Goal: Task Accomplishment & Management: Use online tool/utility

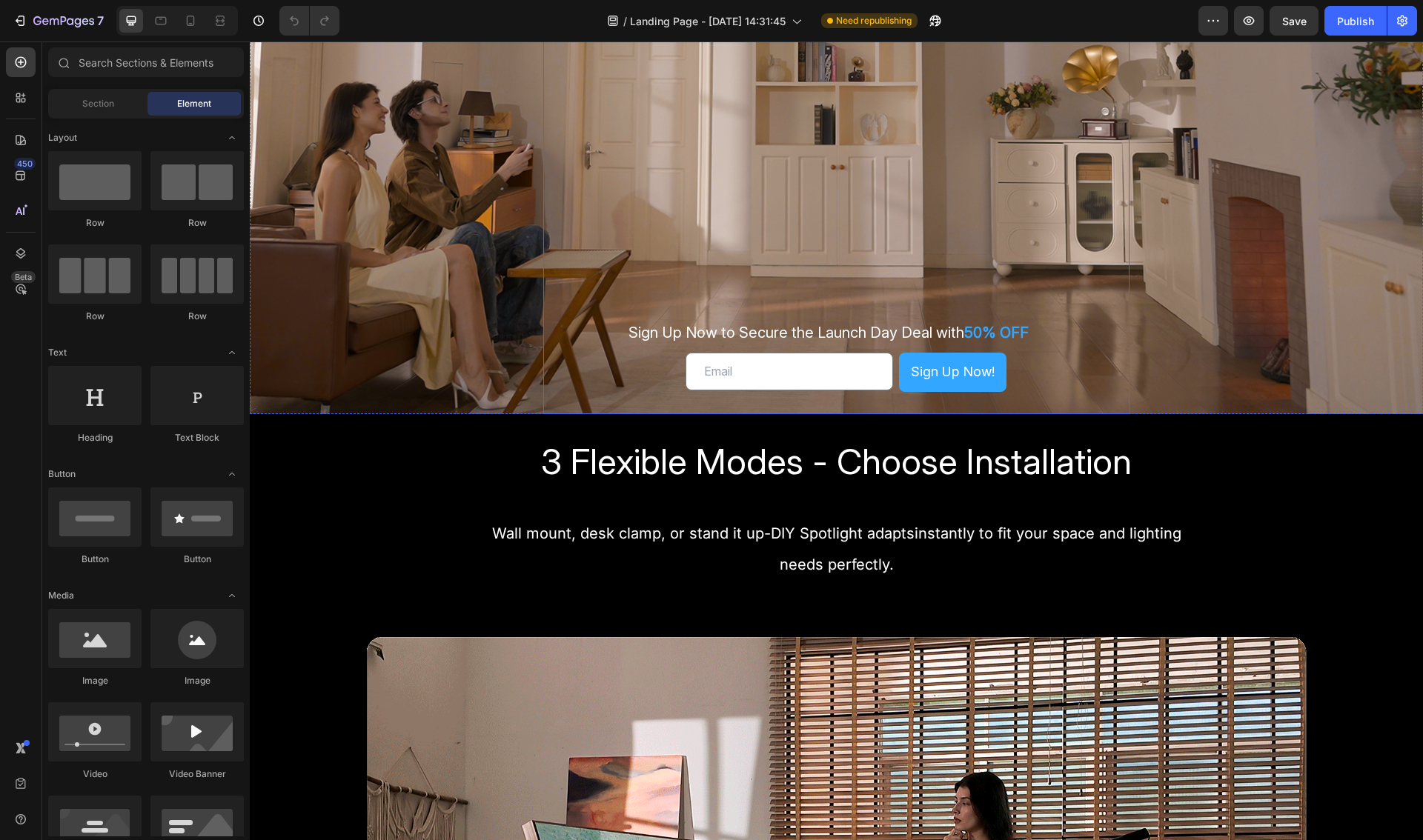
scroll to position [388, 0]
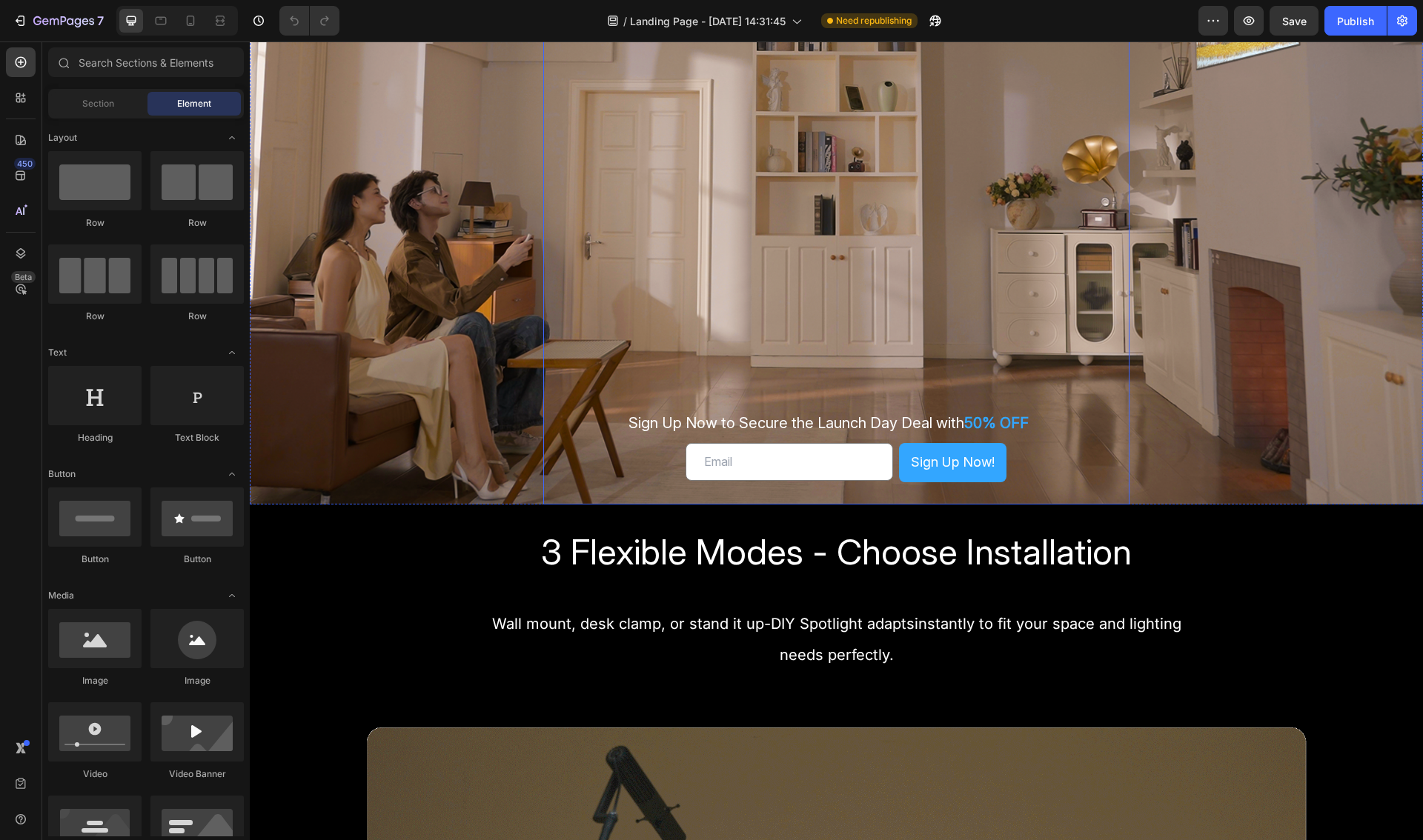
click at [1017, 323] on div "Sign Up Now to Secure the Launch Day Deal with 50% OFF Text Block Email Field S…" at bounding box center [836, 195] width 587 height 619
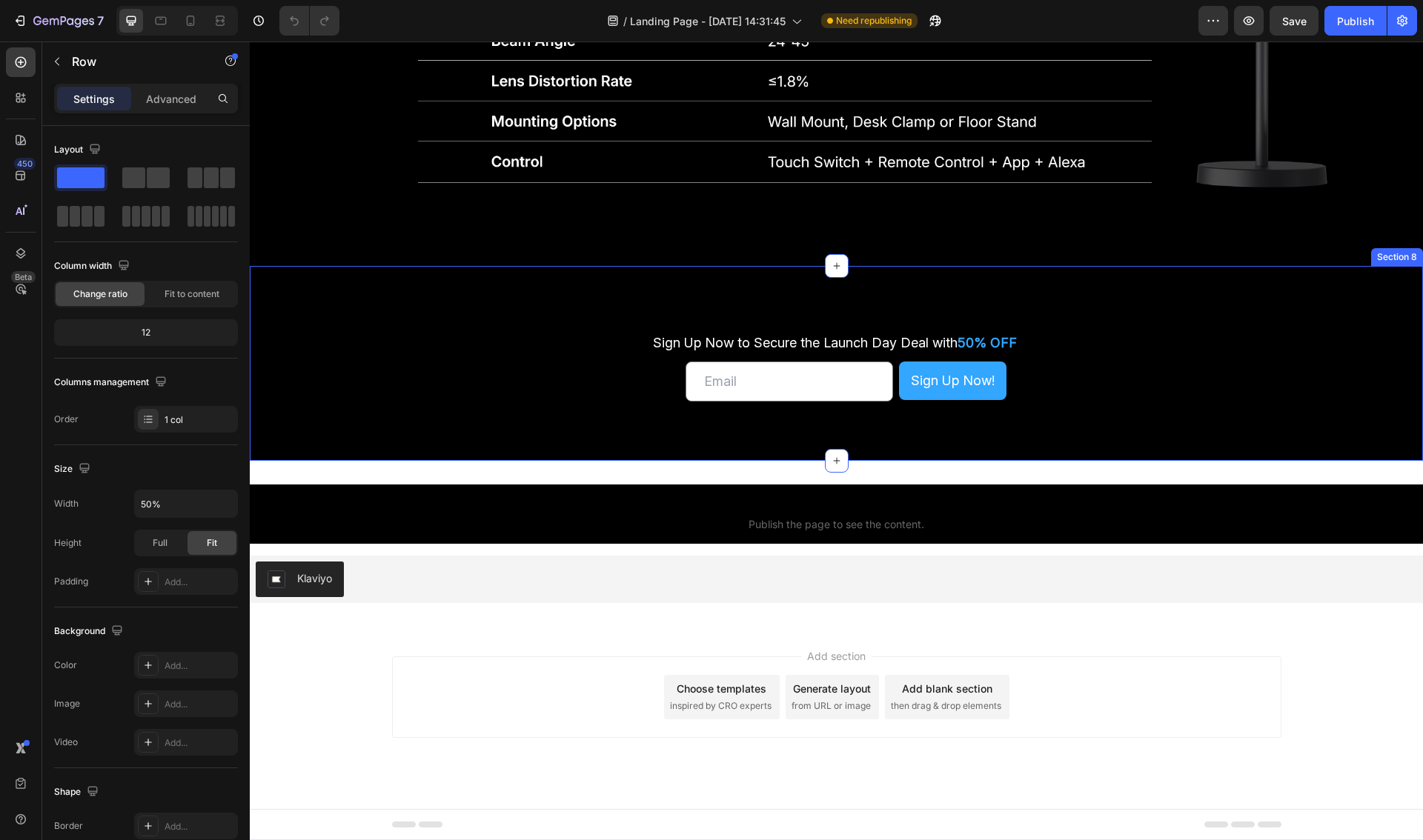
scroll to position [4627, 0]
click at [642, 455] on div "Sign Up Now to Secure the Launch Day Deal with 50% OFF Text Block Sign Up Now t…" at bounding box center [835, 363] width 1173 height 195
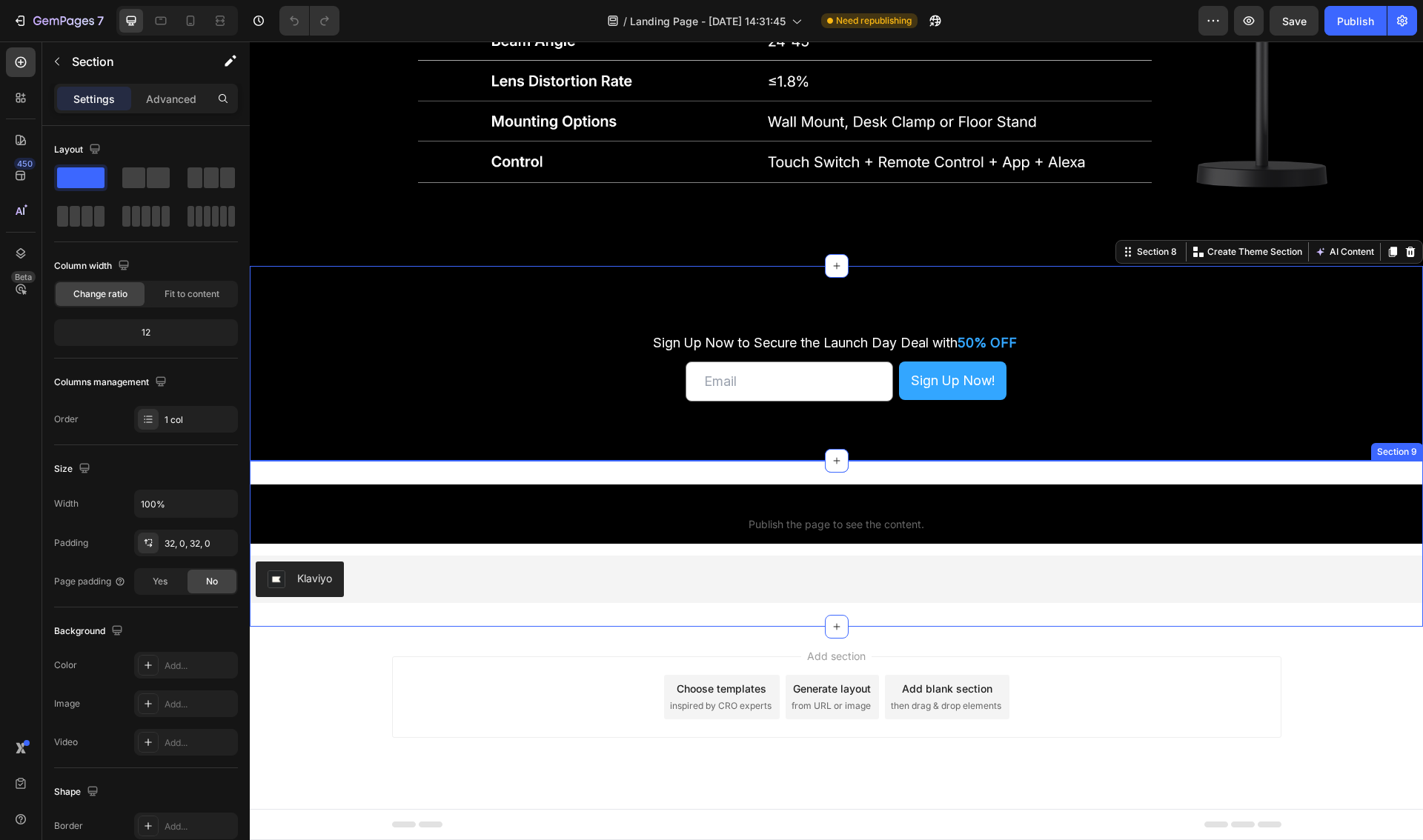
click at [643, 477] on div "Custom code Publish the page to see the content. Custom Code Klaviyo Klaviyo Se…" at bounding box center [835, 544] width 1173 height 166
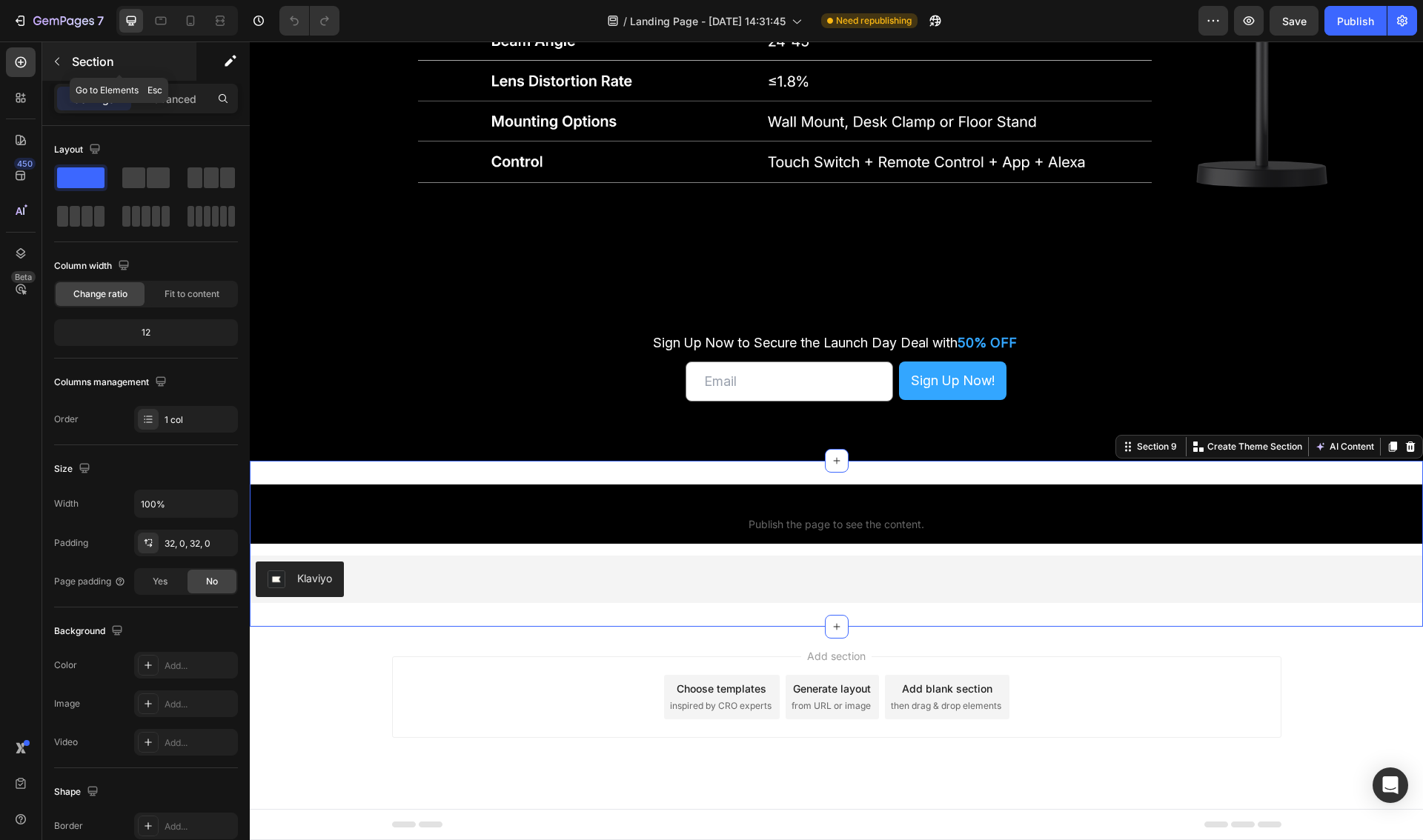
click at [61, 61] on icon "button" at bounding box center [57, 61] width 12 height 12
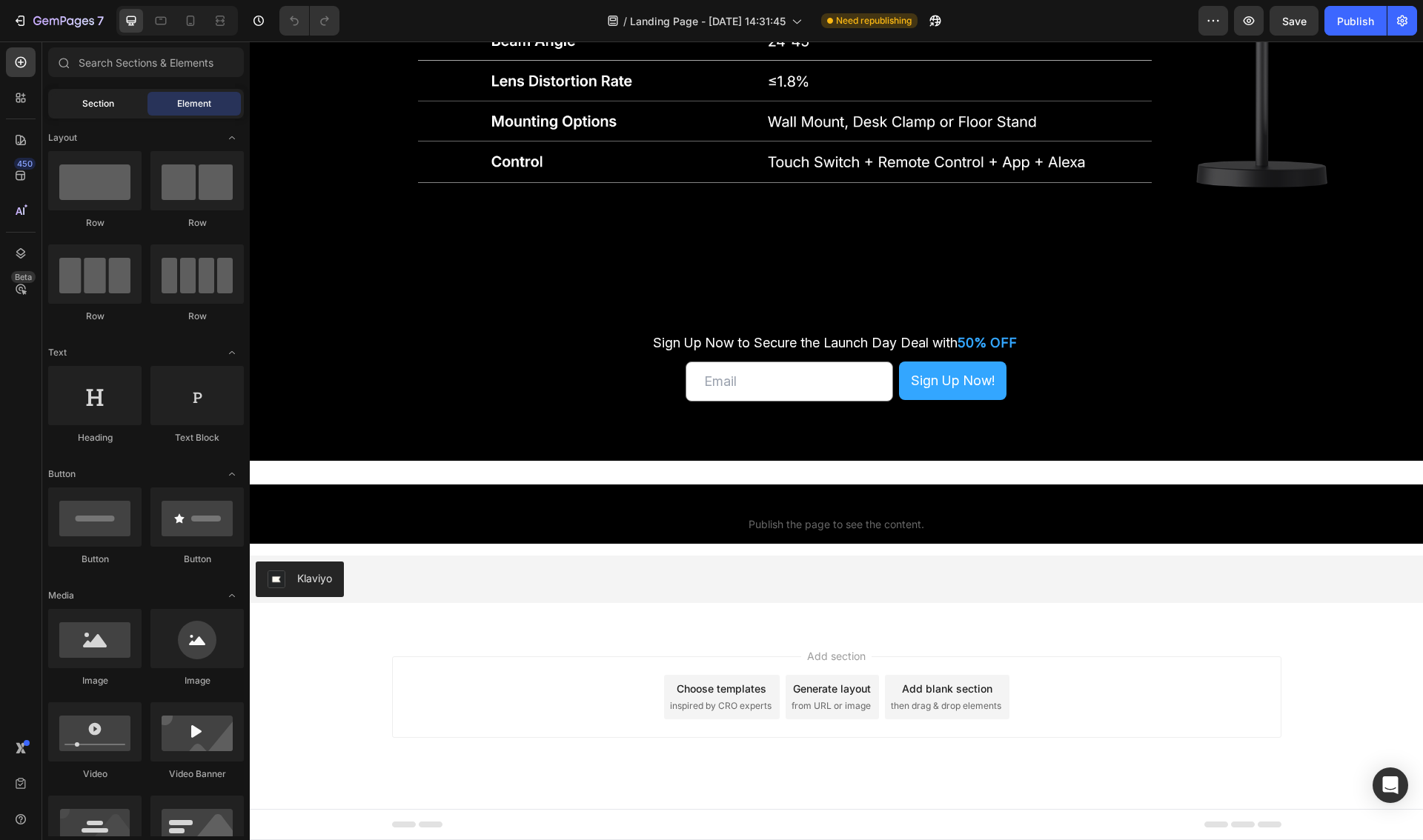
click at [104, 103] on span "Section" at bounding box center [98, 103] width 32 height 13
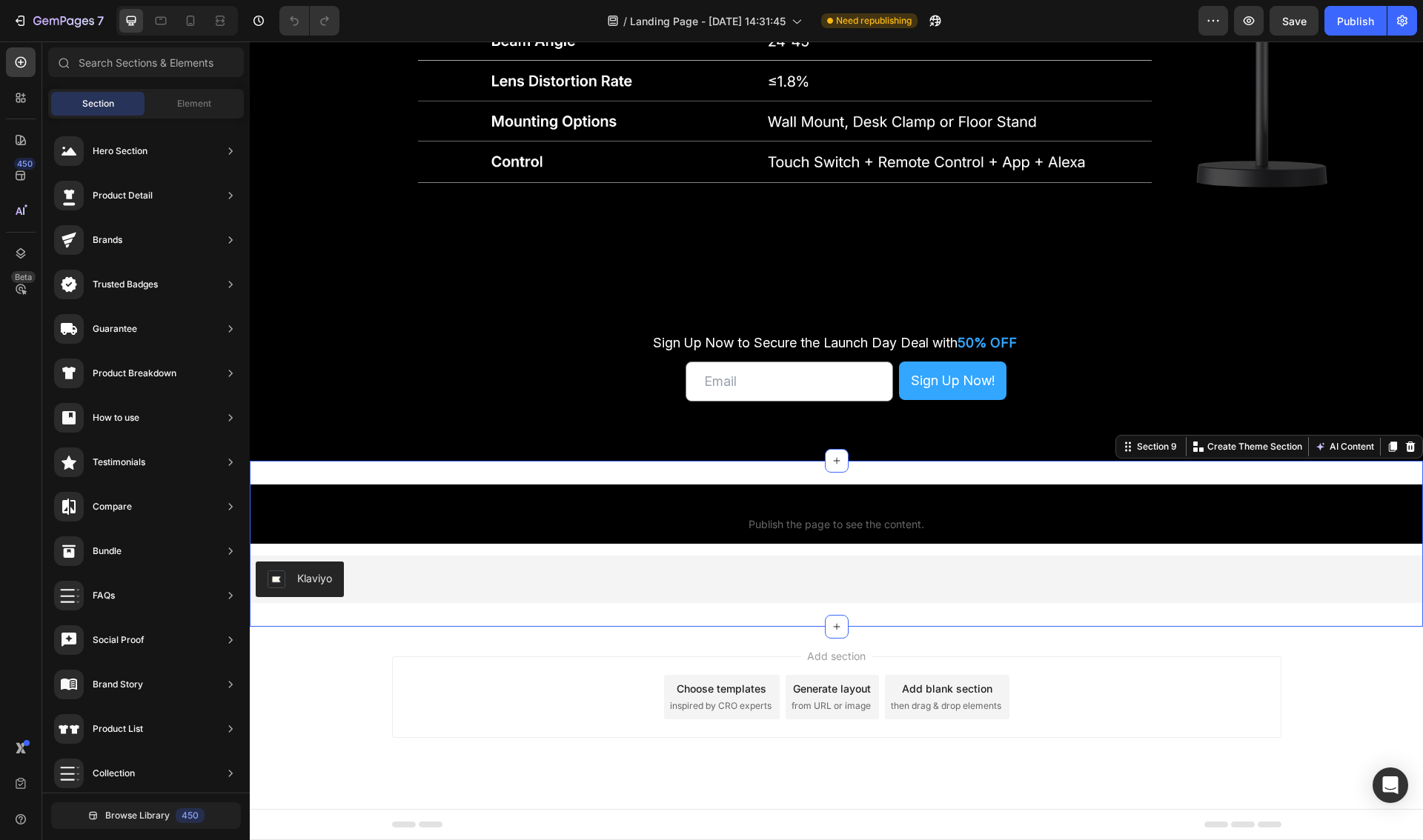
click at [587, 474] on div "Custom code Publish the page to see the content. Custom Code Klaviyo Klaviyo Se…" at bounding box center [835, 544] width 1173 height 166
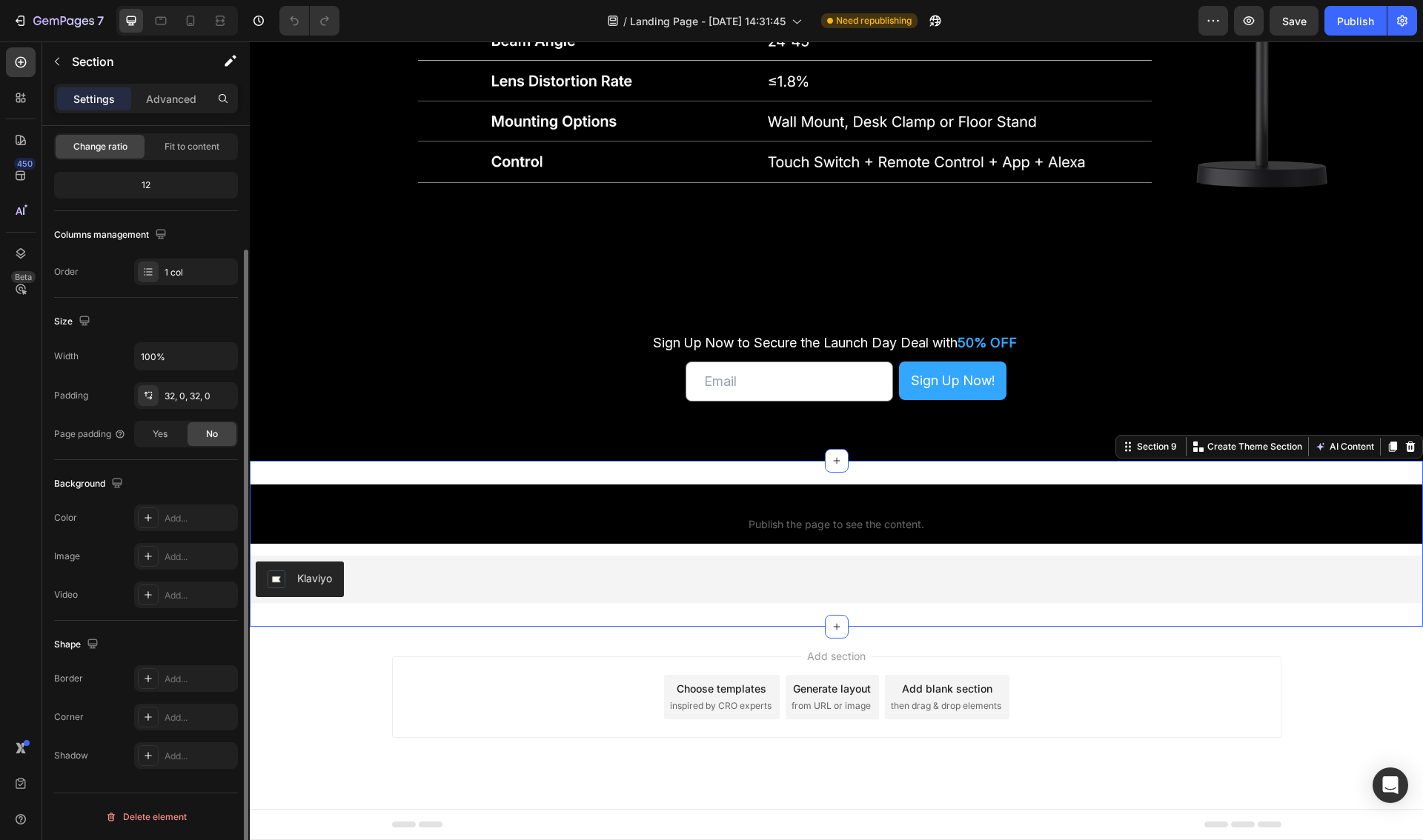
scroll to position [144, 0]
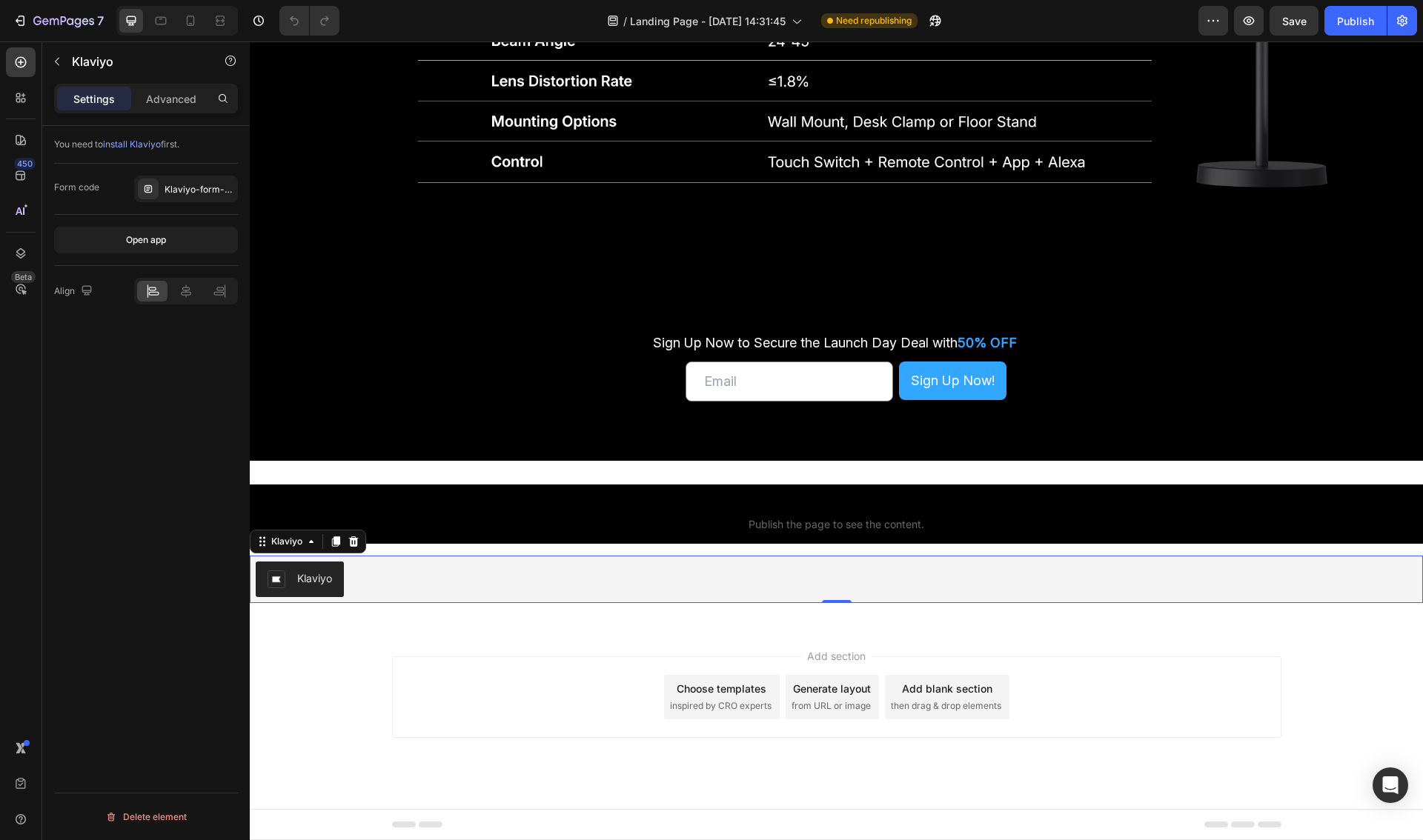
click at [1086, 575] on div "Klaviyo" at bounding box center [836, 579] width 1161 height 36
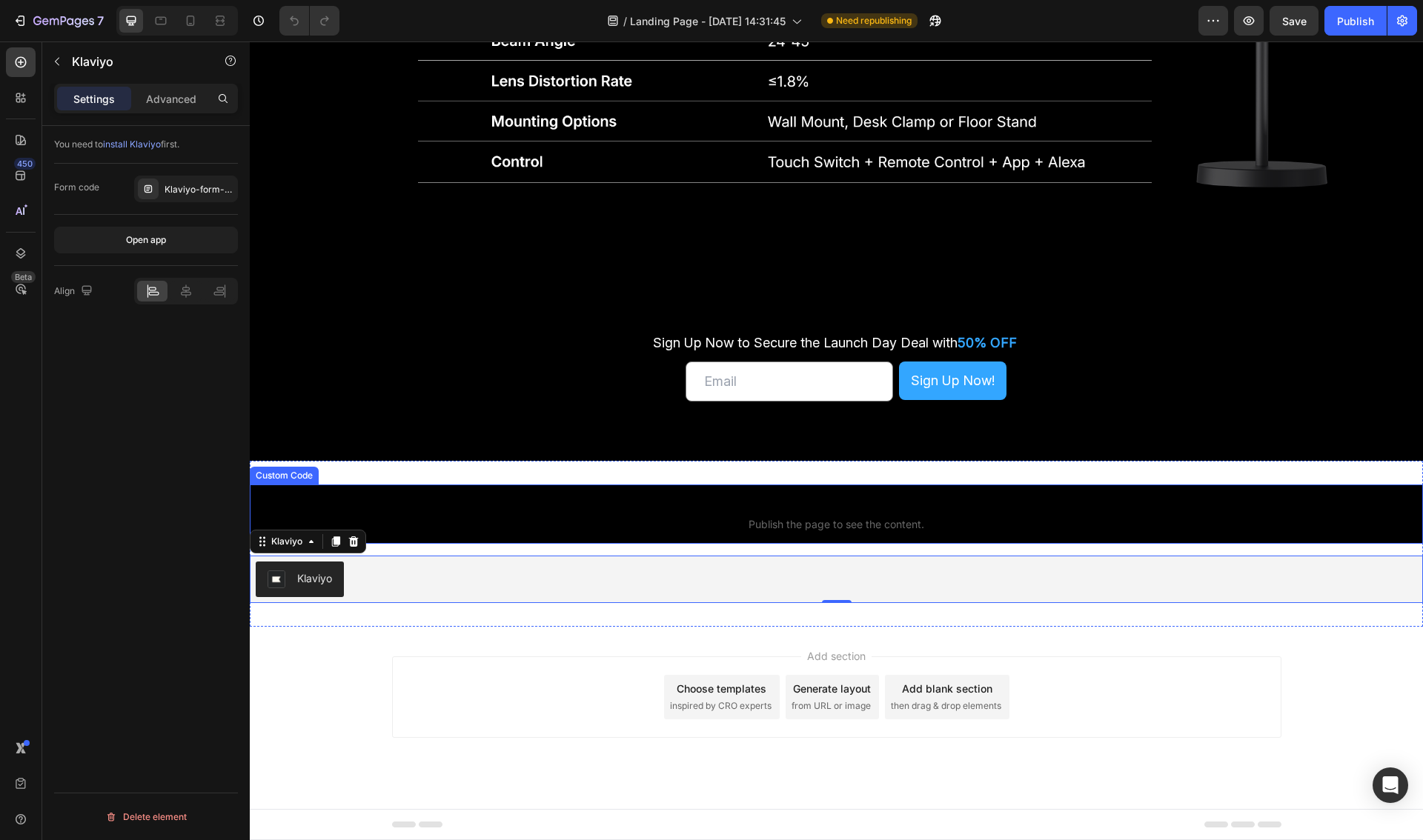
click at [957, 525] on span "Publish the page to see the content." at bounding box center [835, 525] width 1173 height 15
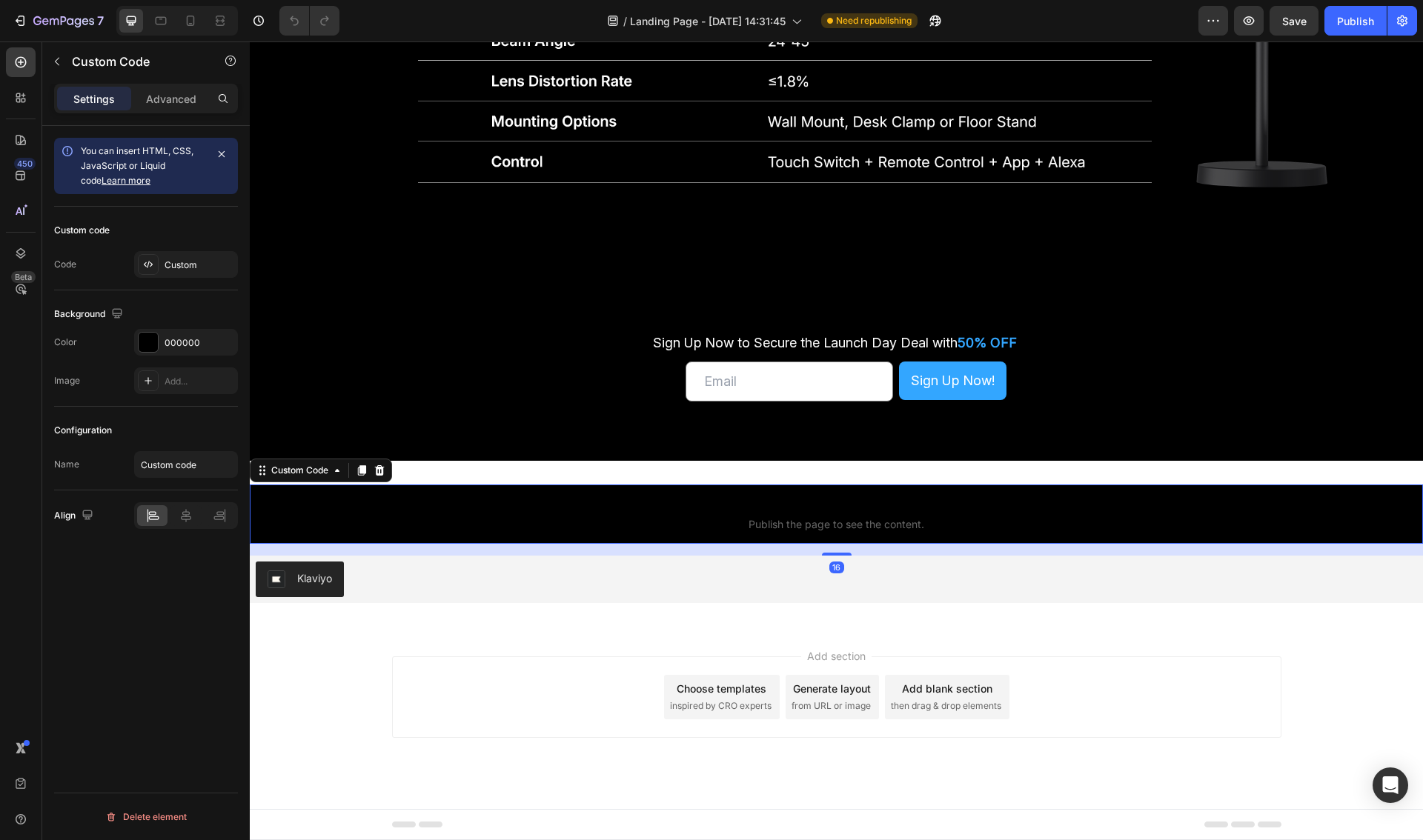
click at [379, 468] on icon at bounding box center [380, 470] width 10 height 11
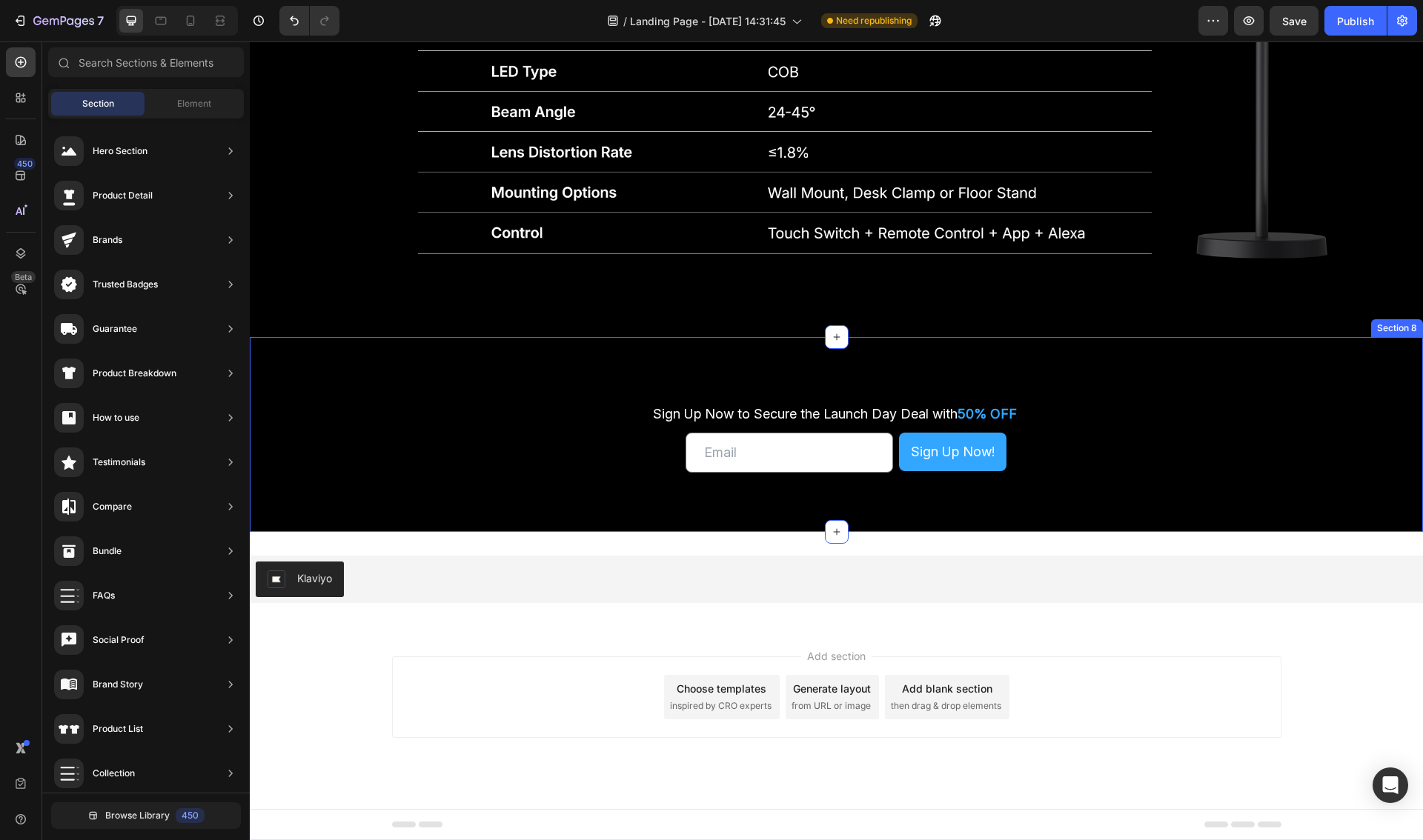
scroll to position [4556, 0]
click at [548, 552] on div "Klaviyo Klaviyo Section 9" at bounding box center [835, 579] width 1173 height 95
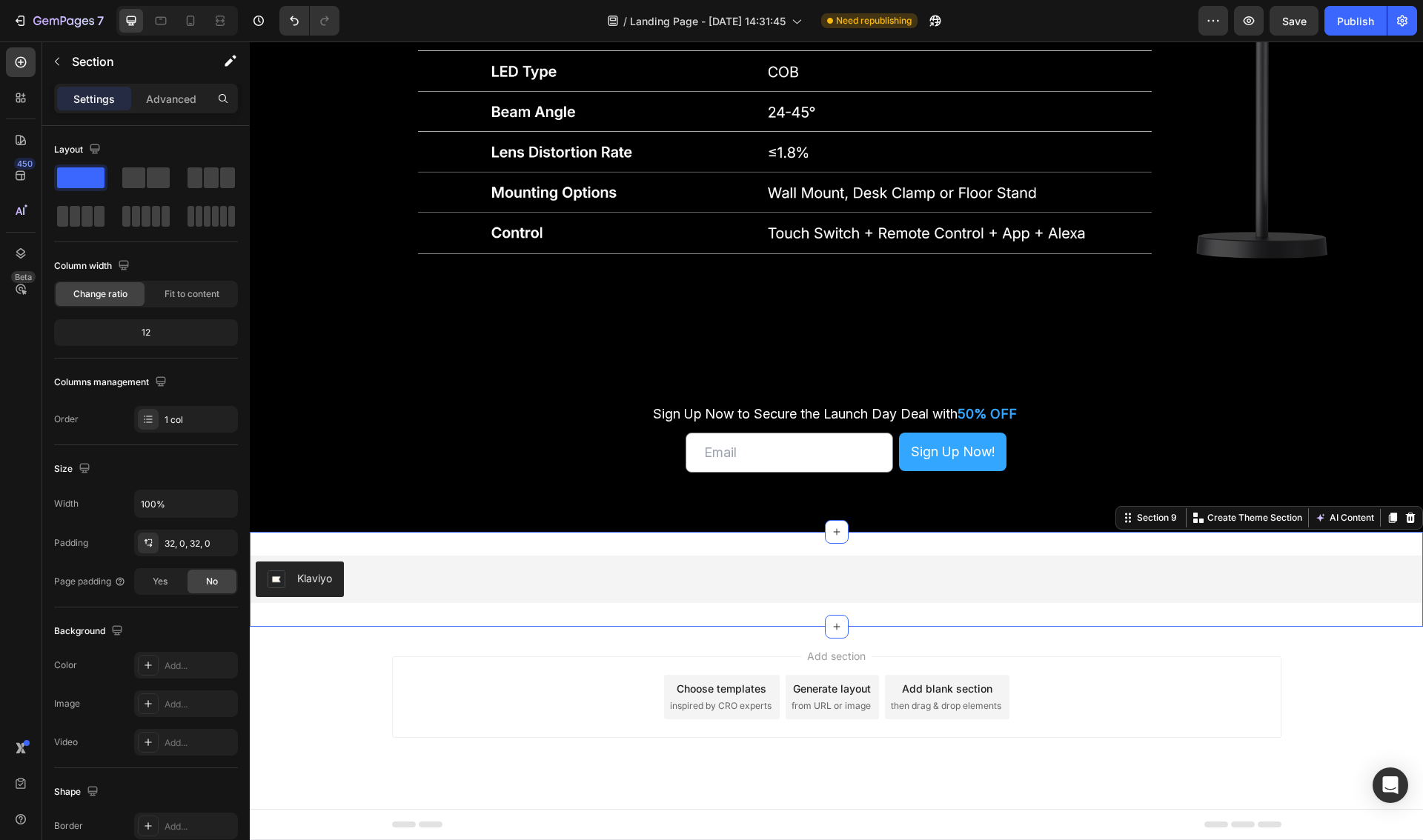
click at [554, 549] on div "Klaviyo Klaviyo Section 9 You can create reusable sections Create Theme Section…" at bounding box center [835, 579] width 1173 height 95
click at [1403, 517] on div at bounding box center [1410, 518] width 18 height 18
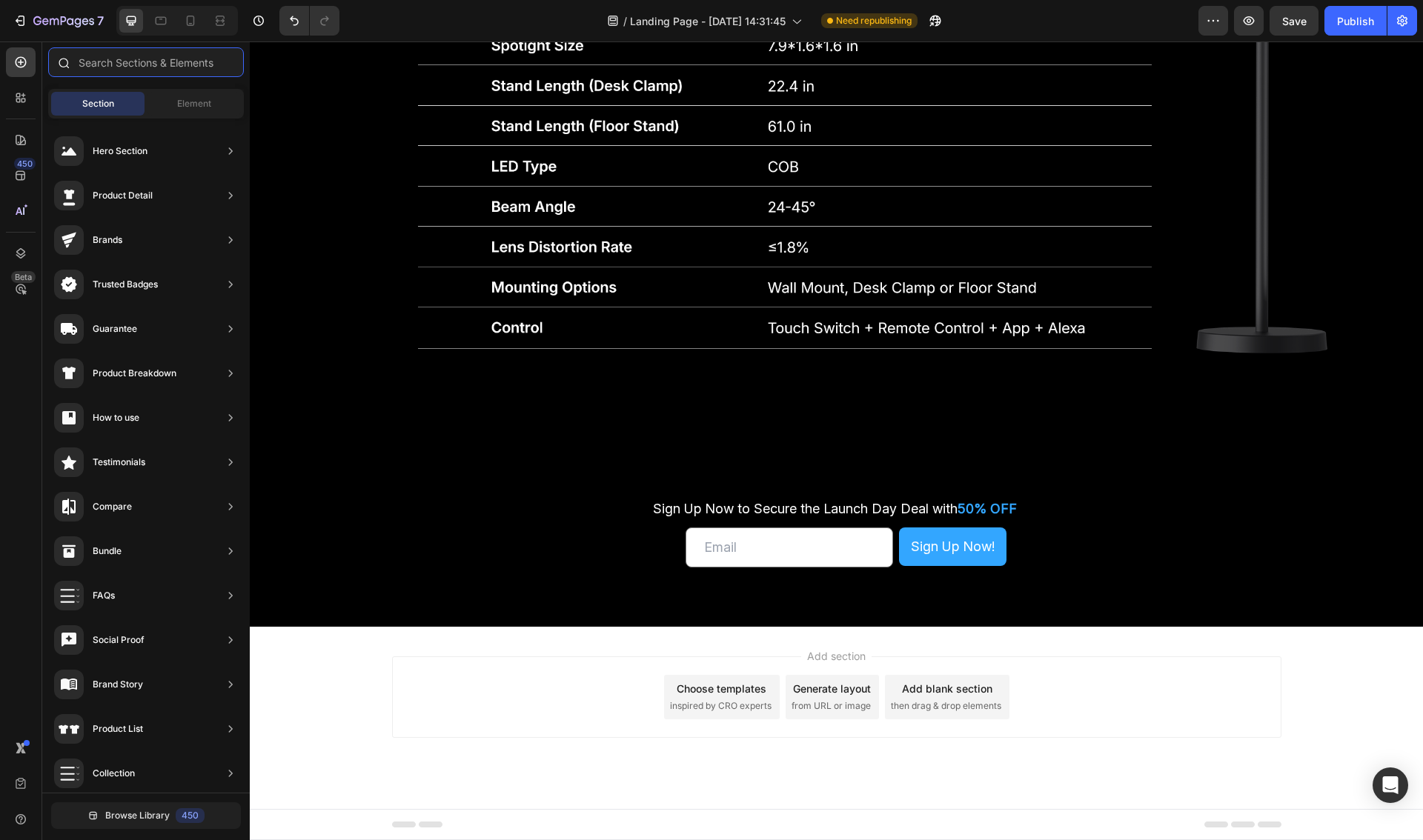
click at [112, 66] on input "text" at bounding box center [146, 62] width 196 height 29
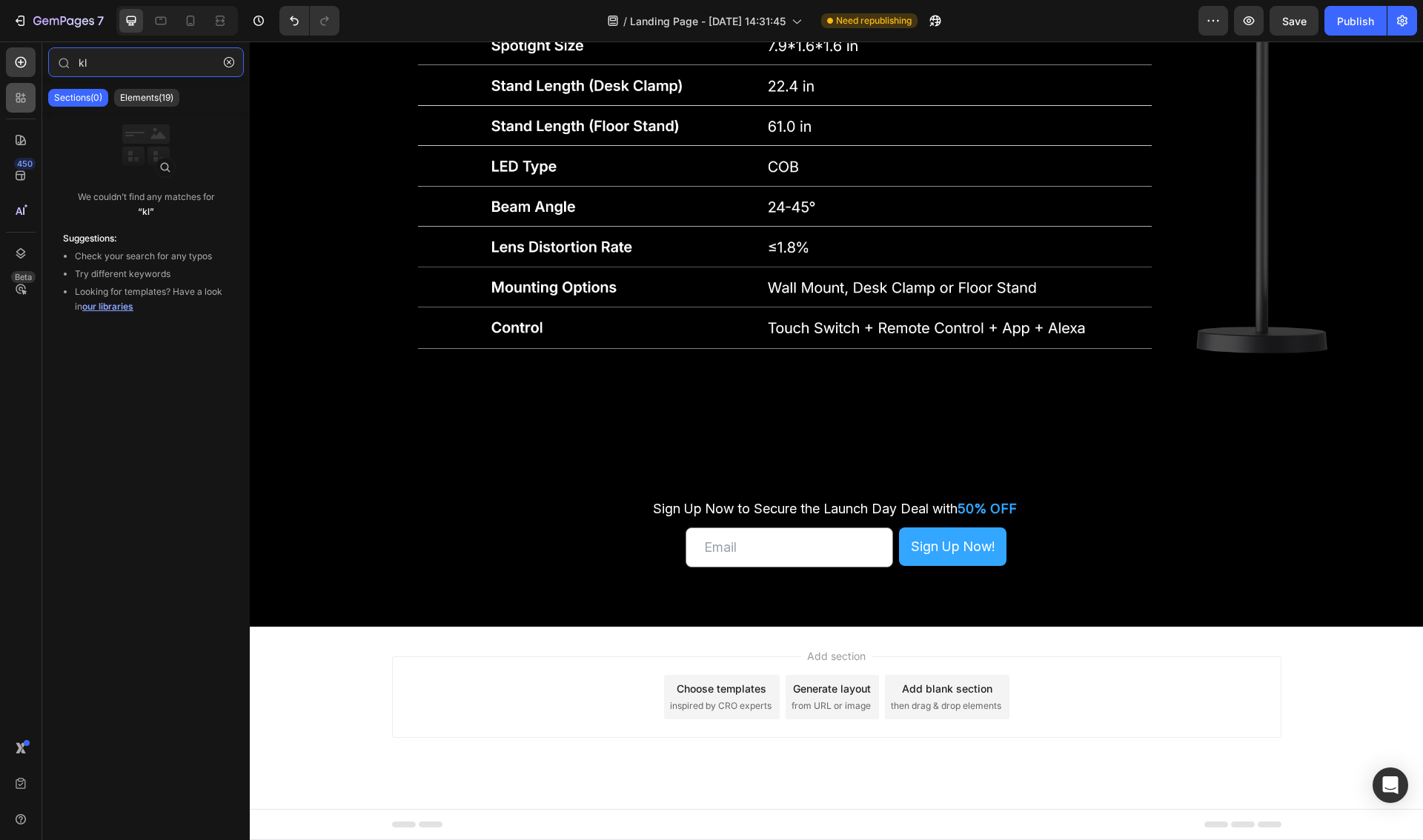
type input "kl"
click at [20, 100] on icon at bounding box center [20, 98] width 15 height 15
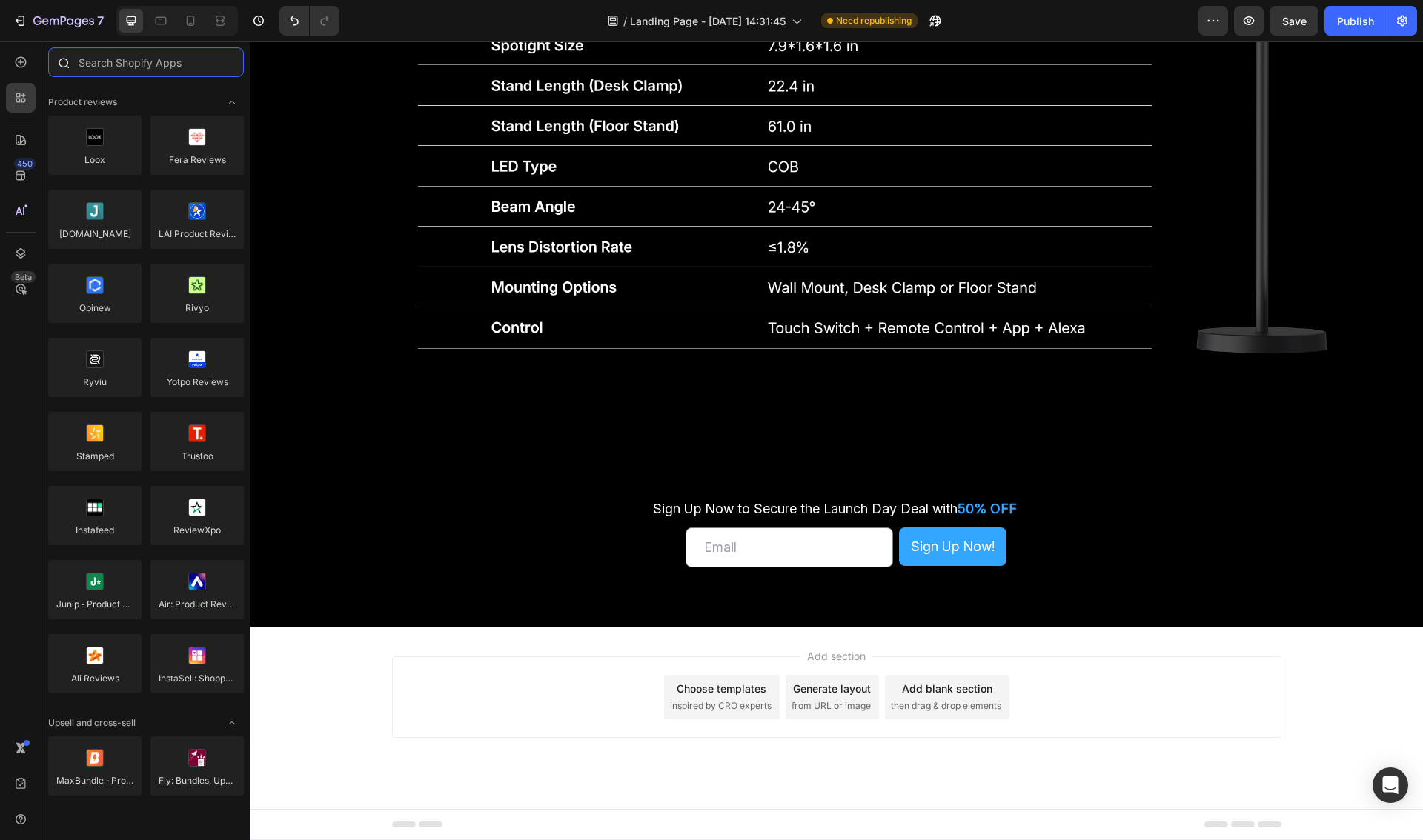
click at [129, 64] on input "text" at bounding box center [146, 62] width 196 height 29
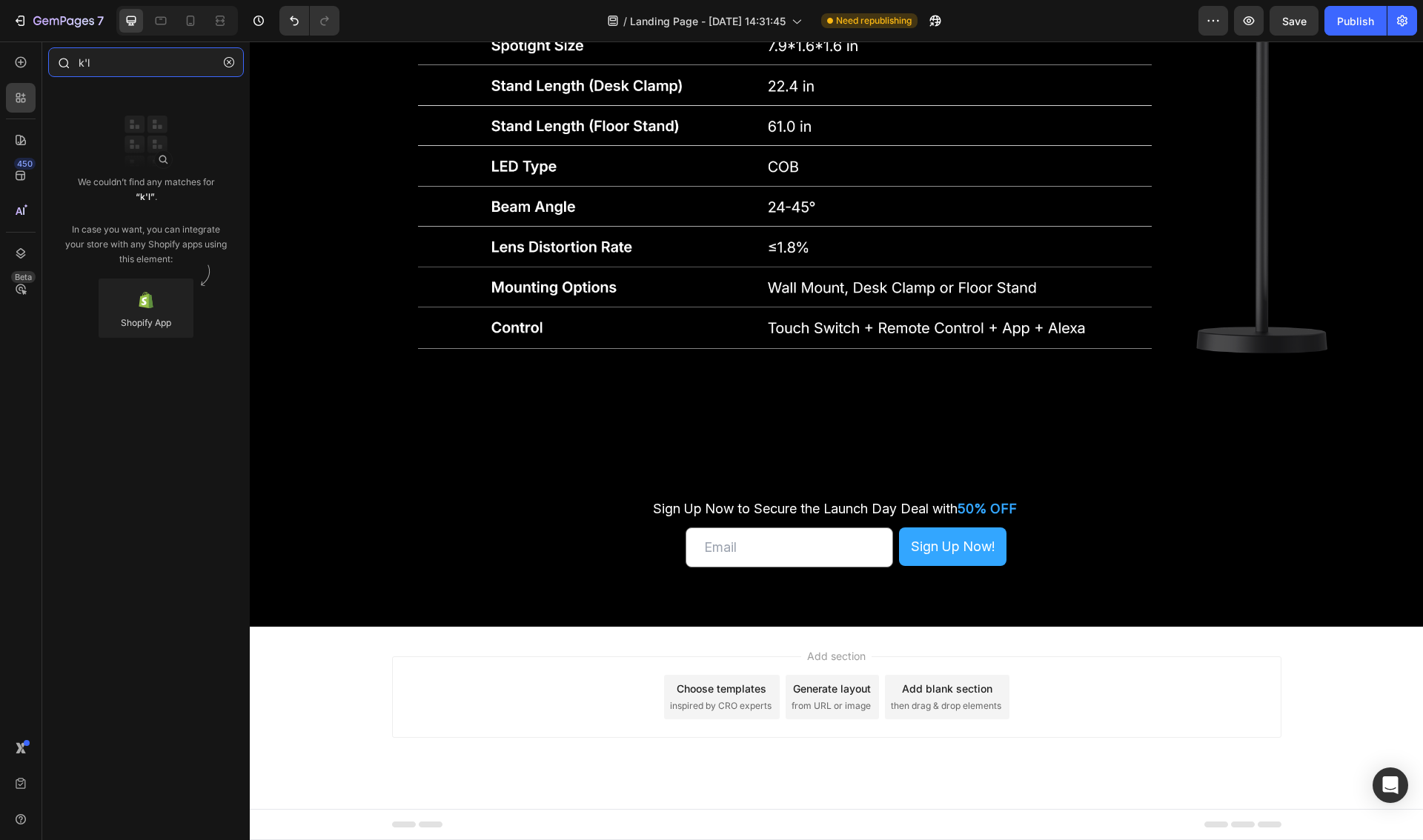
type input "k"
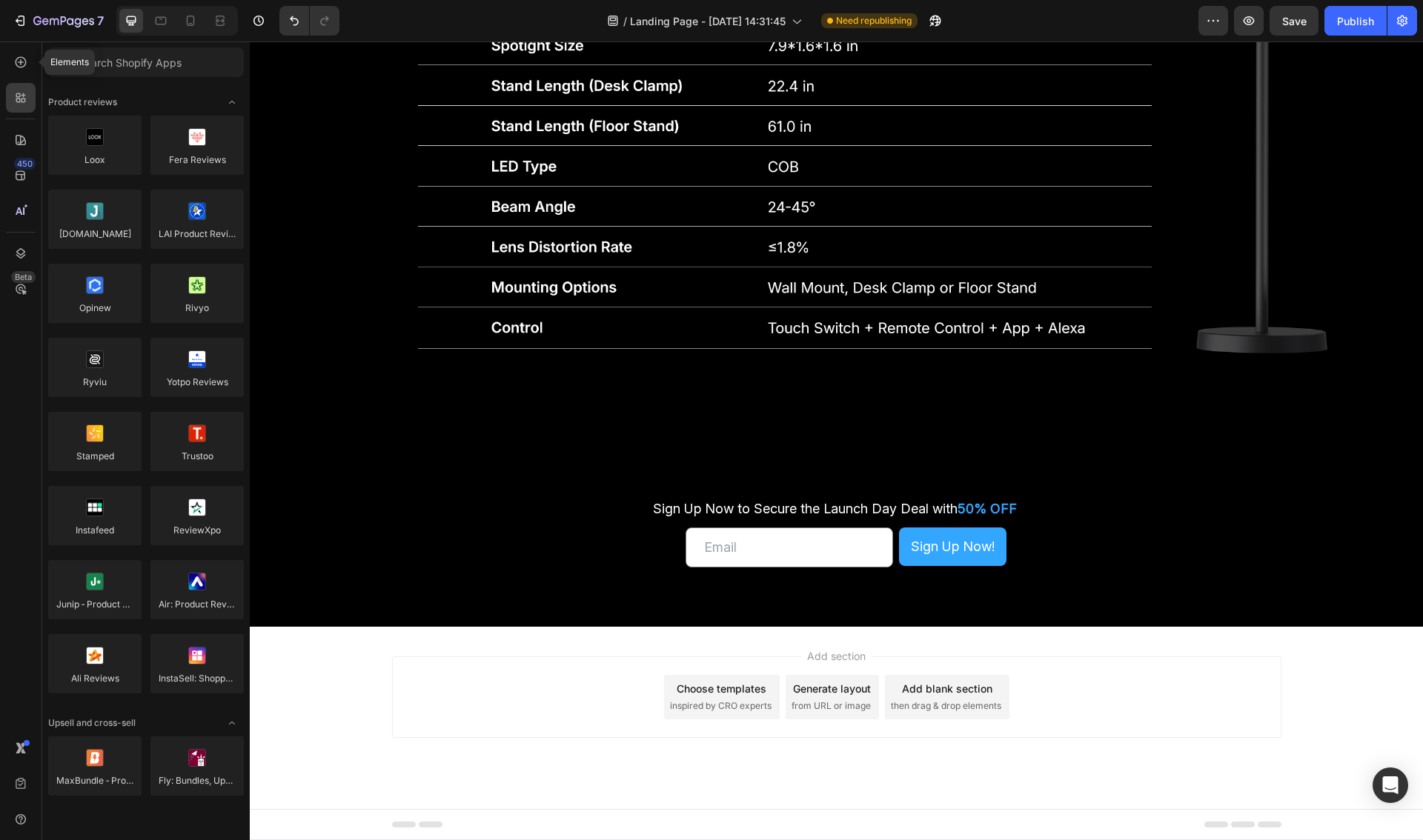
drag, startPoint x: 24, startPoint y: 61, endPoint x: 53, endPoint y: 68, distance: 29.8
click at [24, 61] on icon at bounding box center [21, 63] width 11 height 11
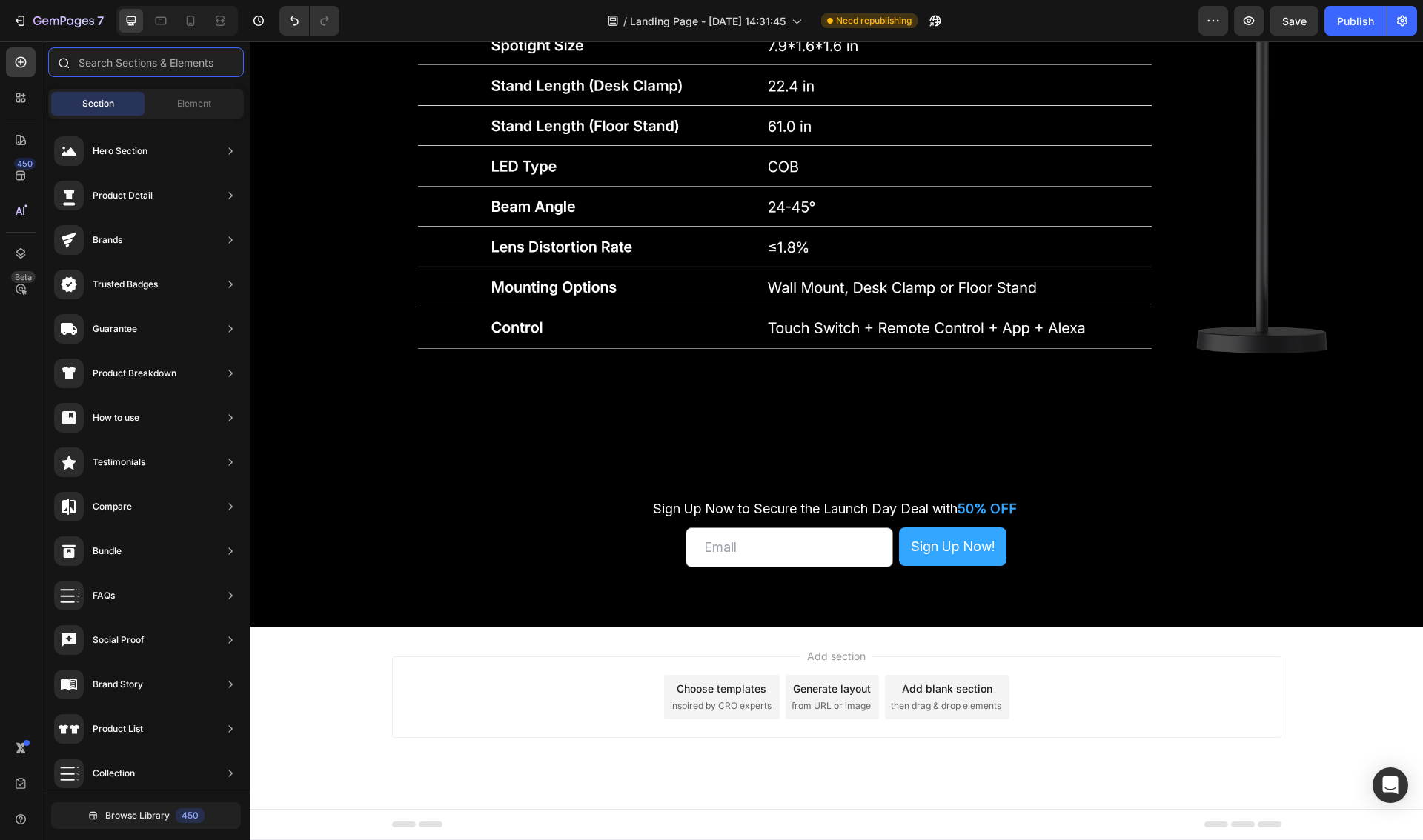
click at [101, 70] on input "text" at bounding box center [146, 62] width 196 height 29
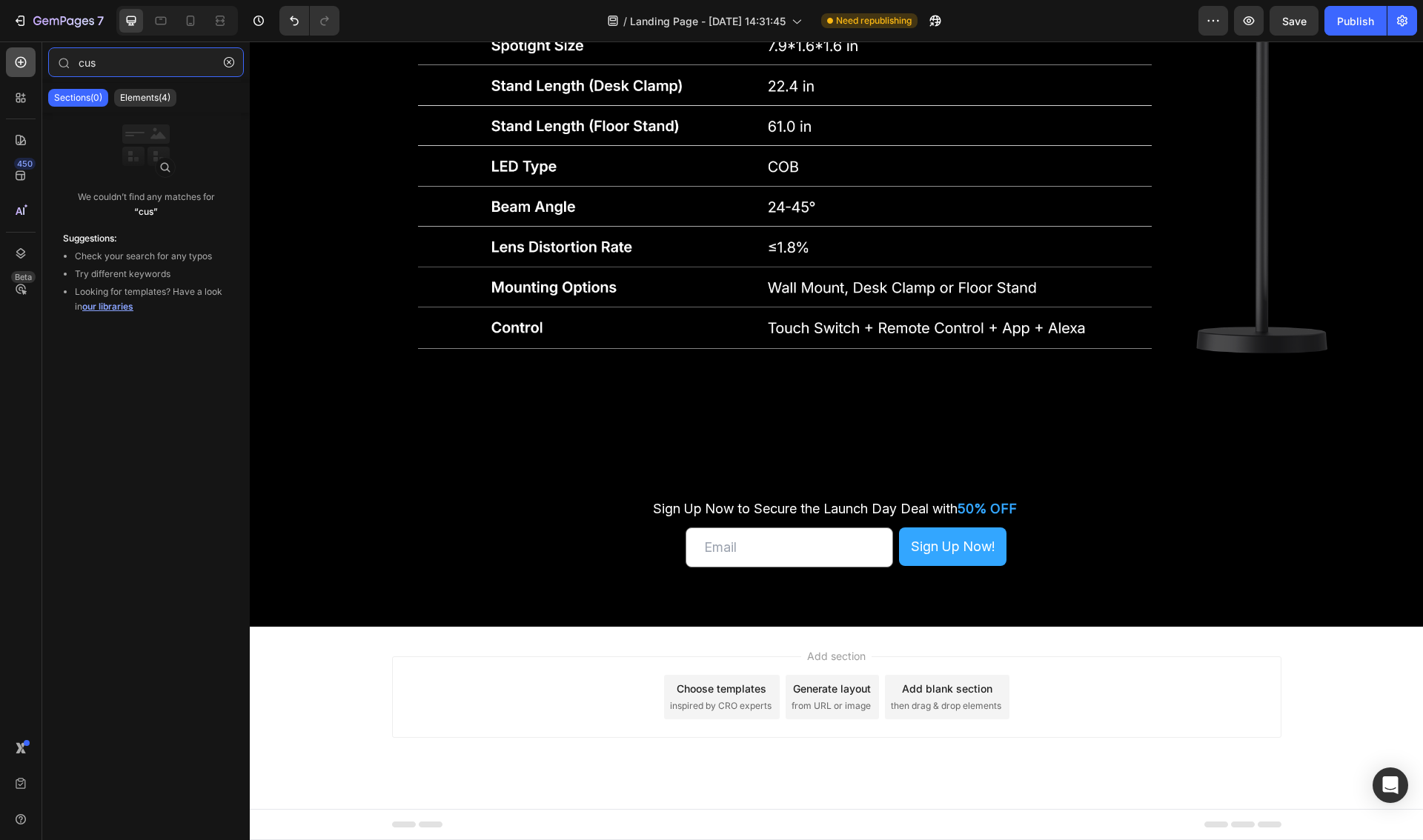
type input "cus"
click at [20, 64] on icon at bounding box center [20, 62] width 15 height 15
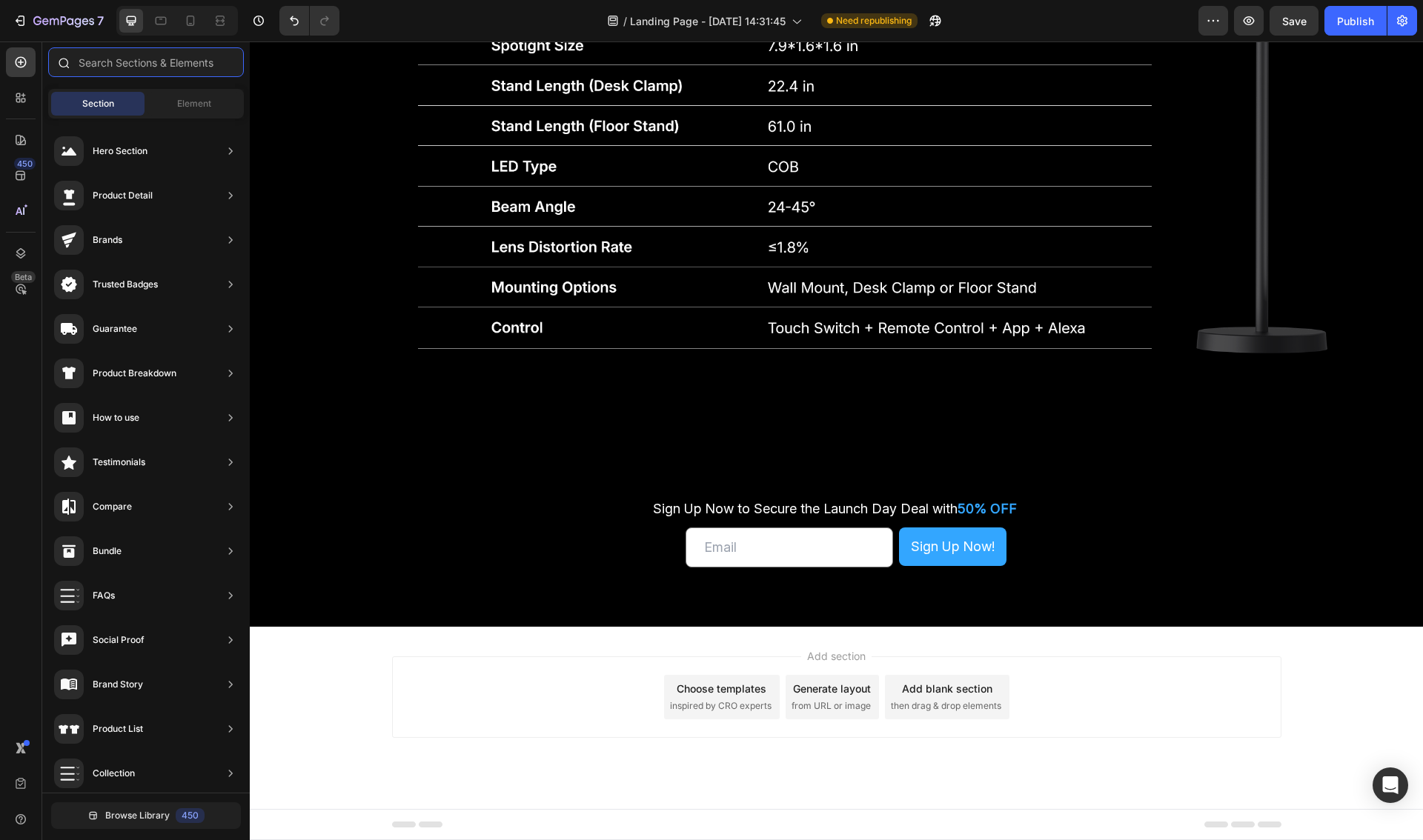
click at [104, 68] on input "text" at bounding box center [146, 62] width 196 height 29
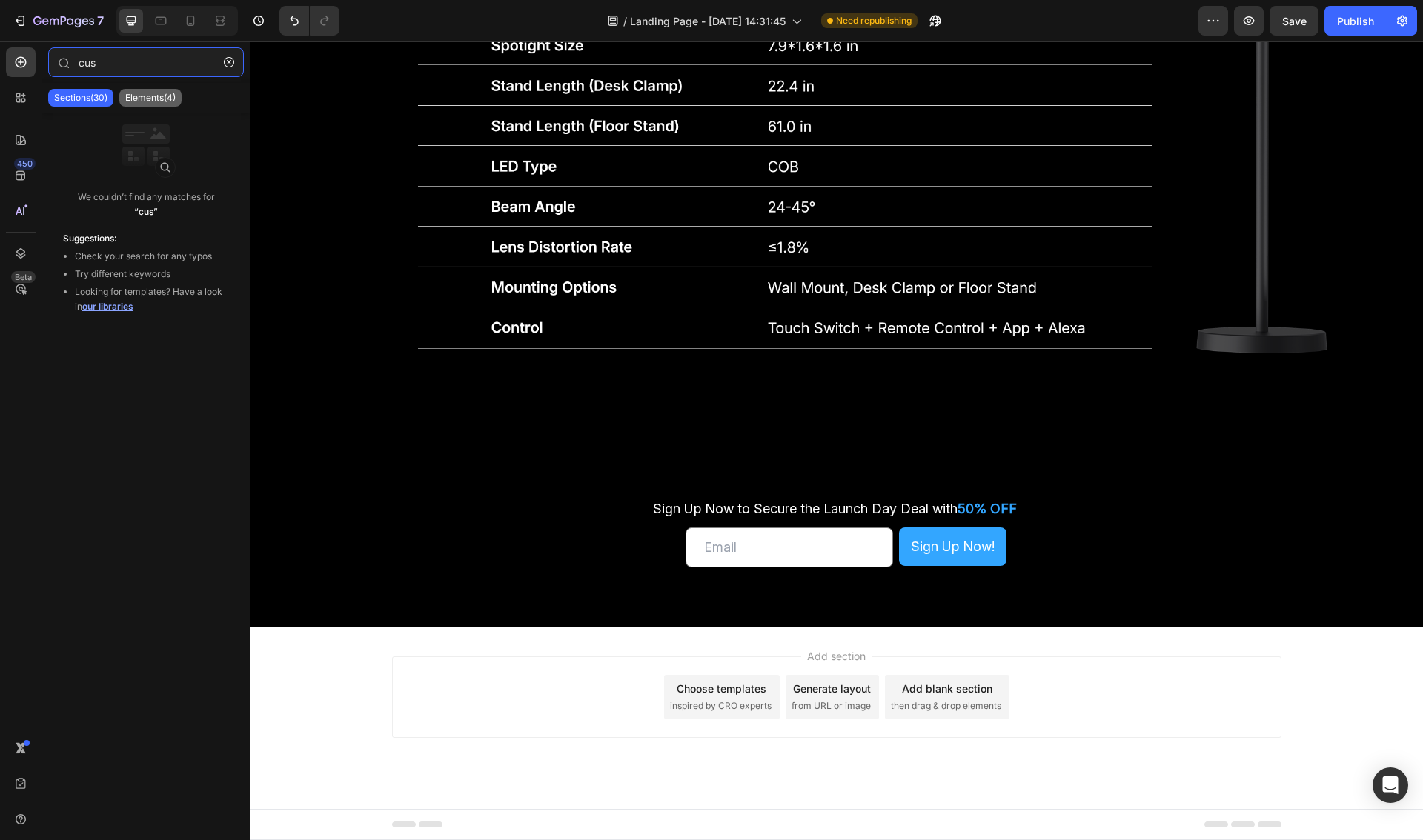
type input "cus"
click at [157, 100] on p "Elements(4)" at bounding box center [151, 98] width 51 height 12
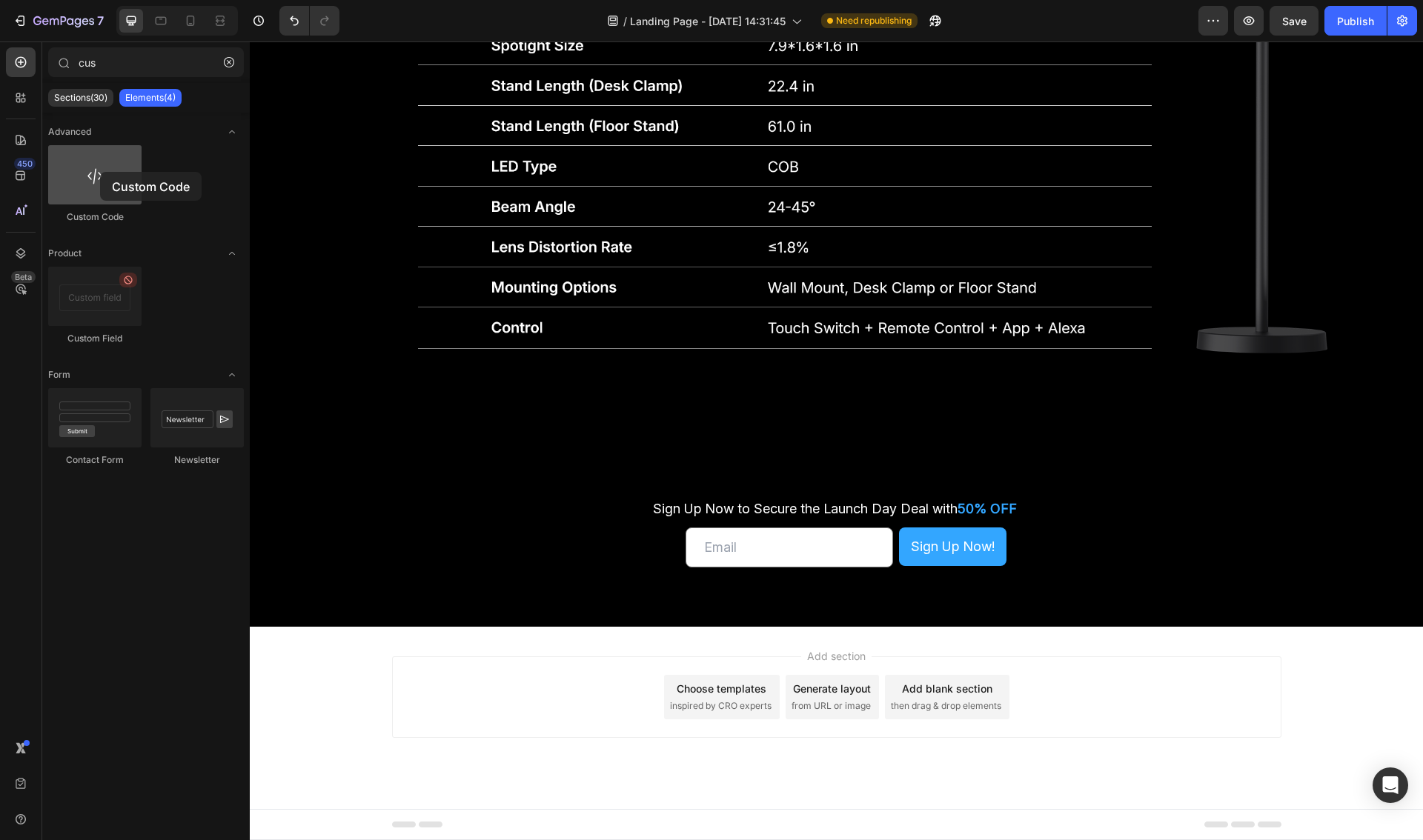
click at [100, 172] on div at bounding box center [95, 174] width 94 height 59
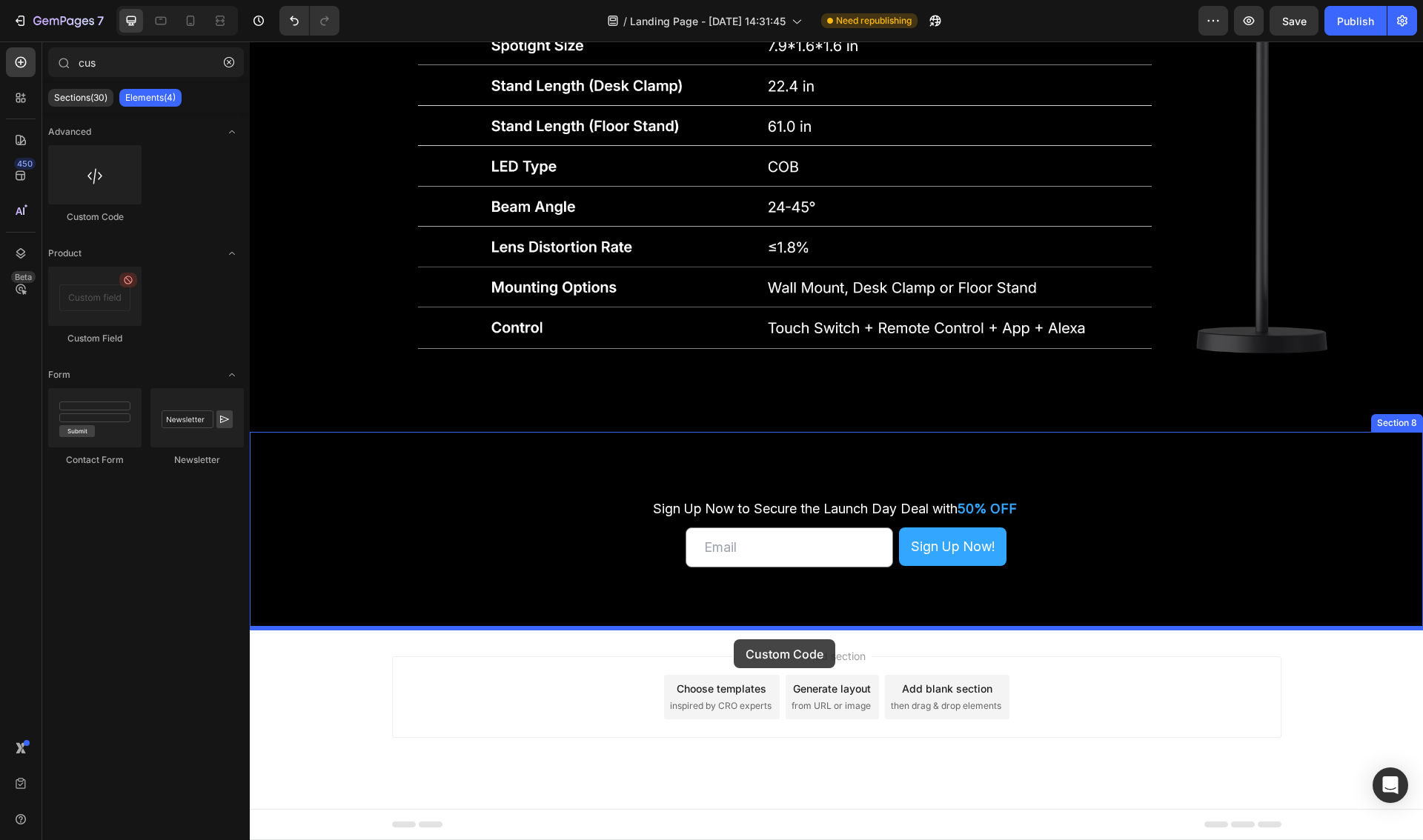
drag, startPoint x: 429, startPoint y: 246, endPoint x: 728, endPoint y: 641, distance: 495.4
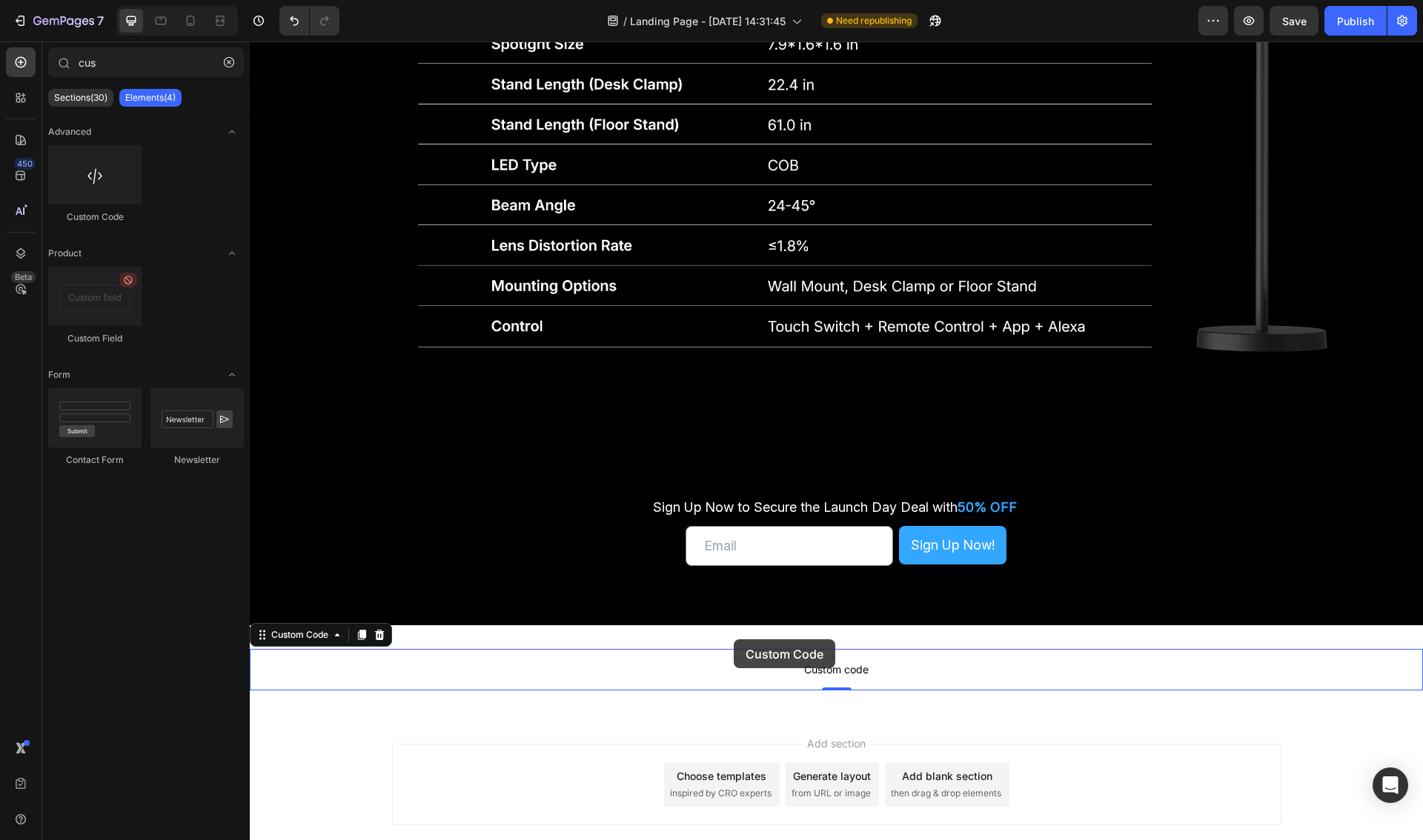
scroll to position [4550, 0]
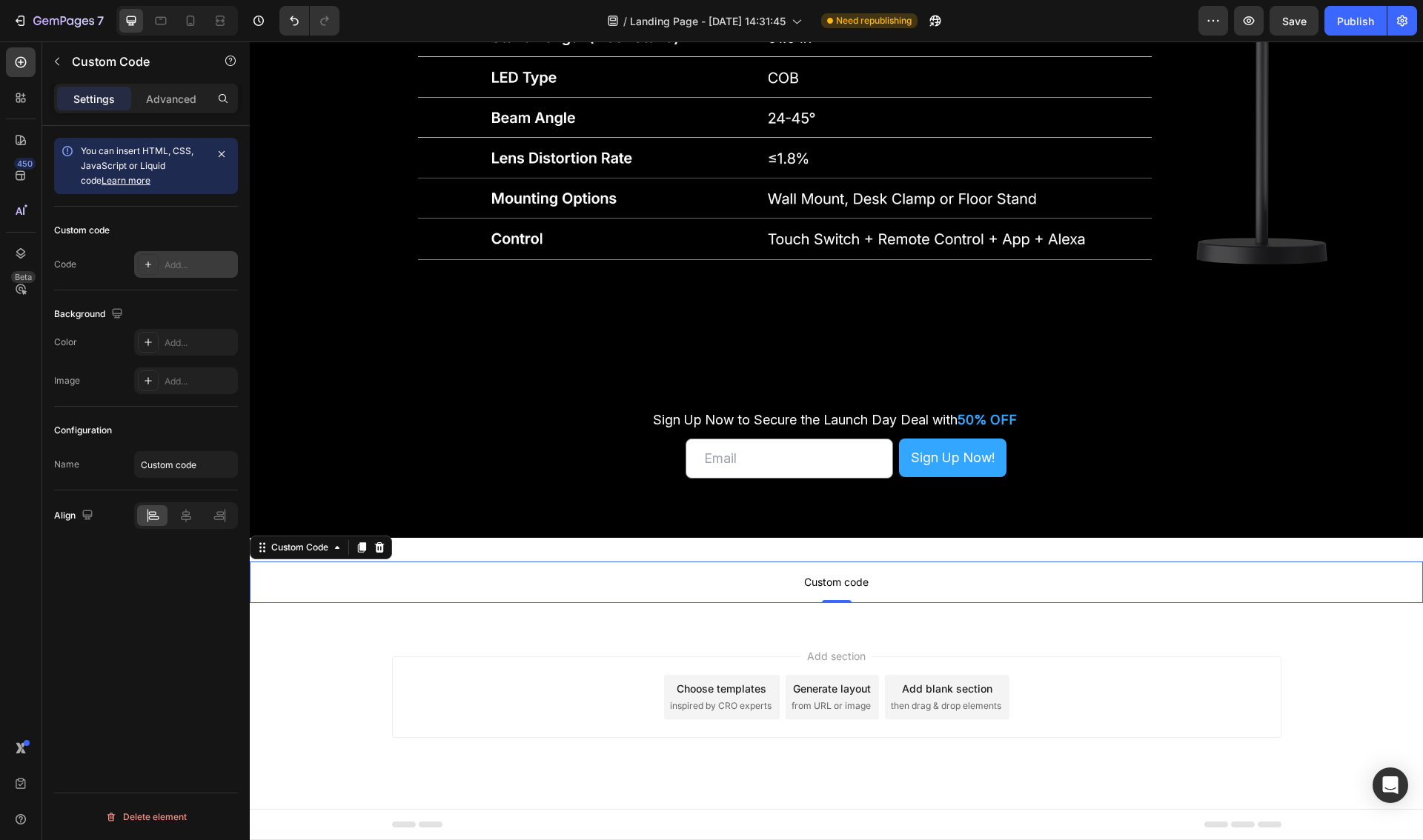
click at [183, 270] on div "Add..." at bounding box center [199, 265] width 69 height 13
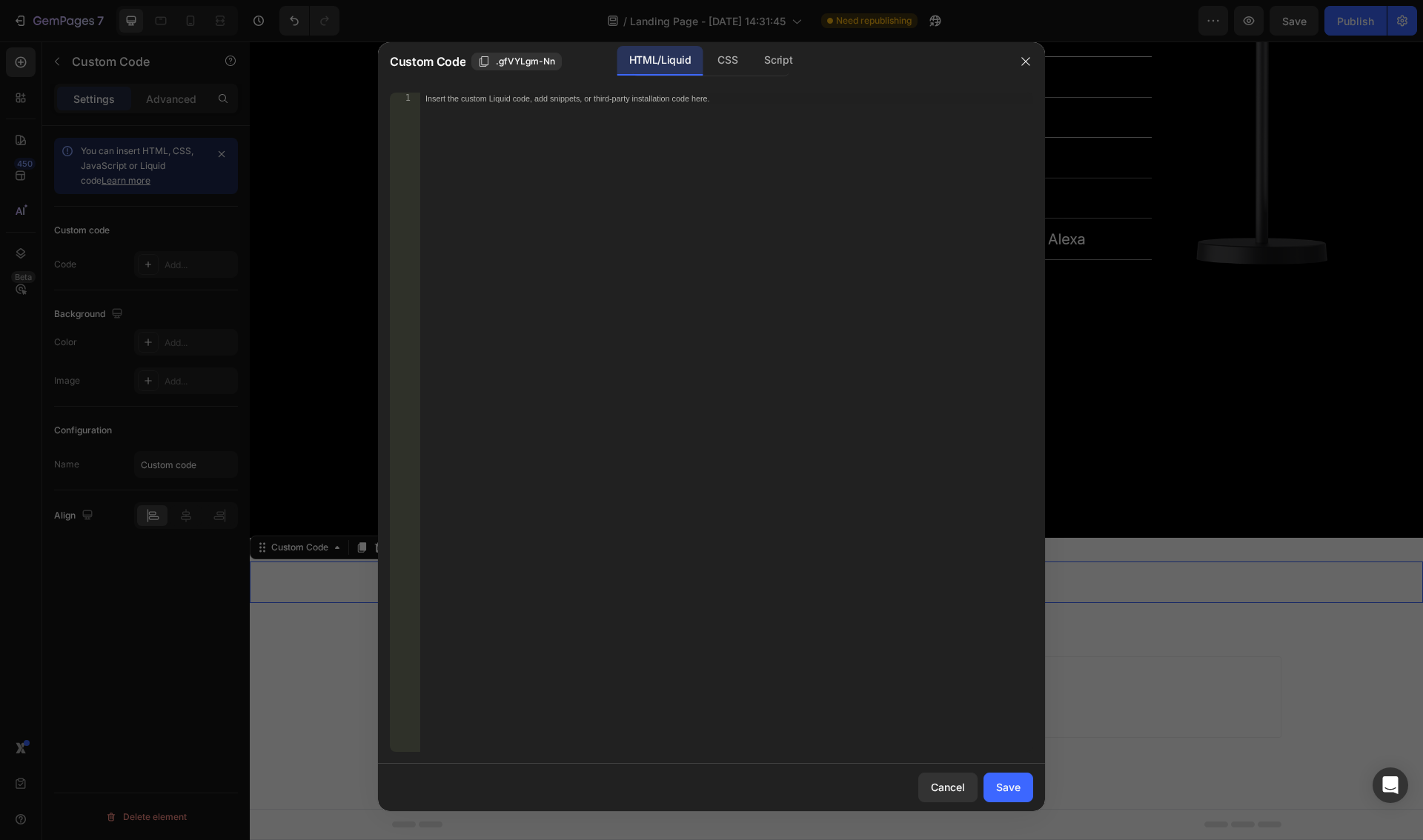
click at [593, 117] on div "Insert the custom Liquid code, add snippets, or third-party installation code h…" at bounding box center [726, 434] width 614 height 683
click at [518, 57] on span ".gfVYLgm-Nn" at bounding box center [525, 61] width 59 height 13
click at [578, 109] on div "Insert the custom Liquid code, add snippets, or third-party installation code h…" at bounding box center [726, 434] width 614 height 683
click at [498, 55] on span "Copied" at bounding box center [510, 61] width 29 height 13
click at [537, 103] on div "Insert the custom Liquid code, add snippets, or third-party installation code h…" at bounding box center [726, 434] width 614 height 683
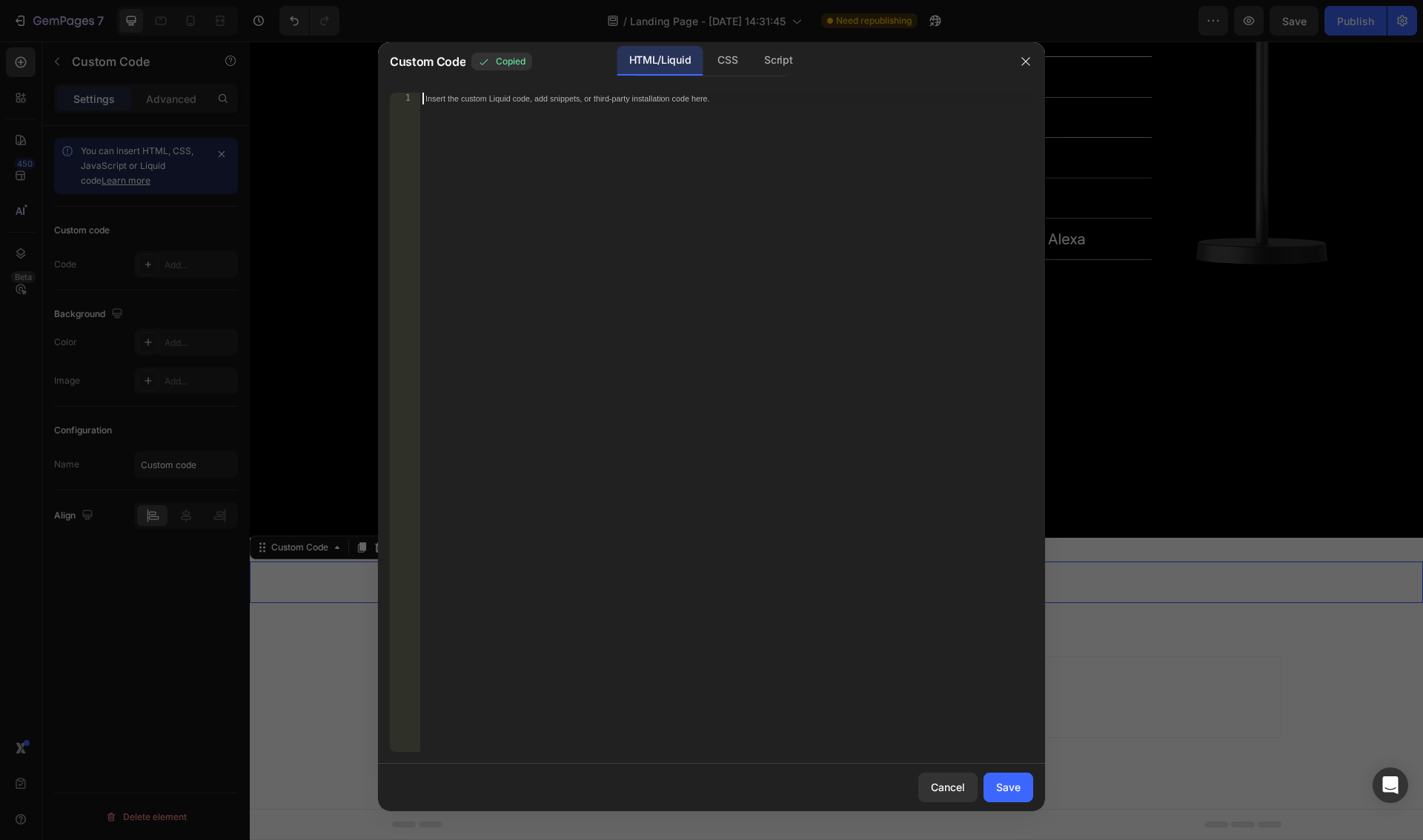
paste textarea ".gfVYLgm-Nn"
click at [614, 240] on div ".gfVYLgm-Nn" at bounding box center [726, 434] width 614 height 683
drag, startPoint x: 576, startPoint y: 135, endPoint x: 567, endPoint y: 117, distance: 20.1
click at [576, 134] on div ".gfVYLgm-Nn" at bounding box center [726, 434] width 614 height 683
paste textarea "<div class="klaviyo-form-STeA5a"></div>"
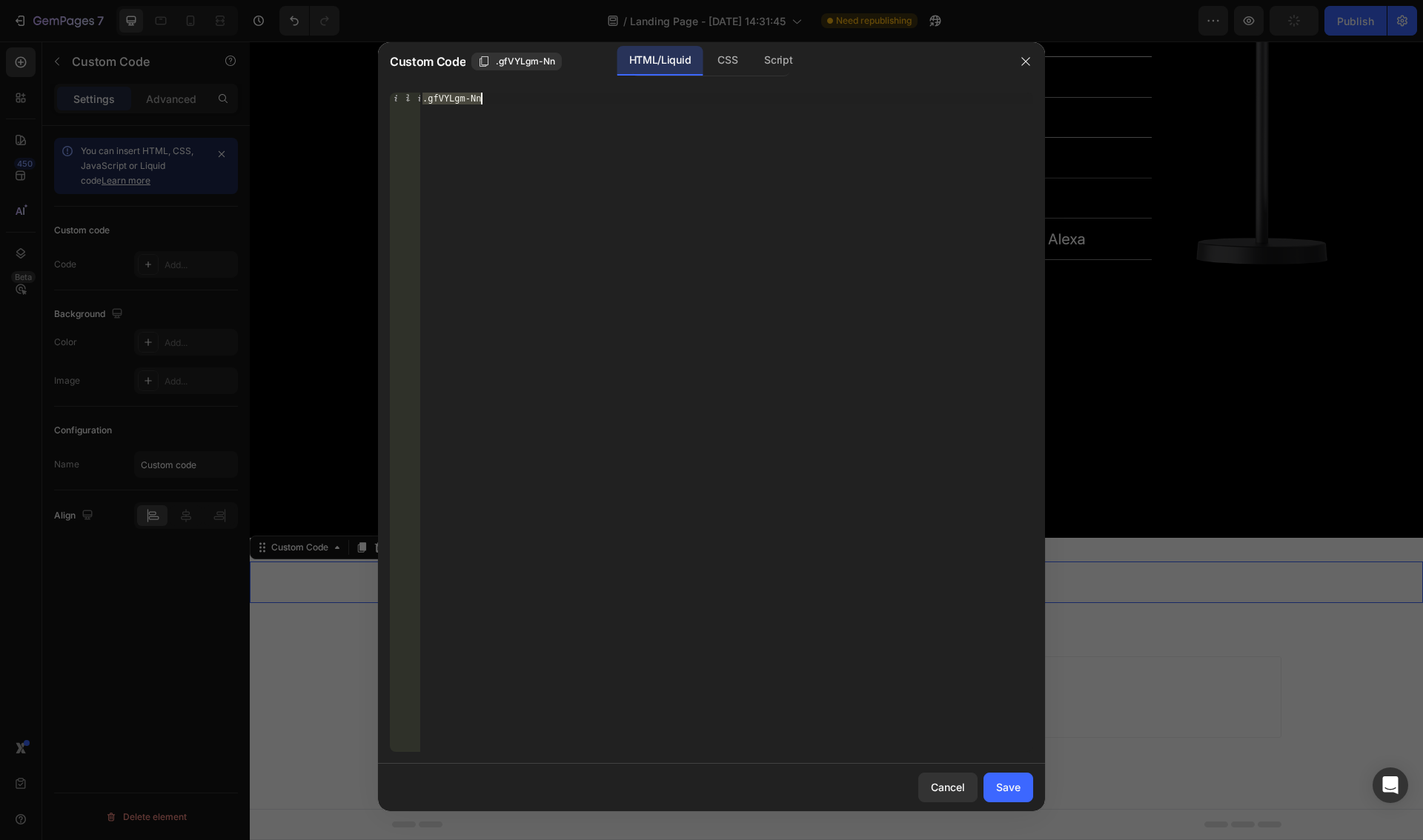
type textarea "<div class="klaviyo-form-STeA5a"></div>"
click at [1008, 797] on button "Save" at bounding box center [1007, 787] width 50 height 29
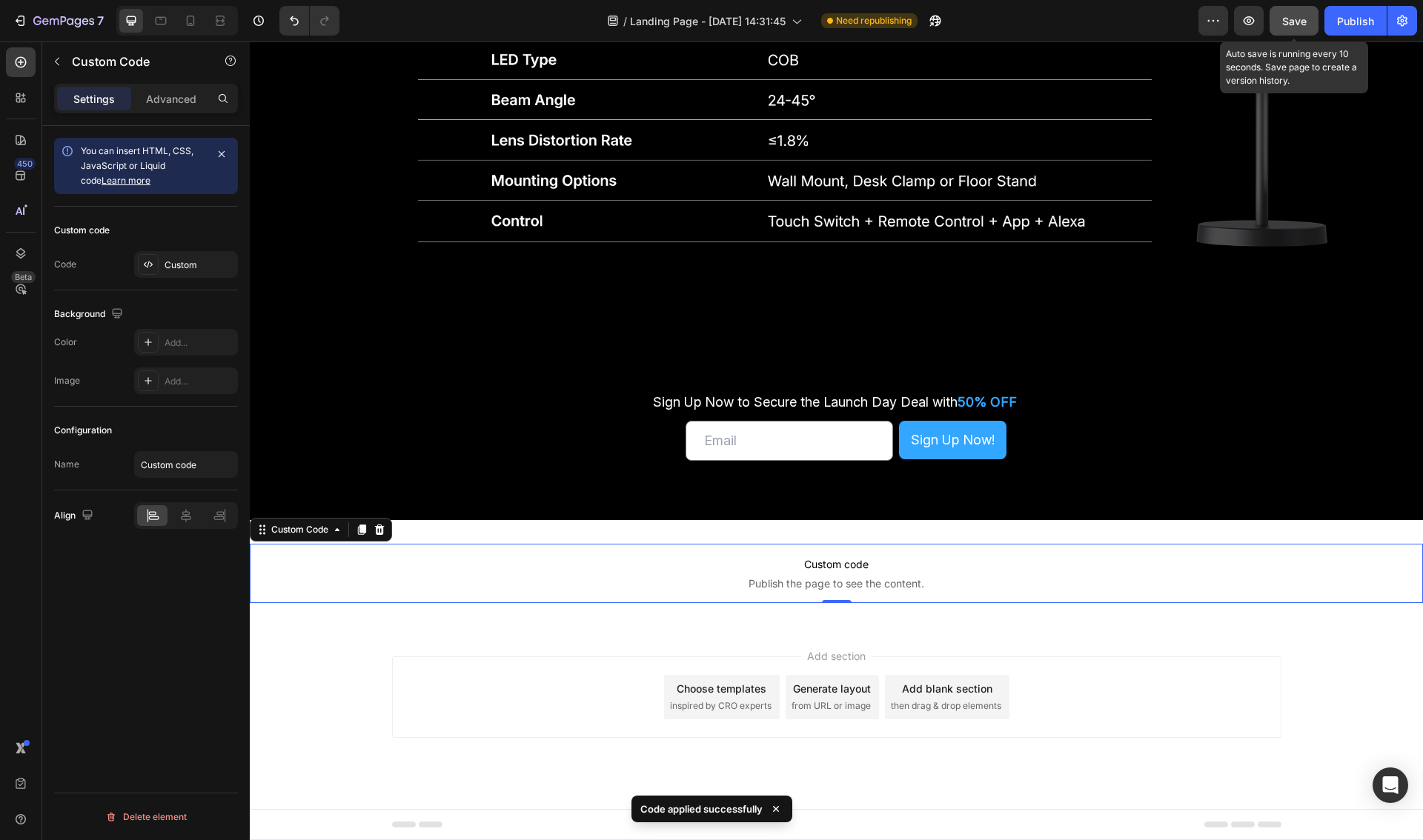
click at [1293, 23] on span "Save" at bounding box center [1294, 20] width 24 height 12
click at [1364, 20] on div "Publish" at bounding box center [1355, 20] width 37 height 15
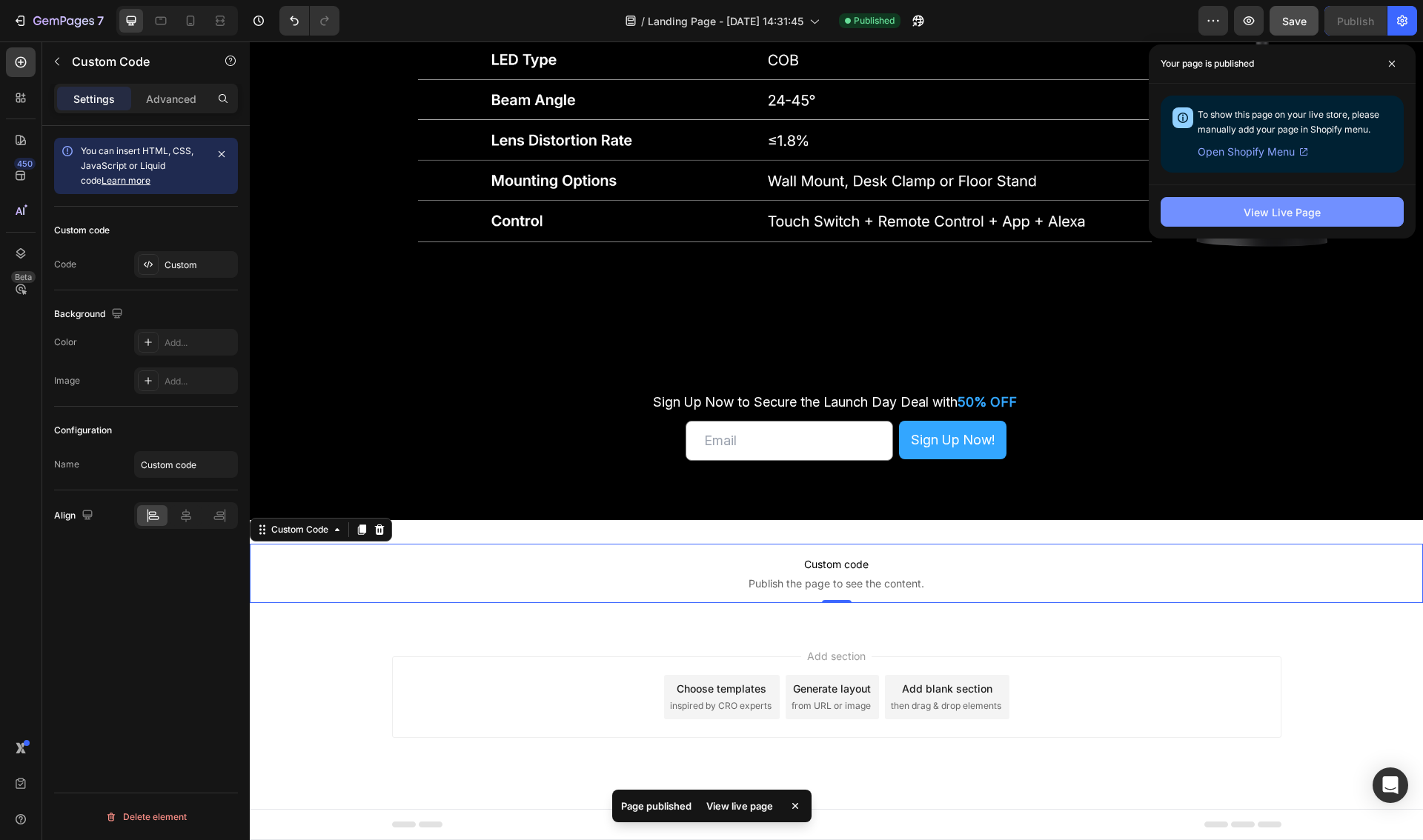
click at [1289, 216] on div "View Live Page" at bounding box center [1282, 212] width 77 height 15
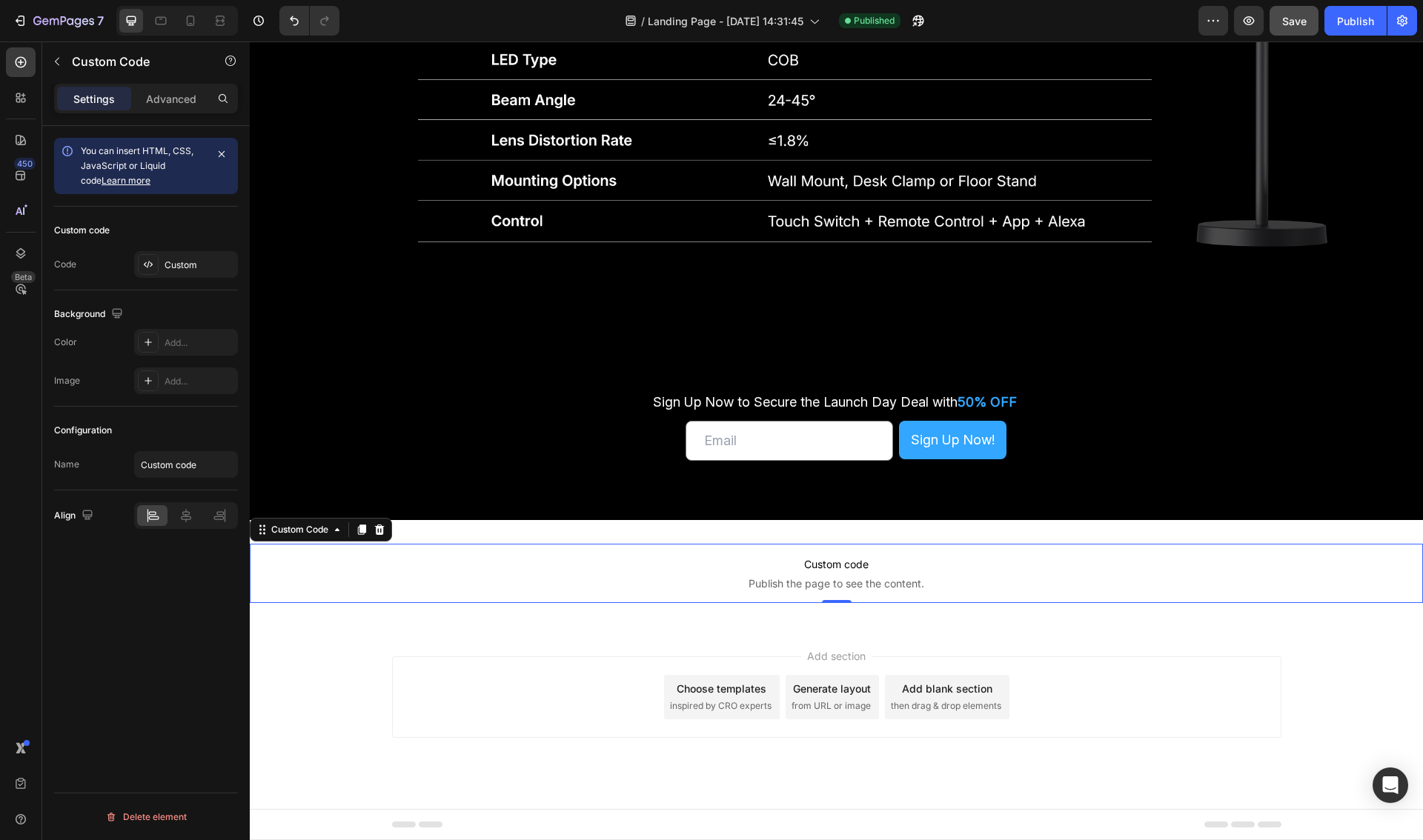
click at [924, 574] on p "Custom code Publish the page to see the content." at bounding box center [835, 573] width 1173 height 59
click at [1294, 20] on span "Save" at bounding box center [1294, 20] width 24 height 12
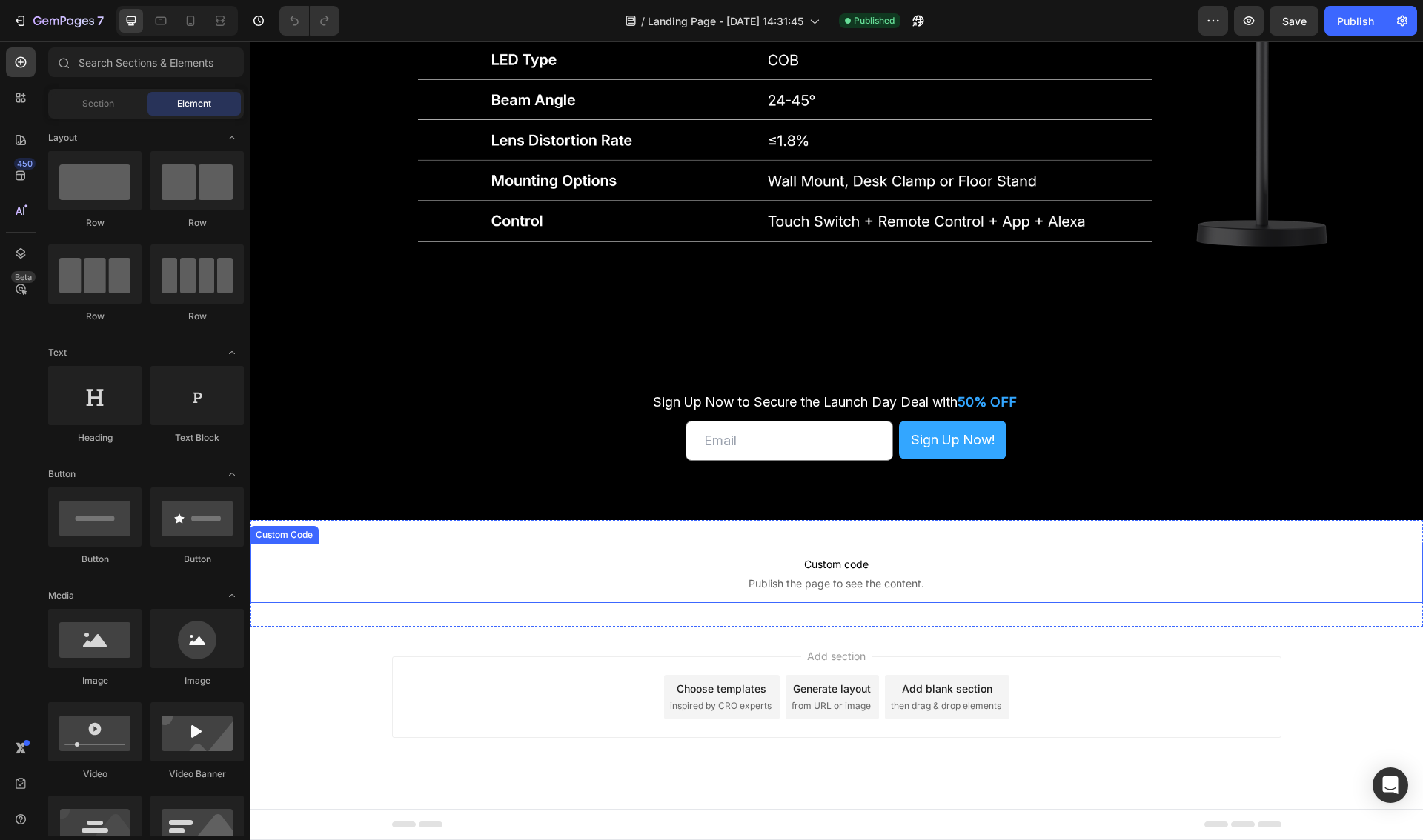
click at [858, 575] on p "Custom code Publish the page to see the content." at bounding box center [835, 573] width 1173 height 59
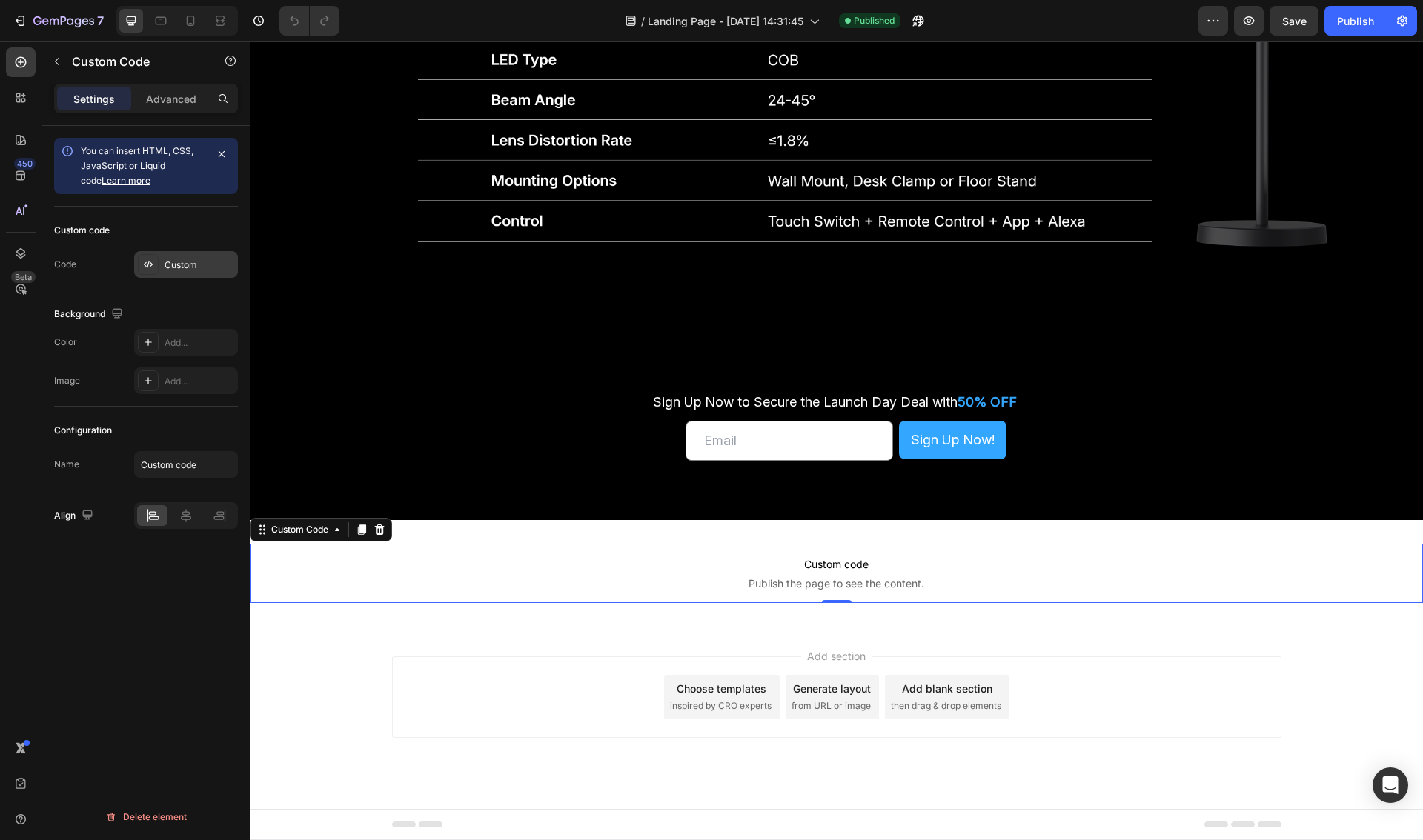
click at [156, 264] on div at bounding box center [148, 264] width 20 height 20
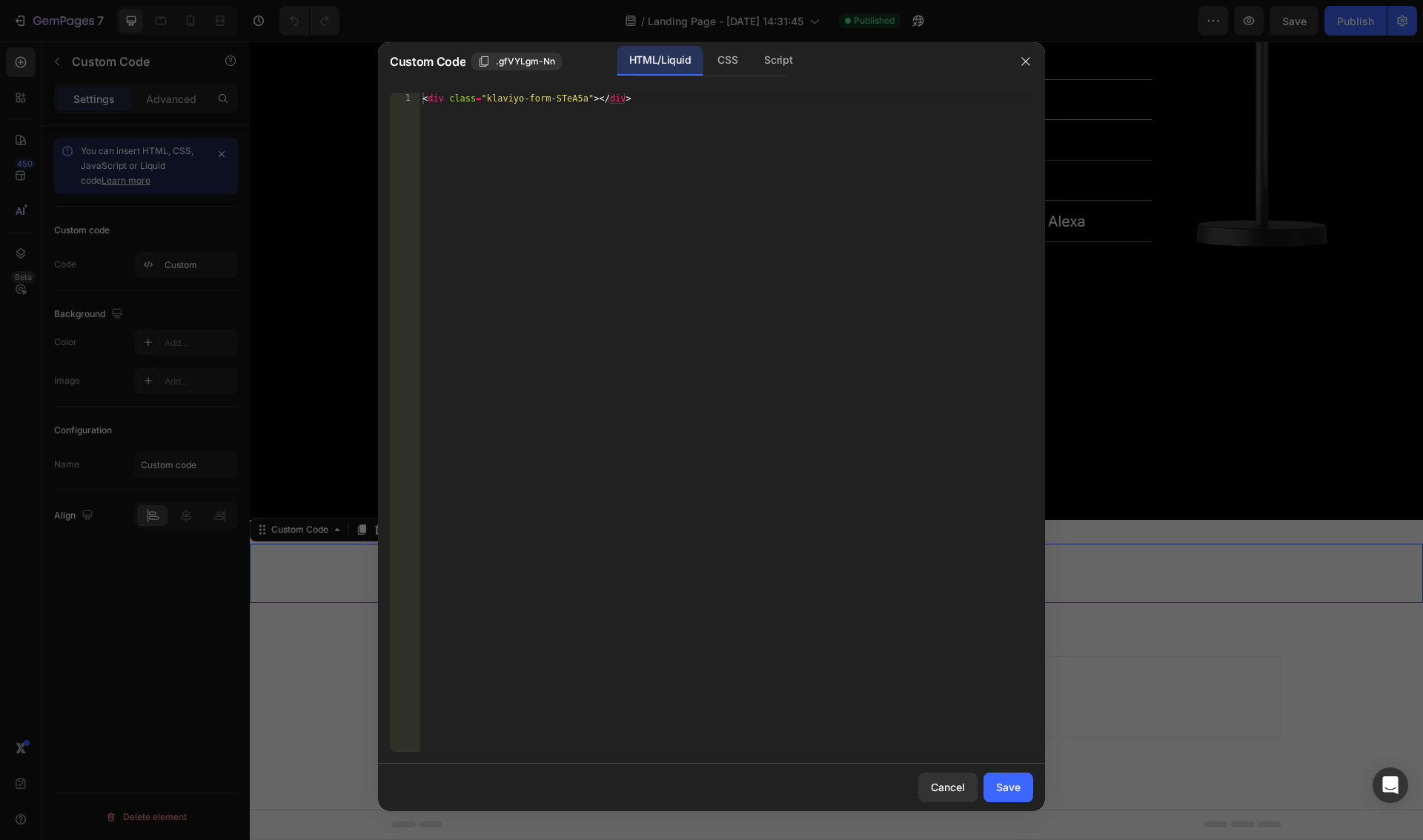
type textarea "<div class="klaviyo-form-STeA5a"></div>"
click at [626, 123] on div "< div class = "klaviyo-form-STeA5a" > </ div >" at bounding box center [726, 434] width 614 height 683
click at [780, 64] on div "Script" at bounding box center [778, 60] width 52 height 29
click at [707, 97] on div "Insert the Javascript code to add interaction and animation to your content her…" at bounding box center [695, 98] width 540 height 11
click at [706, 61] on div "HTML/Liquid" at bounding box center [728, 60] width 44 height 29
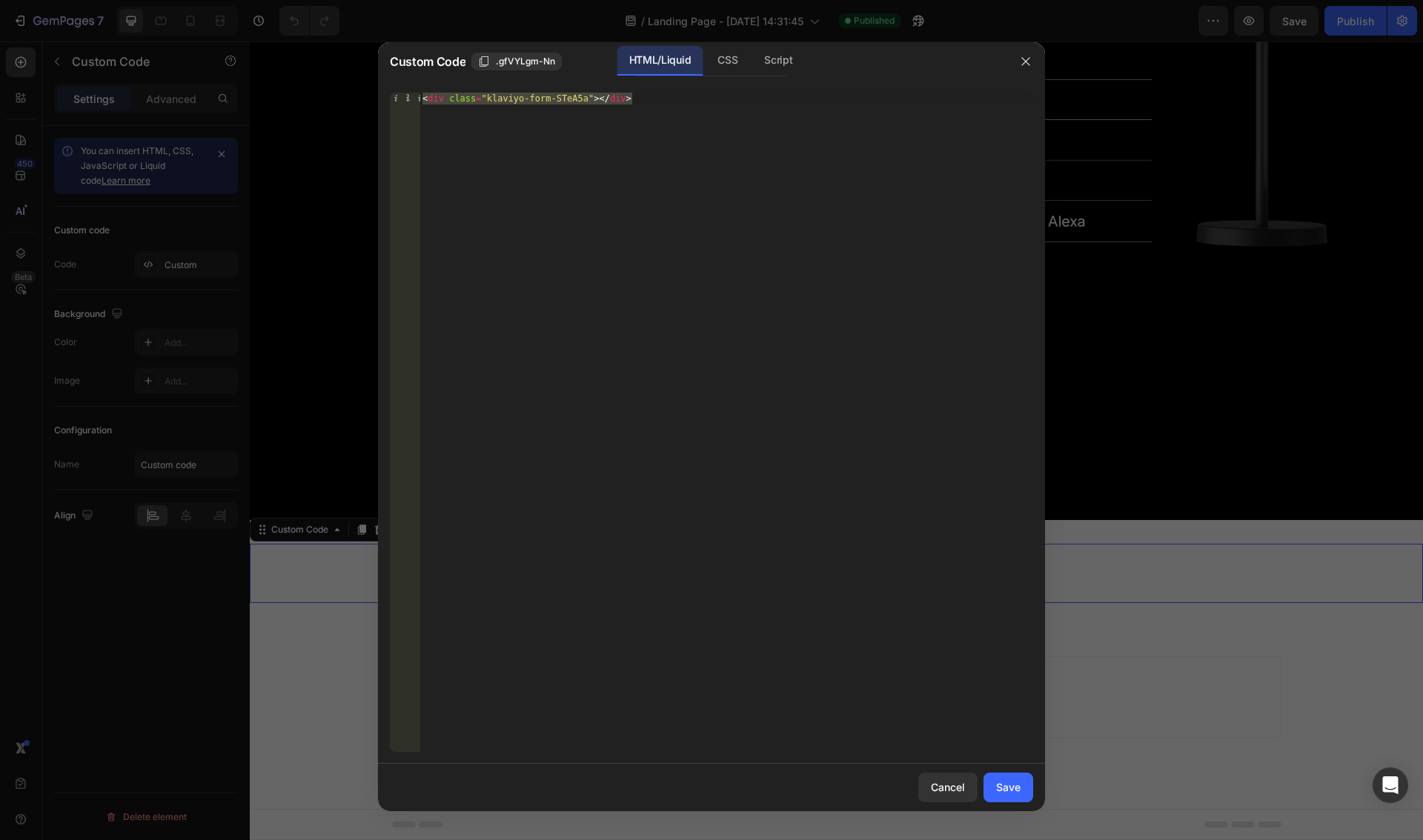
type textarea "<div class="klaviyo-form-STeA5a"></div>"
drag, startPoint x: 617, startPoint y: 110, endPoint x: 666, endPoint y: 110, distance: 49.0
click at [617, 110] on div "< div class = "klaviyo-form-STeA5a" > </ div >" at bounding box center [726, 434] width 614 height 683
click at [650, 96] on div "< div class = "klaviyo-form-STeA5a" > </ div >" at bounding box center [726, 434] width 614 height 683
drag, startPoint x: 724, startPoint y: 63, endPoint x: 735, endPoint y: 67, distance: 11.7
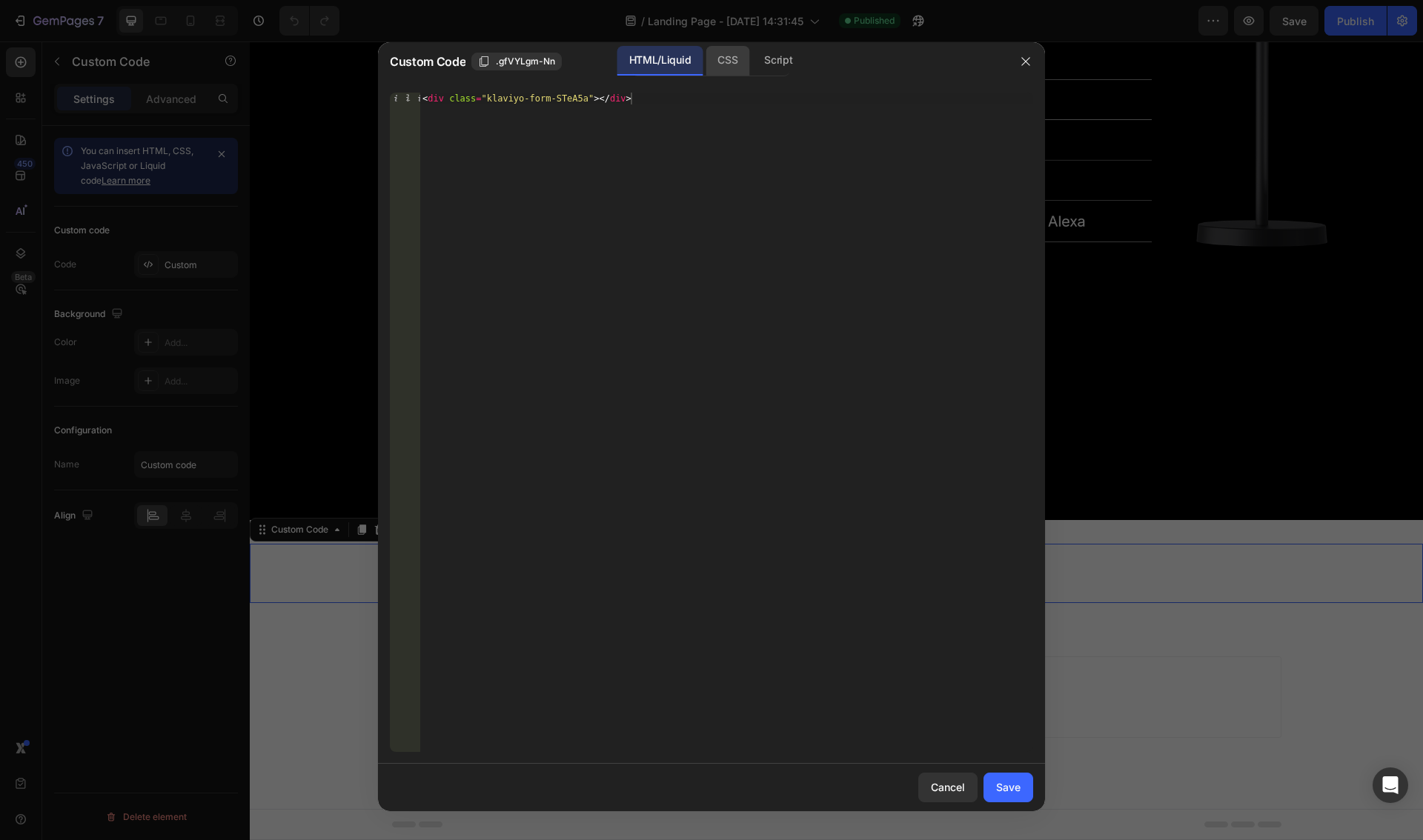
click at [752, 64] on div "CSS" at bounding box center [778, 60] width 52 height 29
click at [773, 59] on div "Script" at bounding box center [778, 60] width 52 height 29
click at [1023, 59] on icon "button" at bounding box center [1025, 61] width 12 height 12
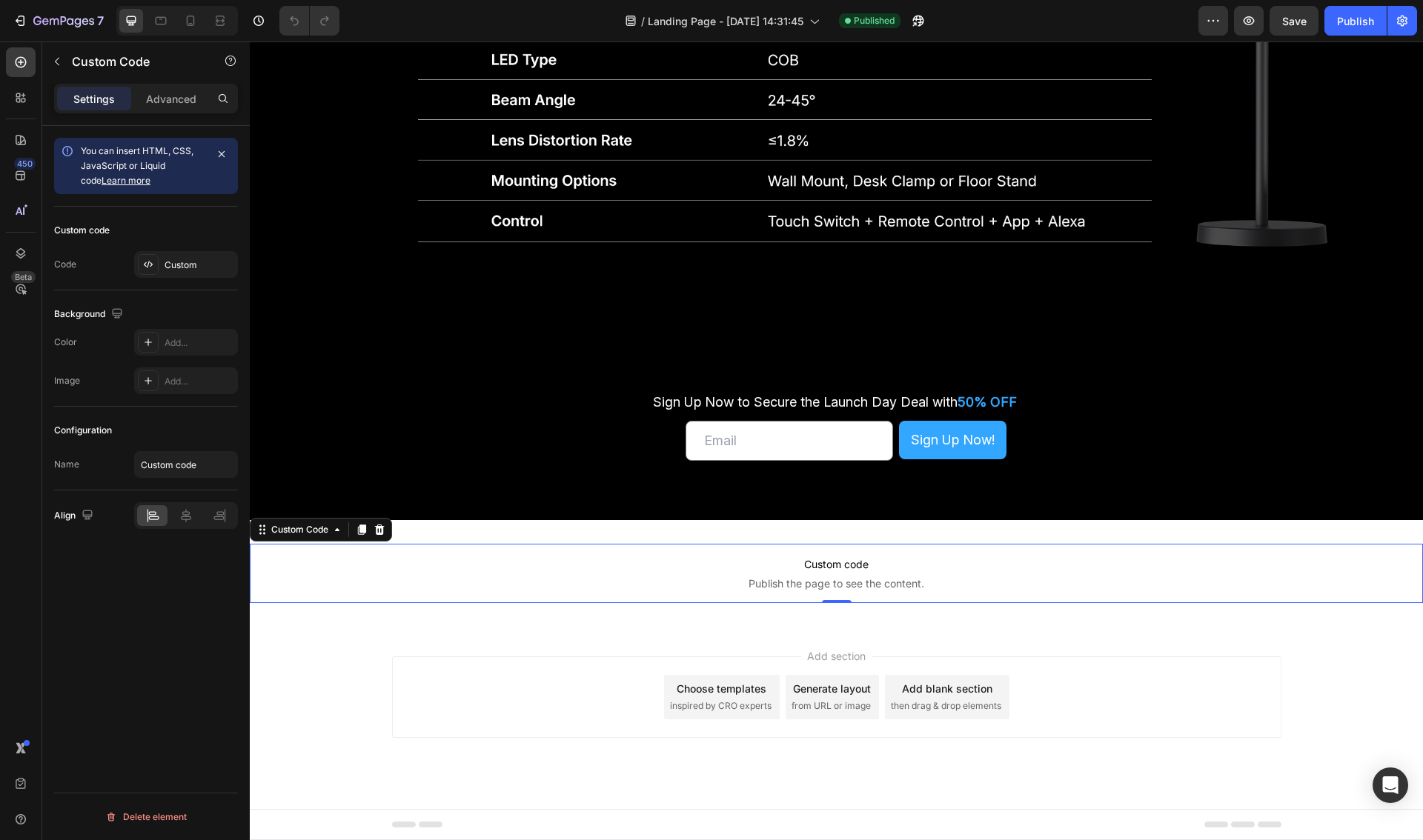
click at [860, 567] on span "Custom code" at bounding box center [835, 565] width 1173 height 18
click at [320, 528] on div "Custom Code" at bounding box center [299, 530] width 63 height 13
click at [1024, 585] on span "Publish the page to see the content." at bounding box center [835, 583] width 1173 height 15
click at [1400, 20] on icon "button" at bounding box center [1402, 21] width 11 height 11
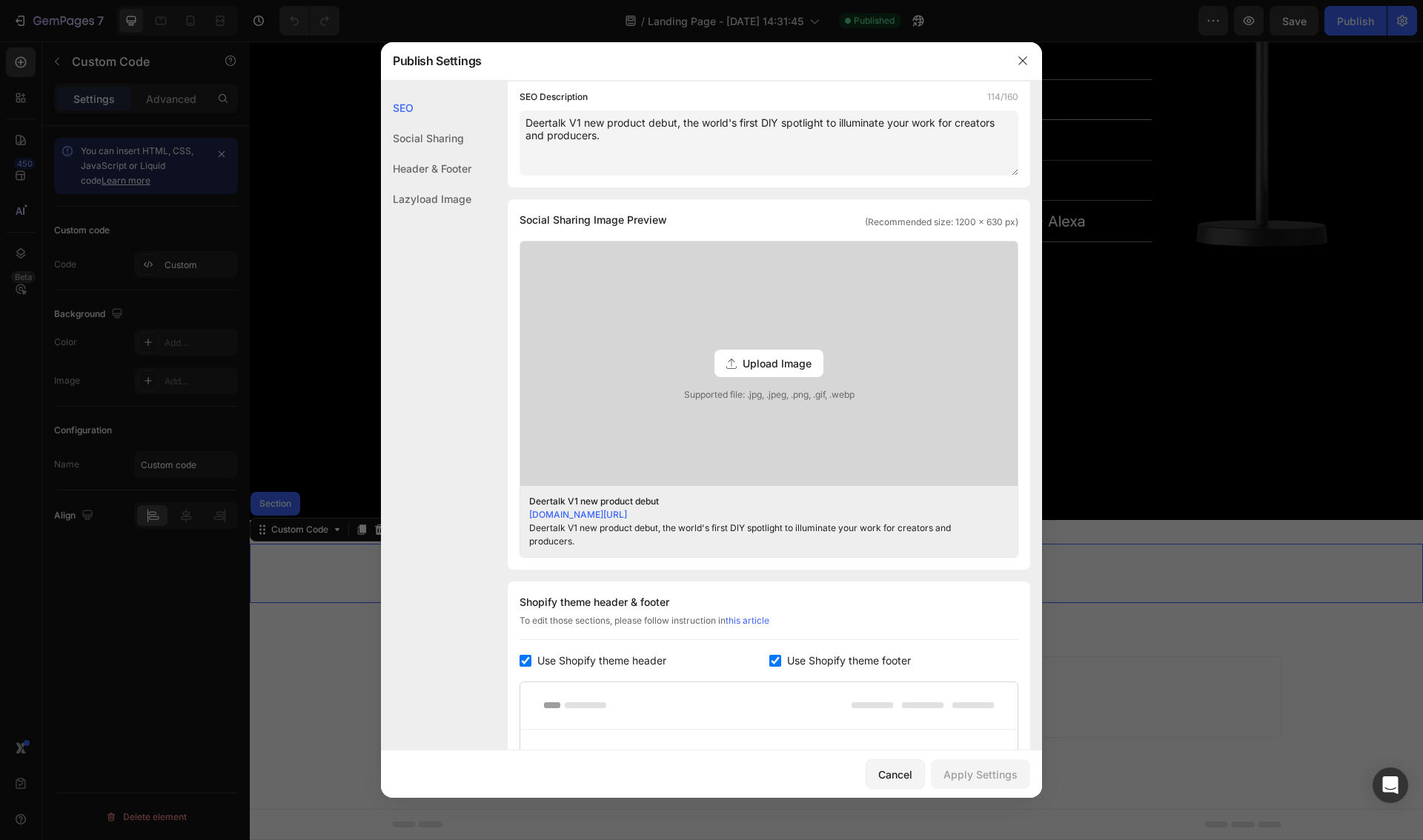
scroll to position [561, 0]
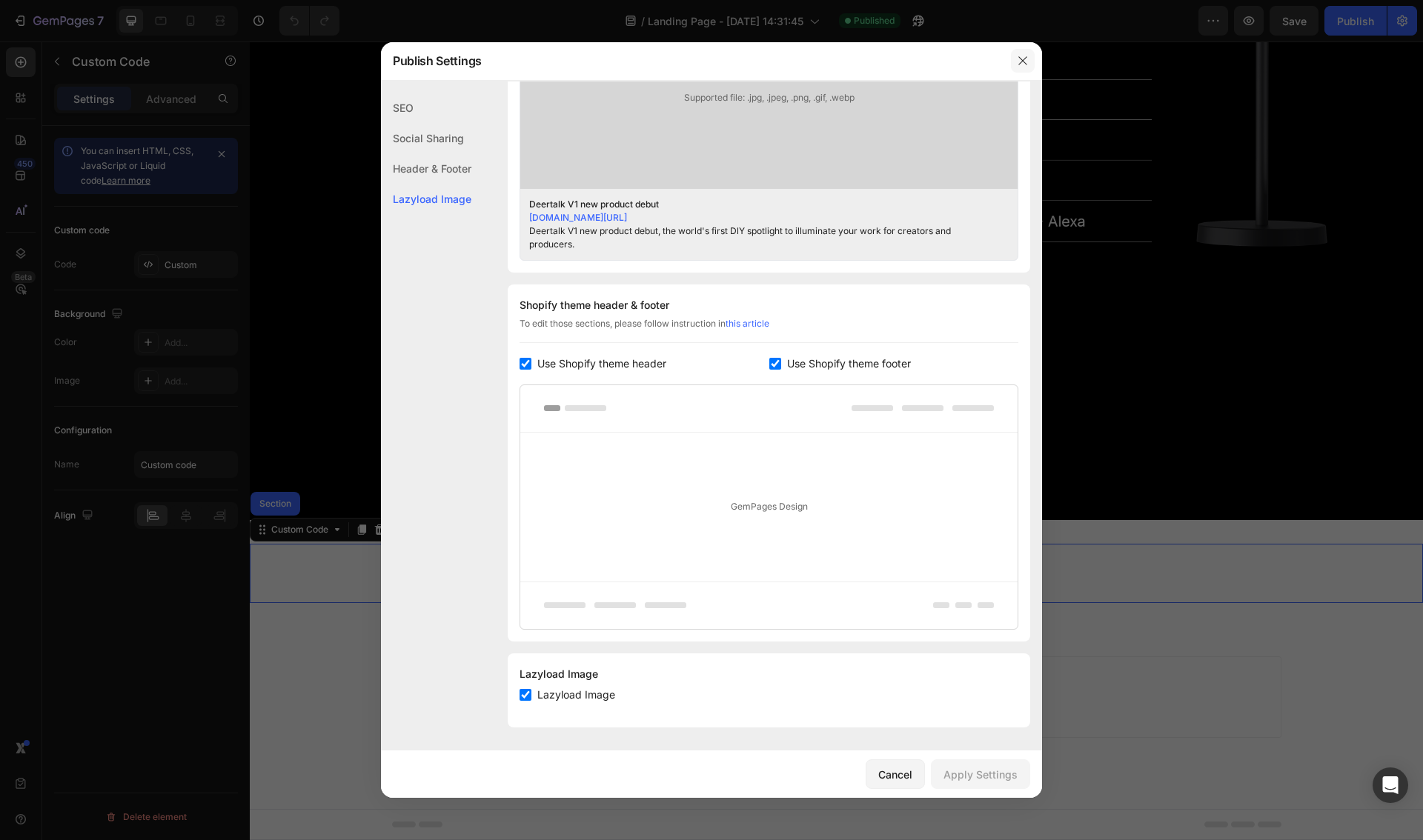
click at [1018, 59] on icon "button" at bounding box center [1022, 60] width 12 height 12
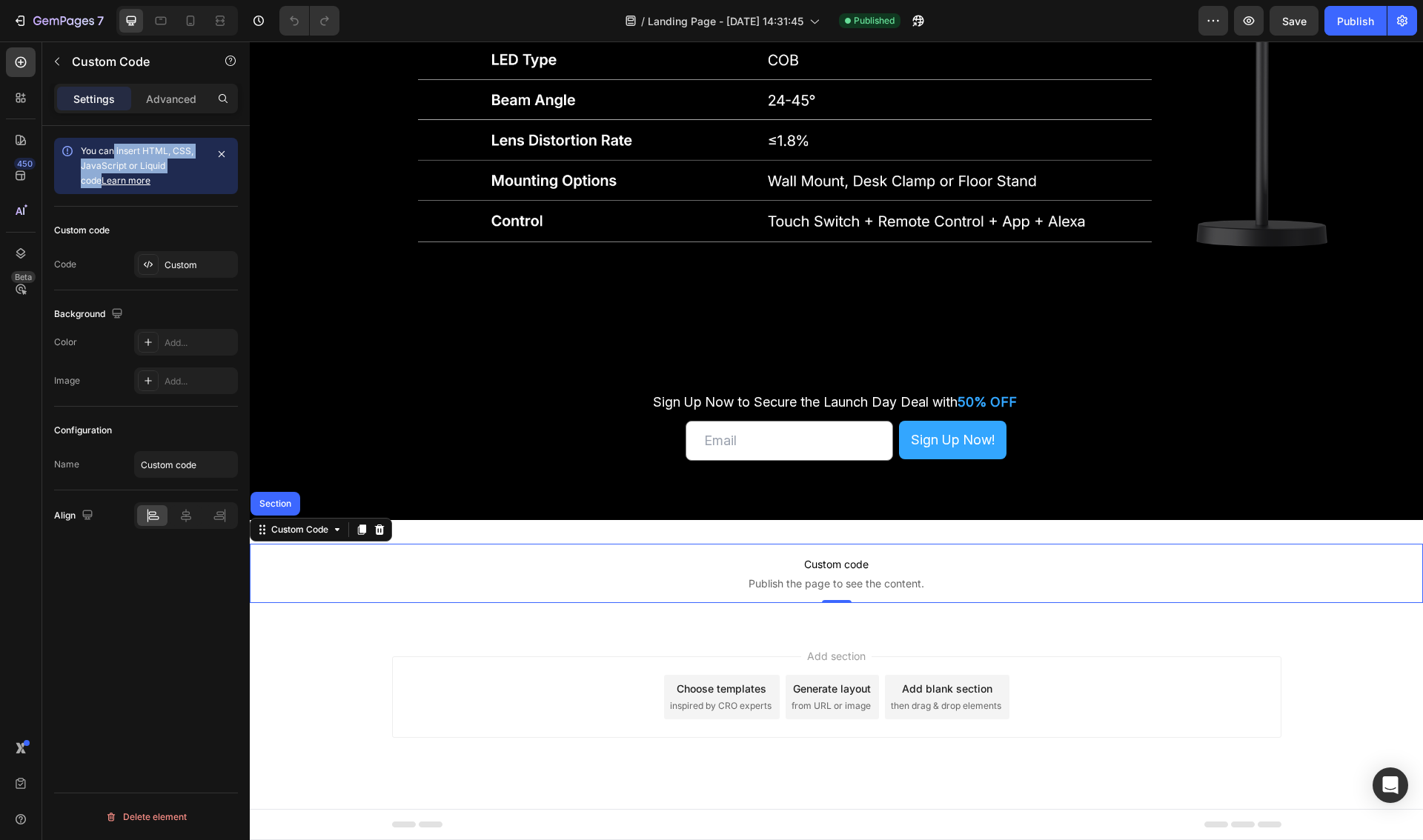
drag, startPoint x: 190, startPoint y: 170, endPoint x: 116, endPoint y: 153, distance: 75.9
click at [116, 153] on div "You can insert HTML, CSS, JavaScript or Liquid code Learn more" at bounding box center [143, 165] width 125 height 45
click at [116, 153] on span "You can insert HTML, CSS, JavaScript or Liquid code Learn more" at bounding box center [137, 165] width 112 height 41
click at [163, 261] on div "Custom" at bounding box center [186, 264] width 104 height 27
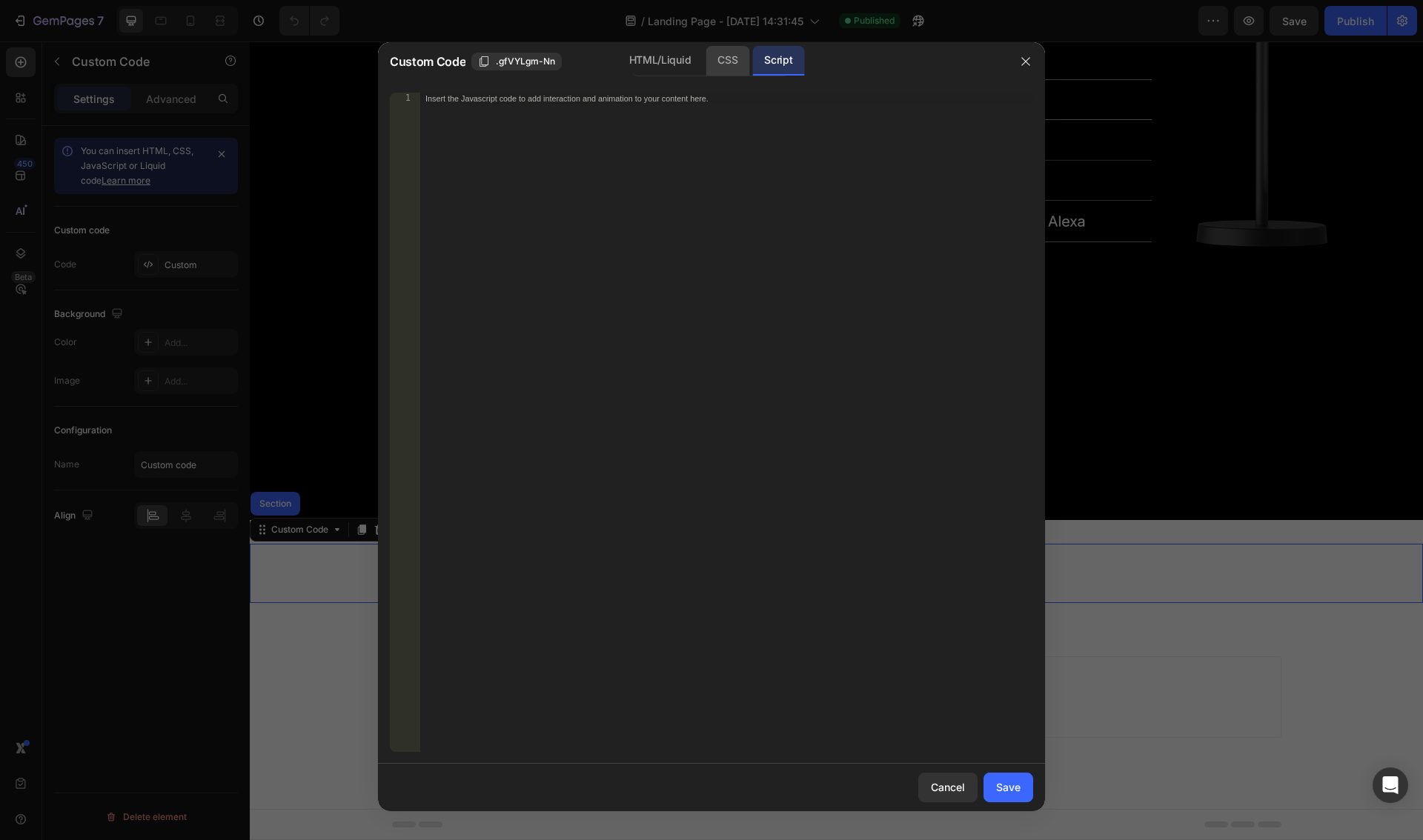
drag, startPoint x: 670, startPoint y: 121, endPoint x: 705, endPoint y: 68, distance: 63.5
click at [670, 121] on div "Insert the Javascript code to add interaction and animation to your content her…" at bounding box center [726, 434] width 614 height 683
click at [721, 53] on div "CSS" at bounding box center [728, 60] width 44 height 29
click at [654, 103] on div "Insert the CSS code to style your content here." at bounding box center [695, 98] width 540 height 11
paste textarea "<div class="klaviyo-form-STeA5a"></div>"
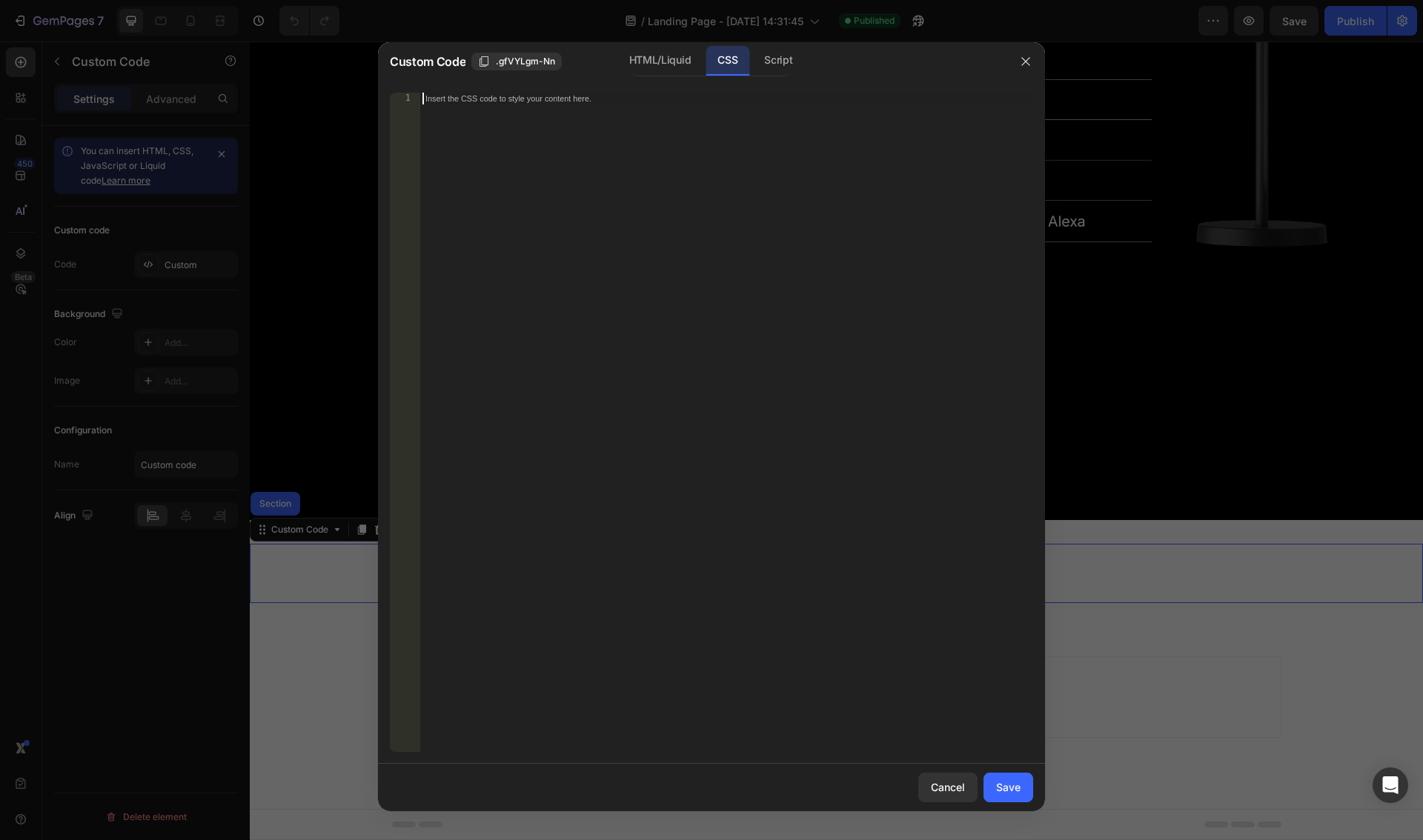
type textarea "<div class="klaviyo-form-STeA5a"></div>"
click at [1007, 784] on div "Save" at bounding box center [1008, 786] width 24 height 15
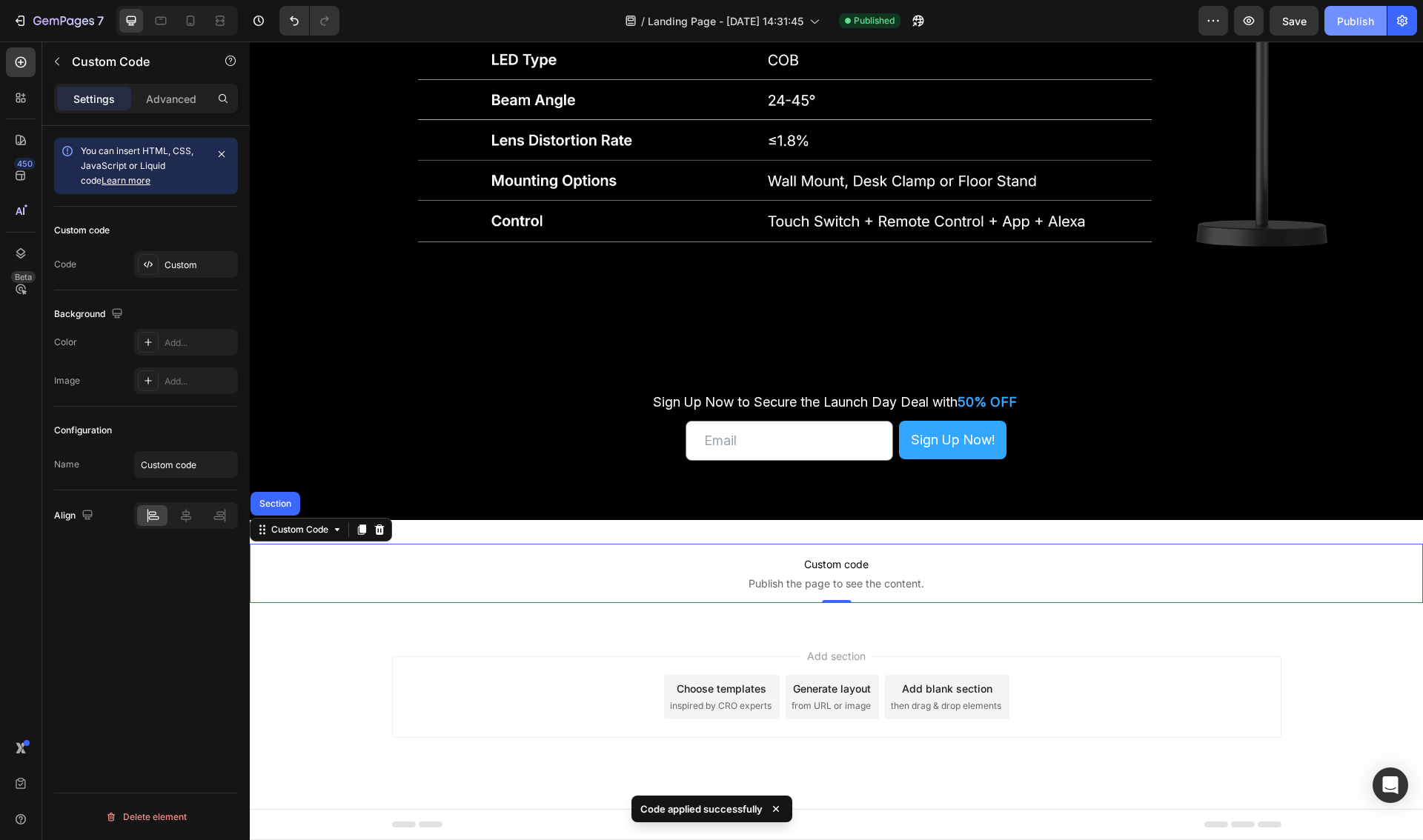
click at [1359, 20] on div "Publish" at bounding box center [1355, 20] width 37 height 15
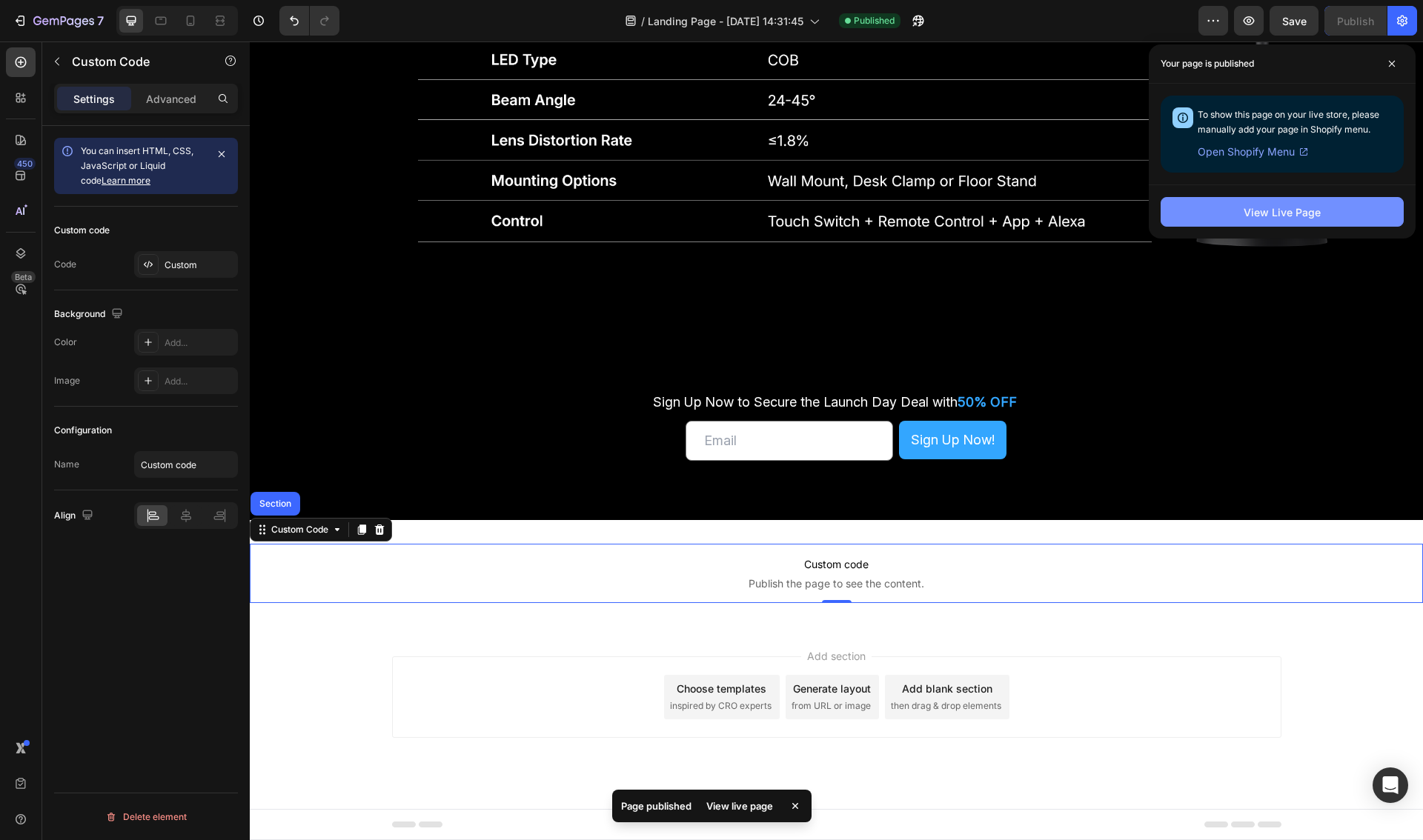
click at [1235, 213] on button "View Live Page" at bounding box center [1282, 212] width 243 height 29
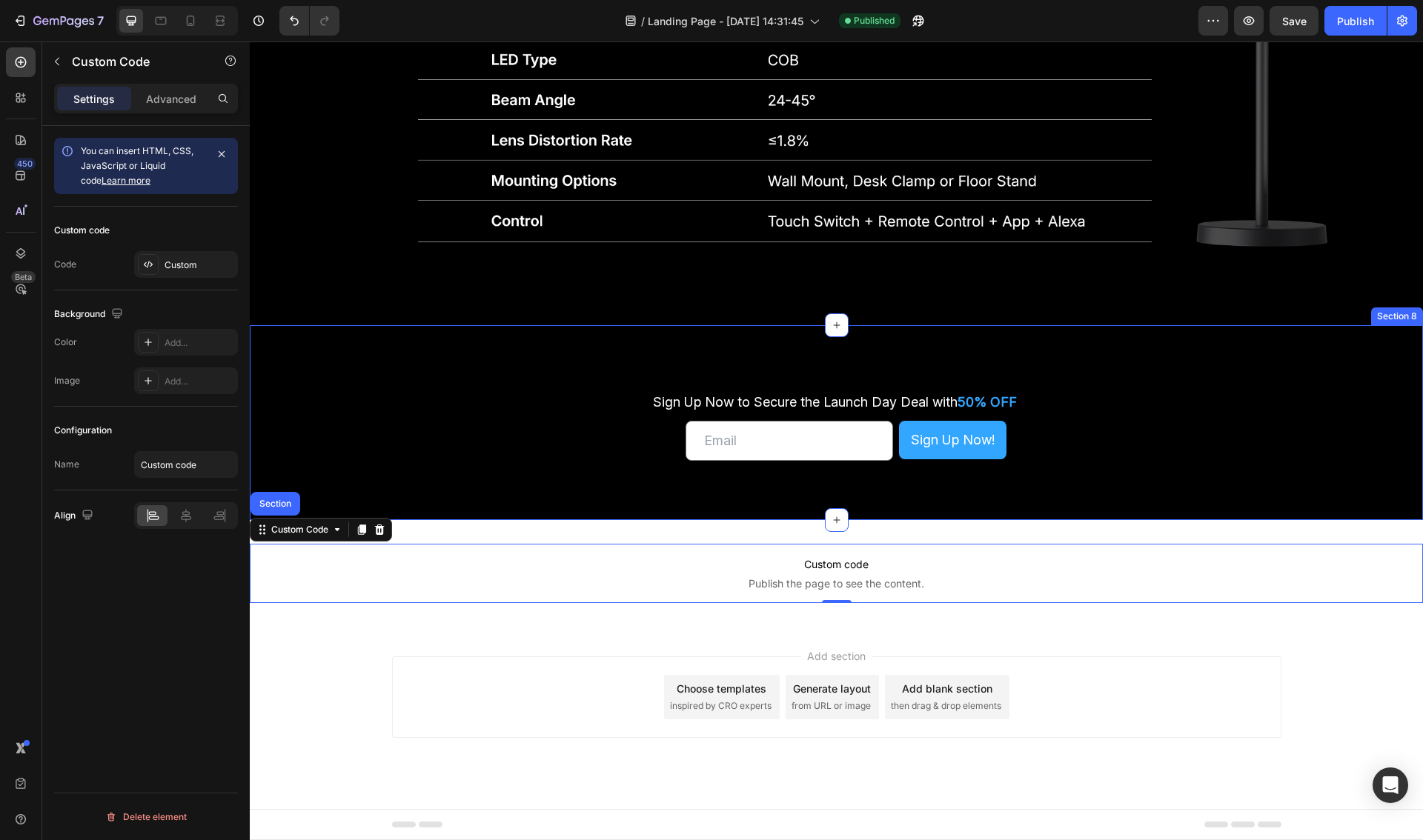
click at [606, 454] on div "Sign Up Now to Secure the Launch Day Deal with 50% OFF Text Block Sign Up Now t…" at bounding box center [835, 423] width 1173 height 77
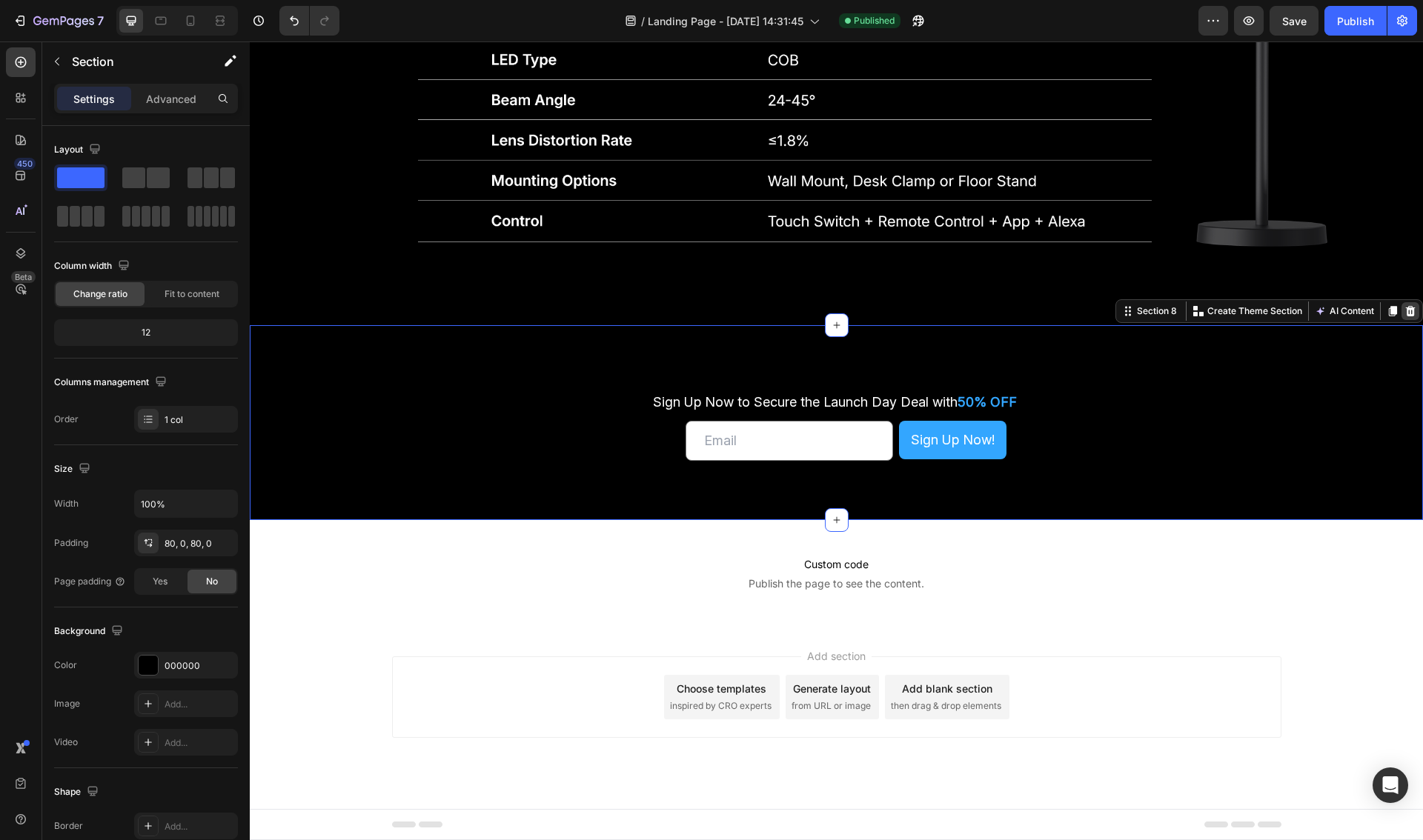
click at [1410, 311] on icon at bounding box center [1411, 310] width 10 height 11
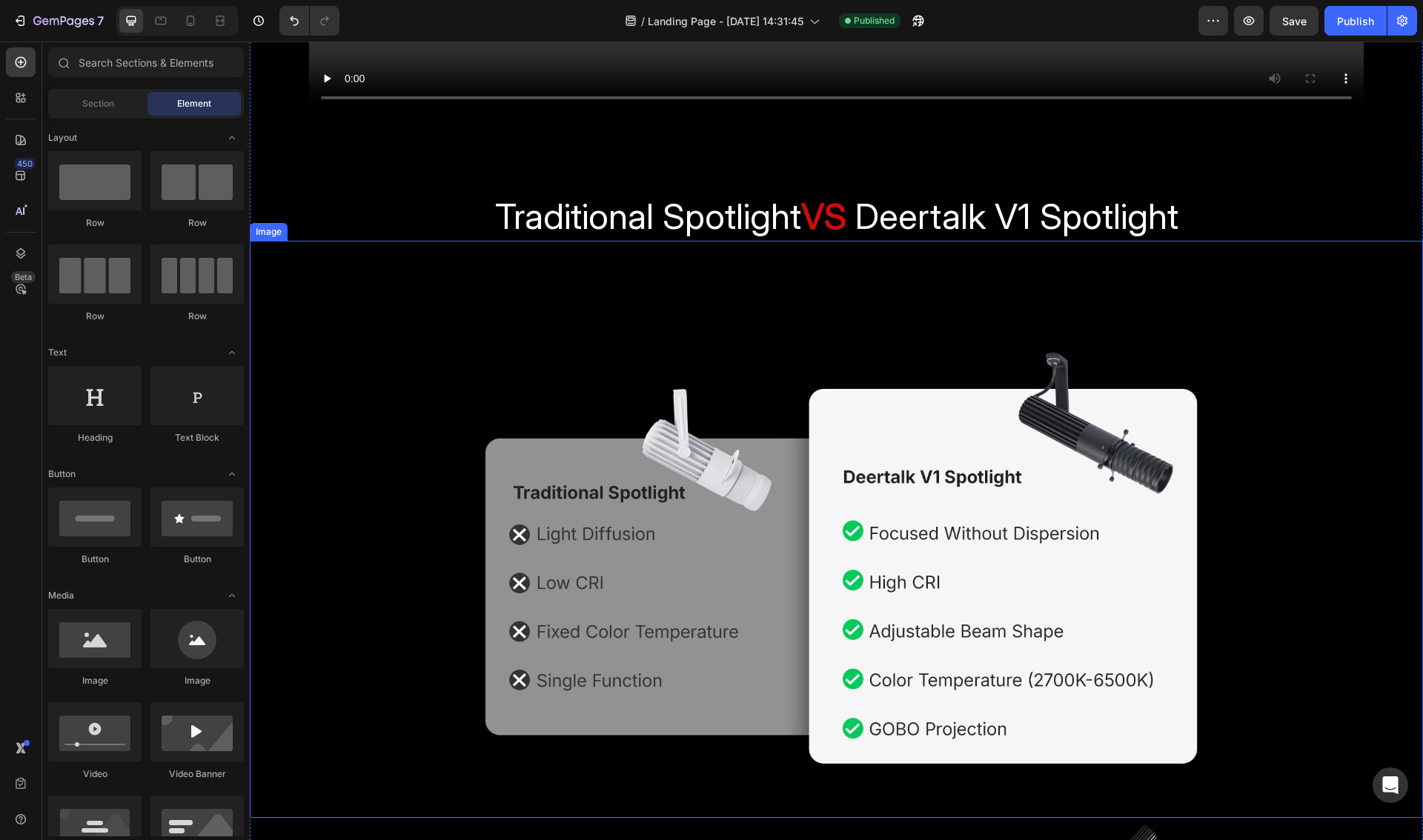
scroll to position [4373, 0]
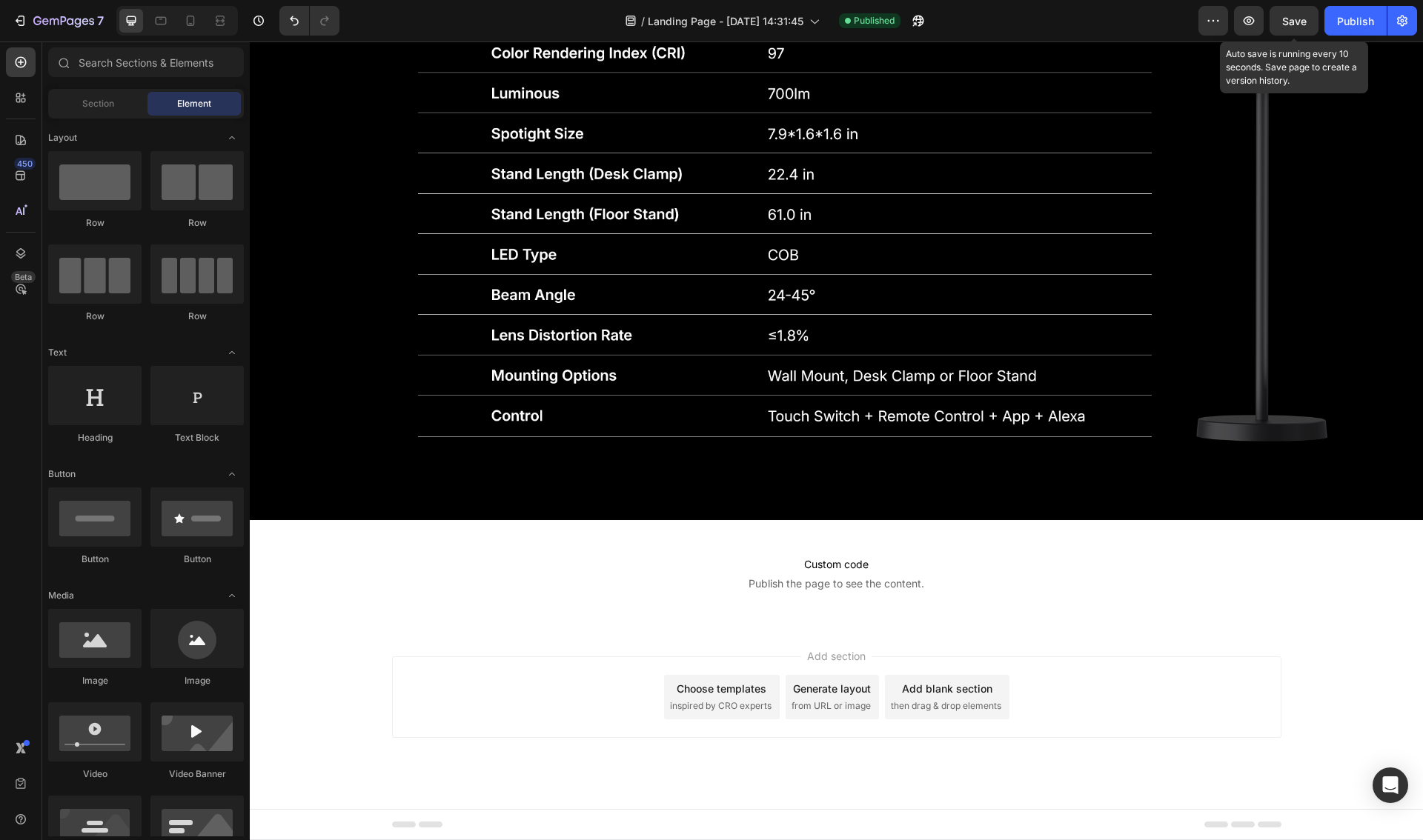
drag, startPoint x: 1302, startPoint y: 18, endPoint x: 1284, endPoint y: 41, distance: 29.2
click at [1302, 18] on span "Save" at bounding box center [1294, 20] width 24 height 12
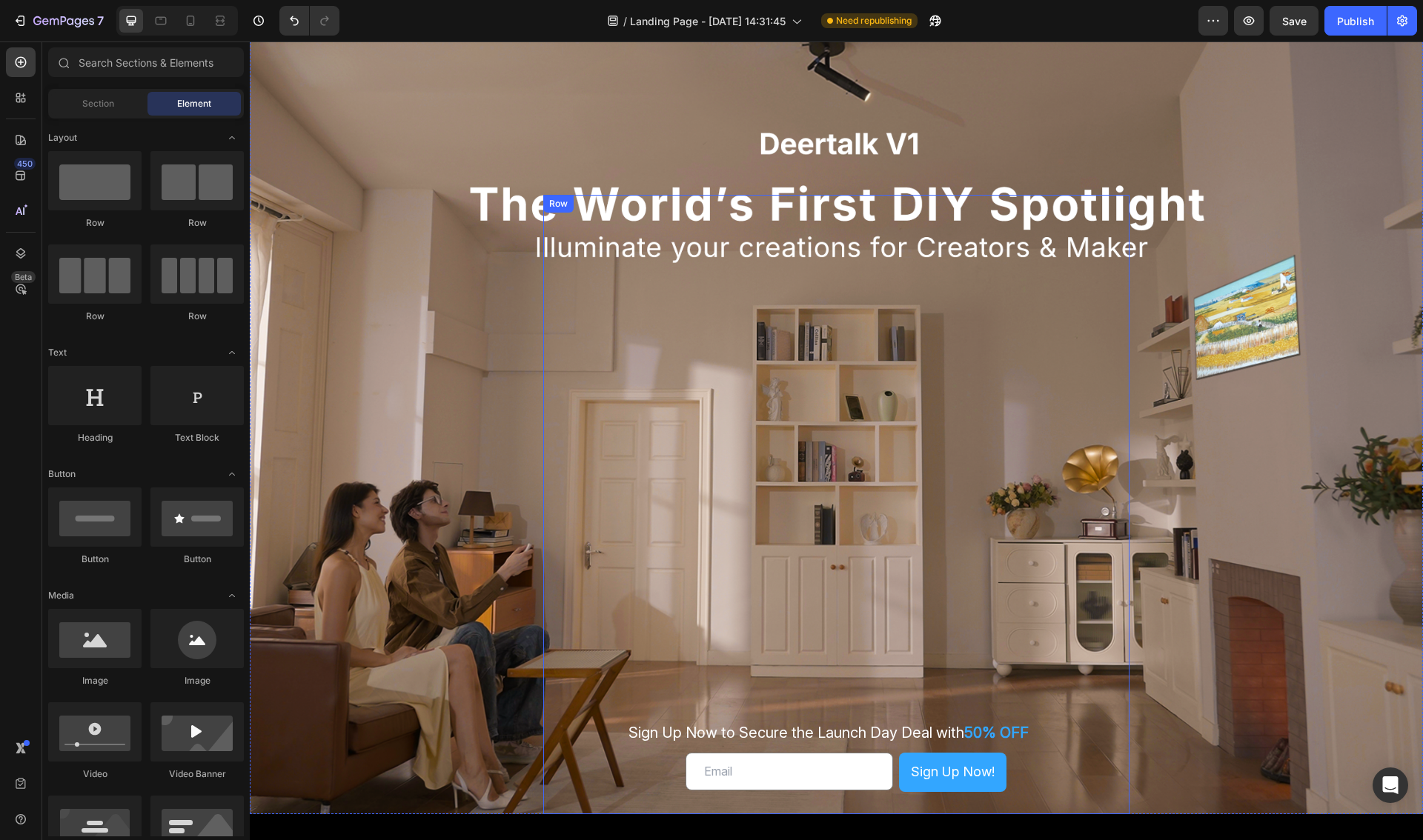
scroll to position [242, 0]
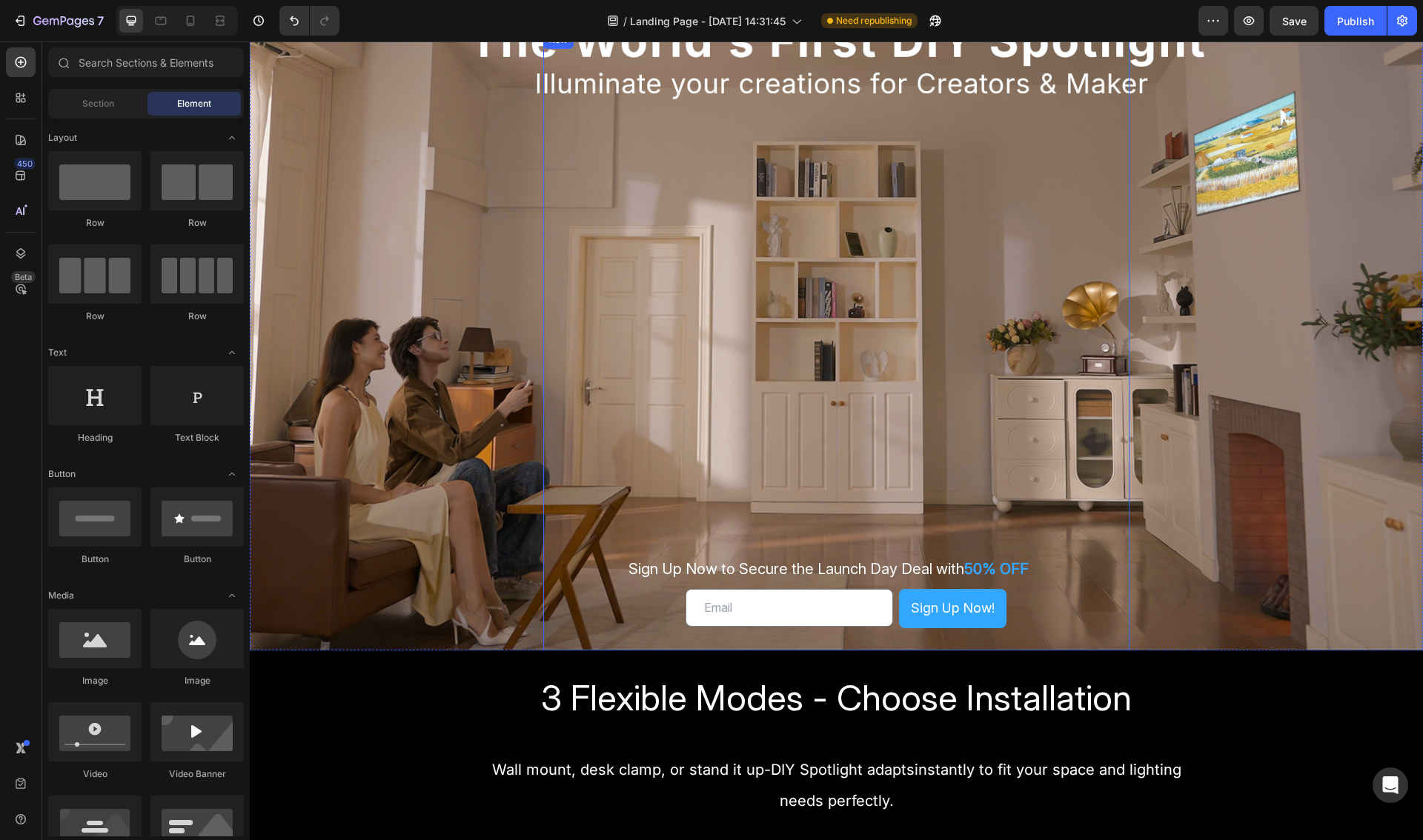
click at [857, 445] on div "Sign Up Now to Secure the Launch Day Deal with 50% OFF Text Block Email Field S…" at bounding box center [836, 341] width 587 height 619
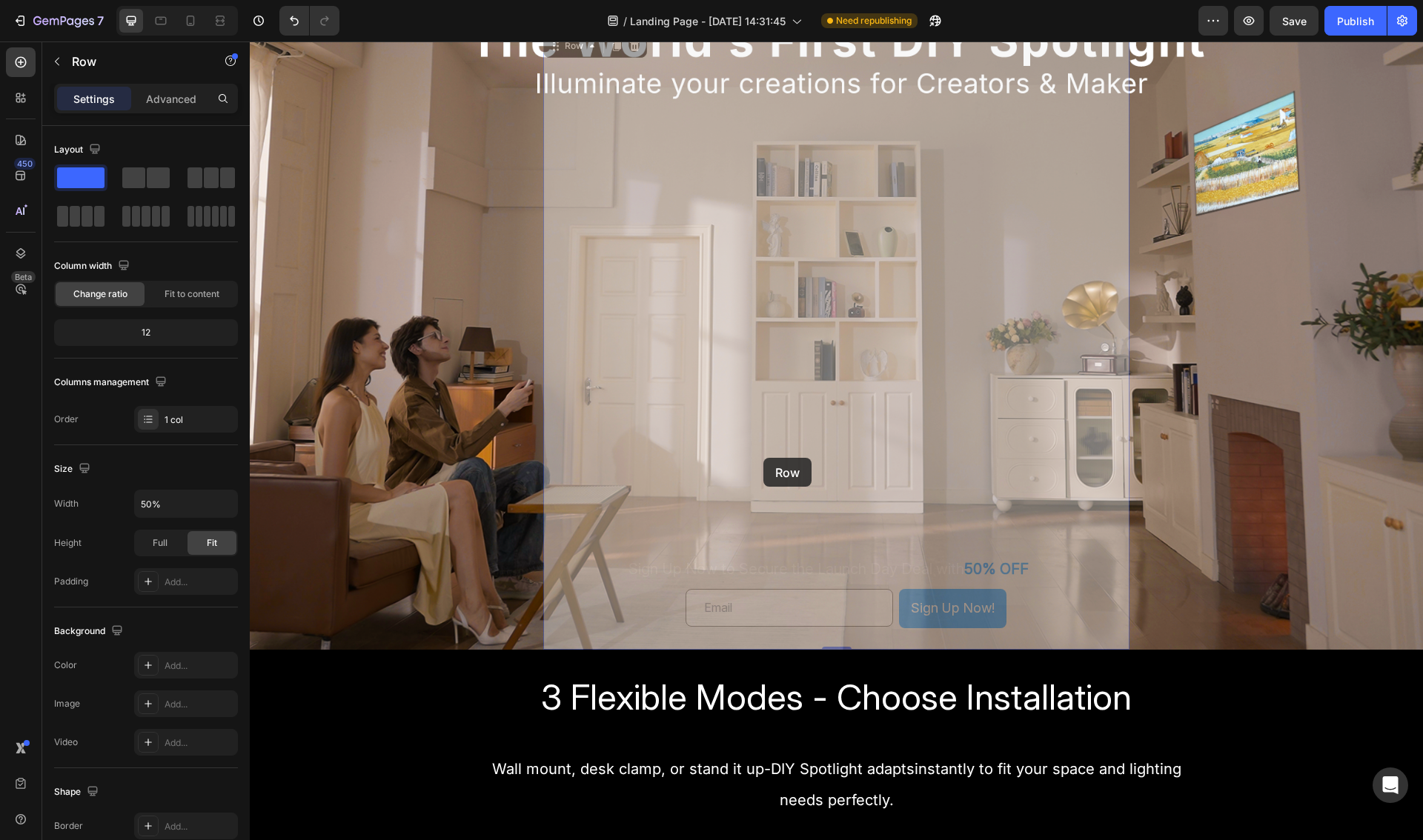
drag, startPoint x: 813, startPoint y: 463, endPoint x: 886, endPoint y: 473, distance: 73.7
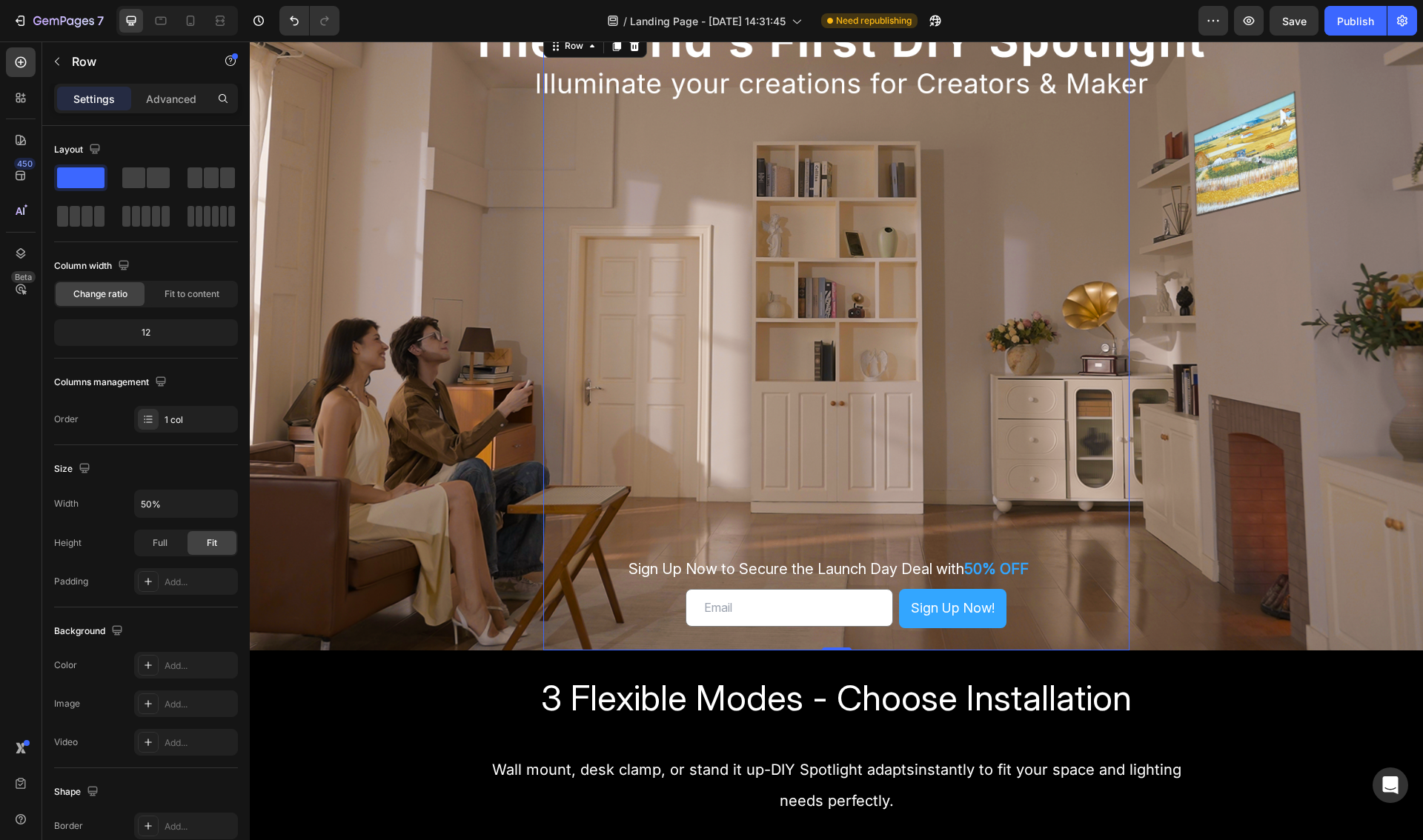
click at [848, 499] on div "Sign Up Now to Secure the Launch Day Deal with 50% OFF Text Block Email Field S…" at bounding box center [836, 341] width 587 height 619
click at [841, 564] on span "Sign Up Now to Secure the Launch Day Deal with" at bounding box center [796, 569] width 336 height 18
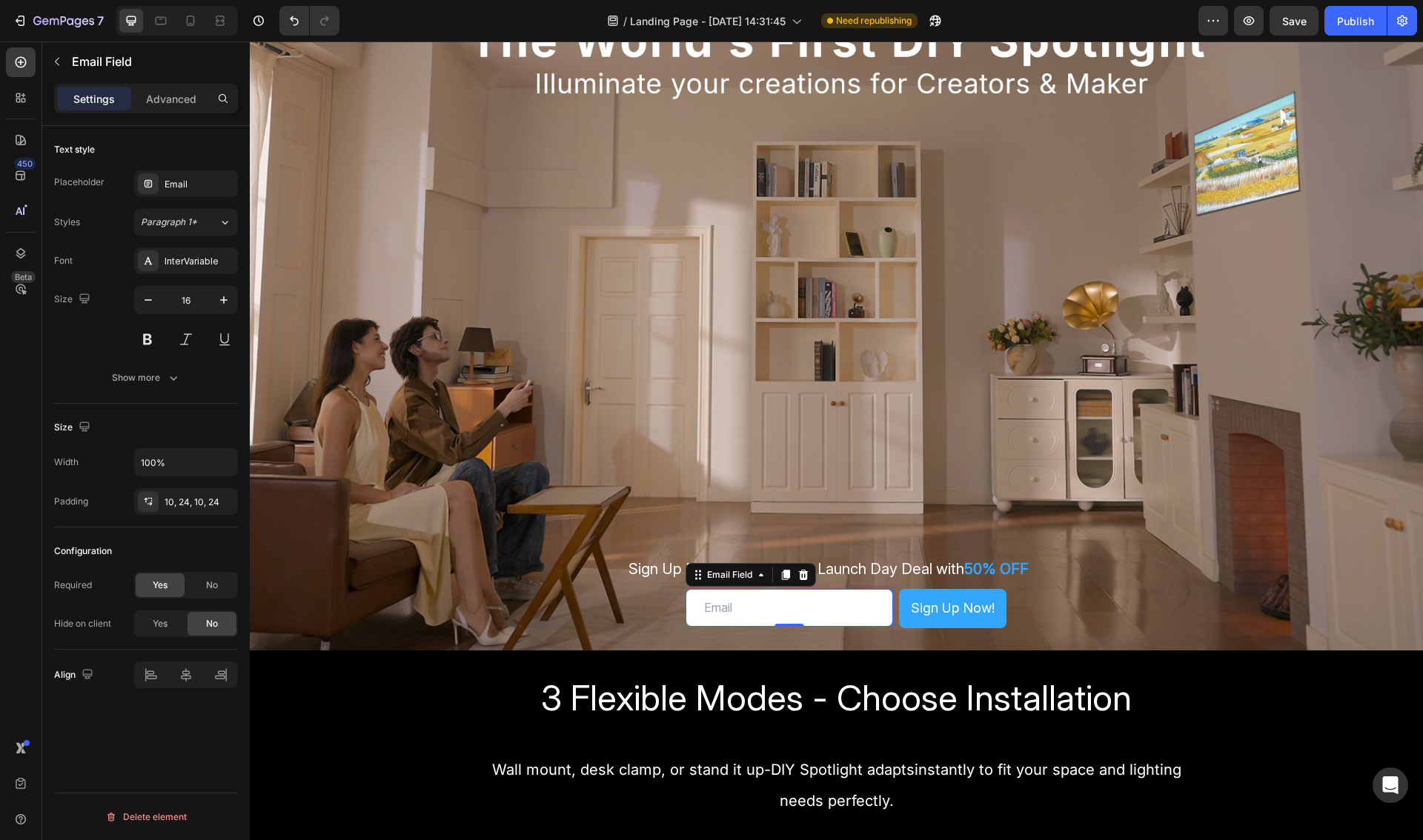
click at [791, 607] on input "email" at bounding box center [789, 608] width 208 height 37
click at [884, 520] on div "Sign Up Now to Secure the Launch Day Deal with 50% OFF Text Block Email Field 0…" at bounding box center [836, 341] width 587 height 619
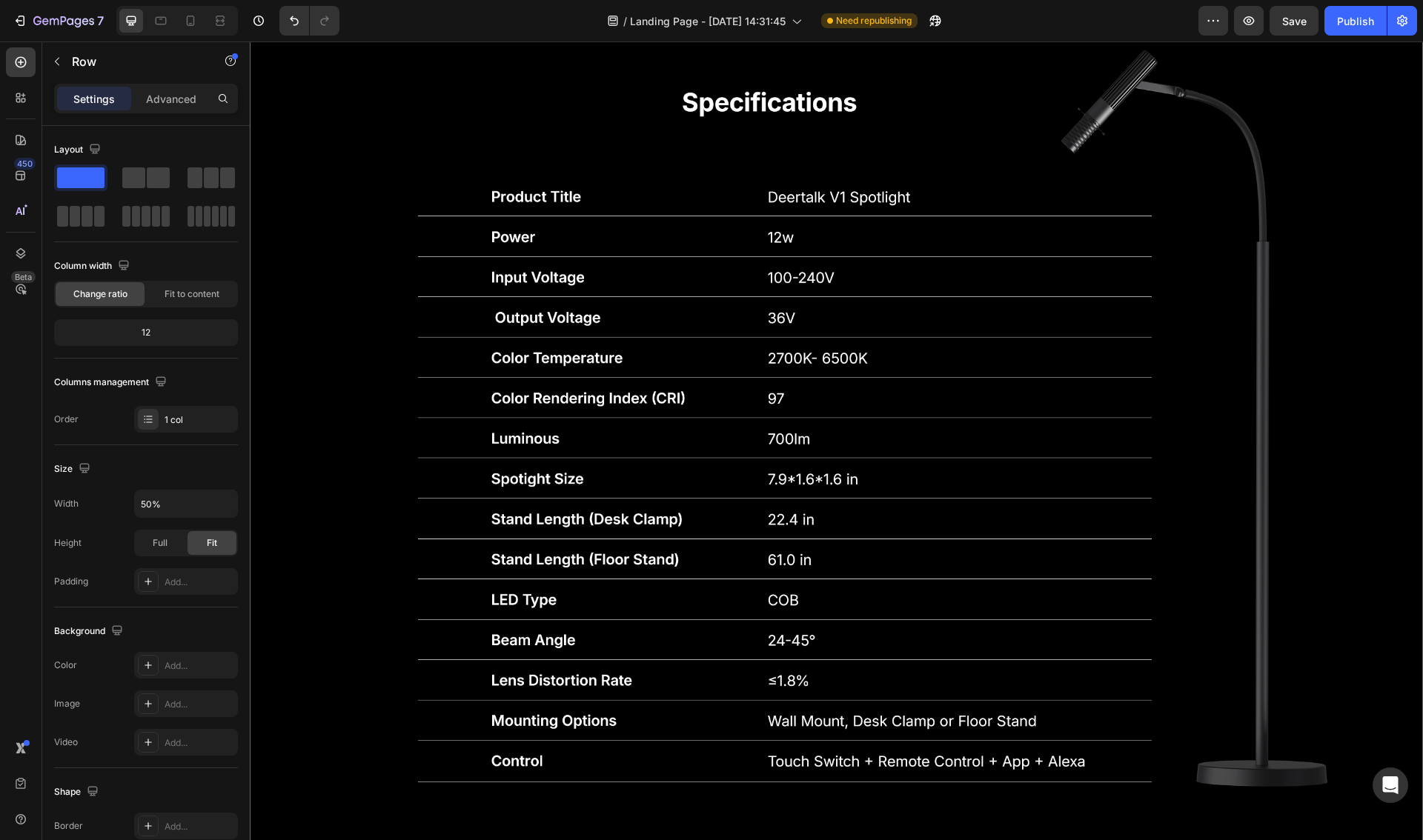
scroll to position [4373, 0]
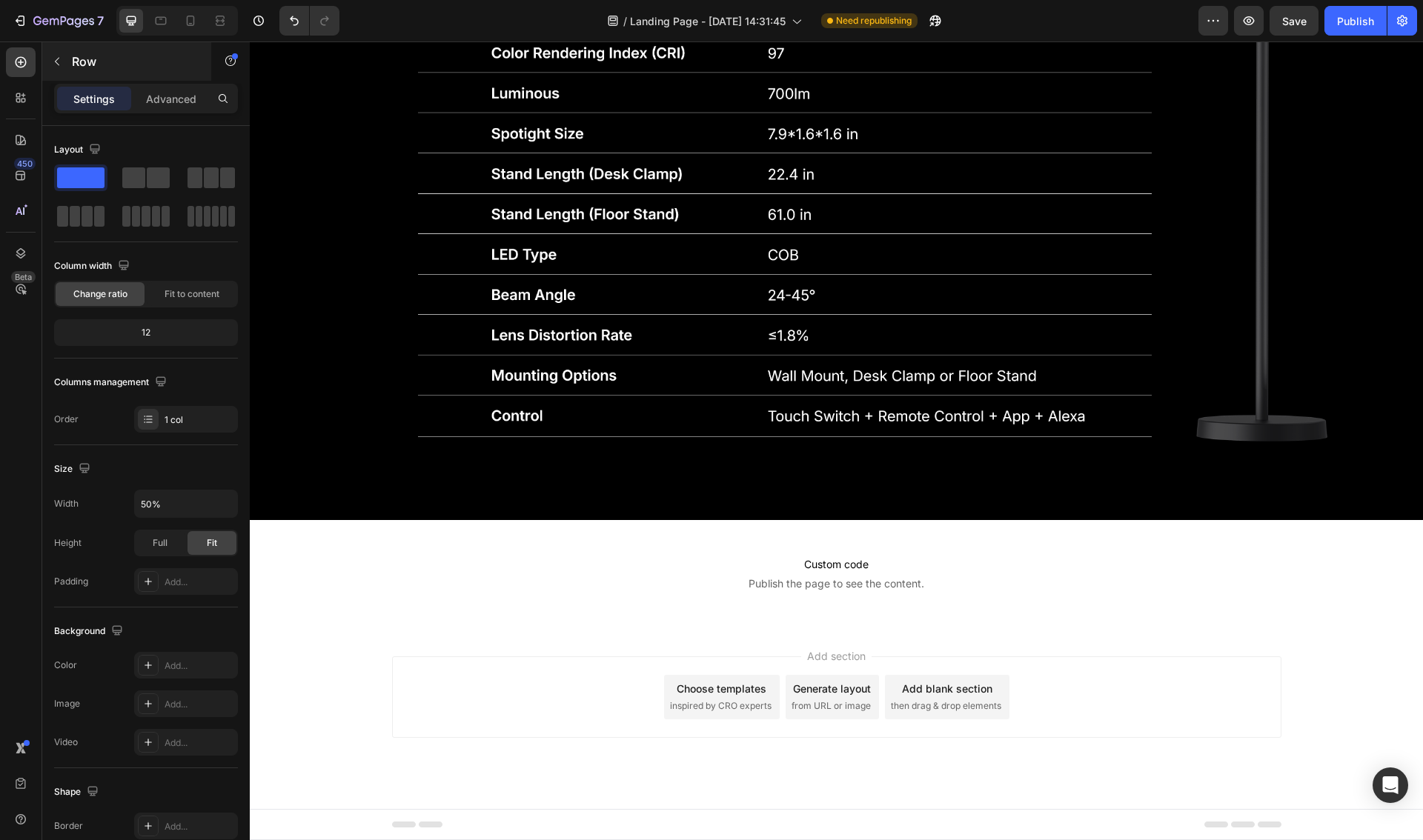
click at [57, 68] on button "button" at bounding box center [56, 61] width 24 height 24
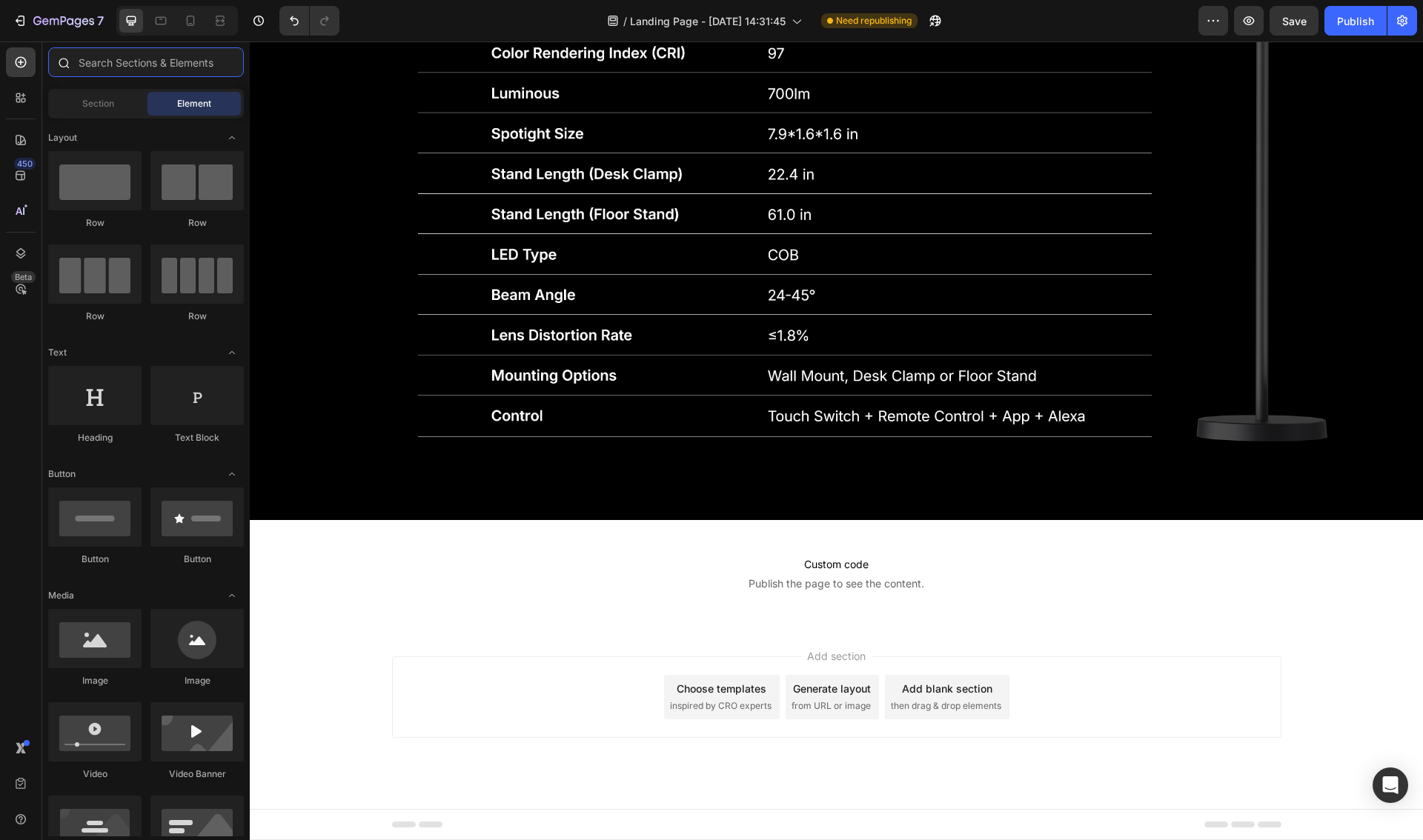
click at [122, 75] on input "text" at bounding box center [146, 62] width 196 height 29
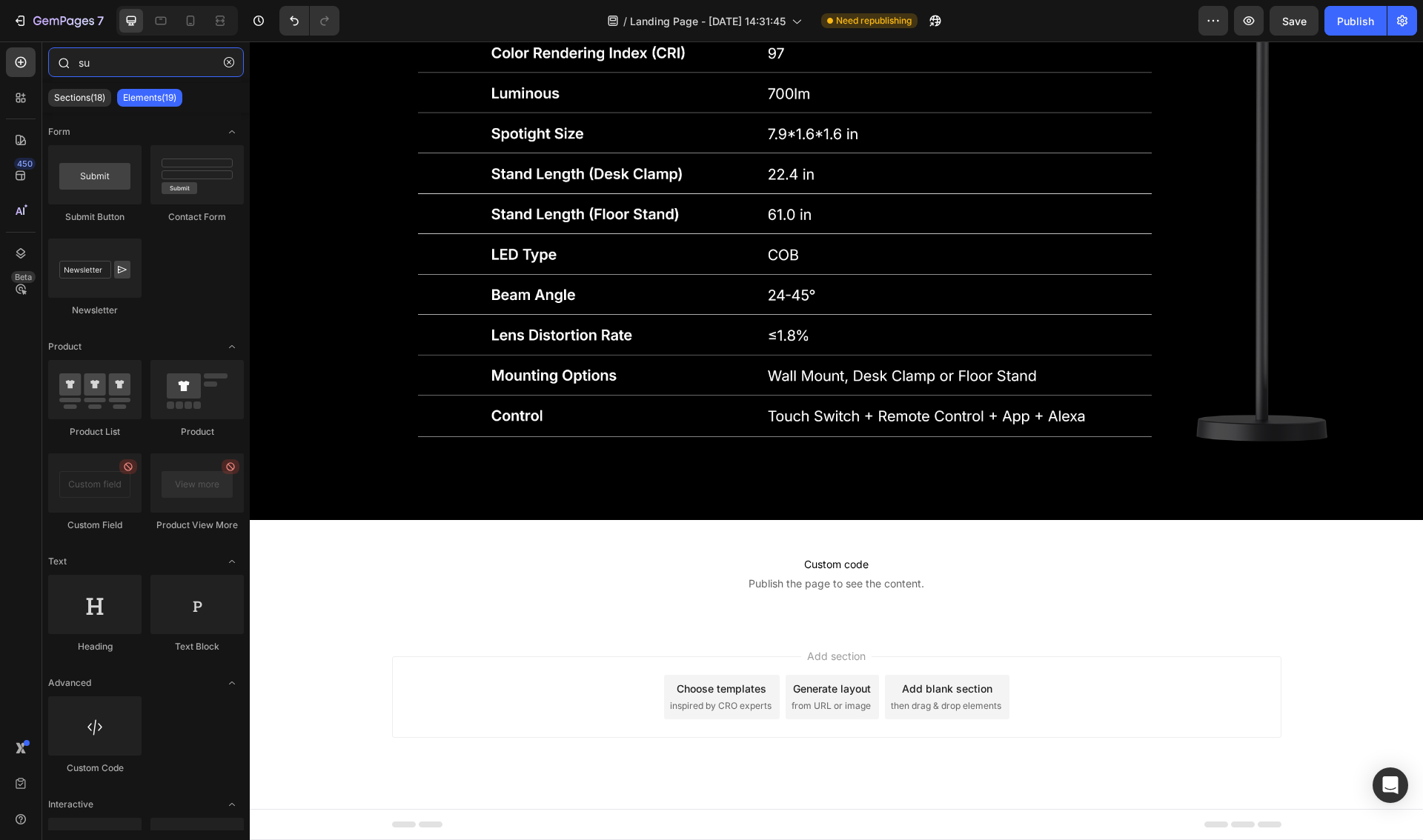
type input "s"
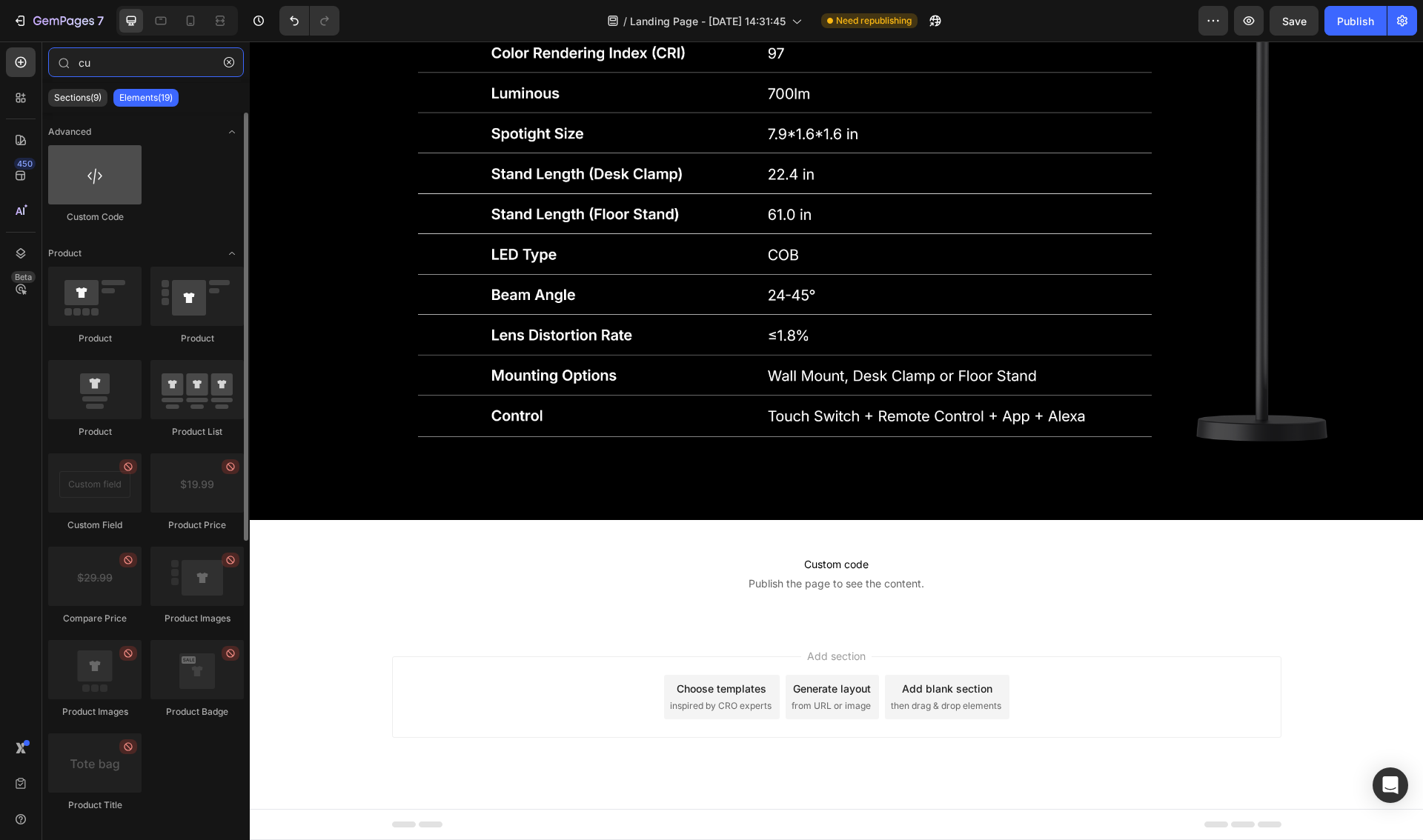
type input "cu"
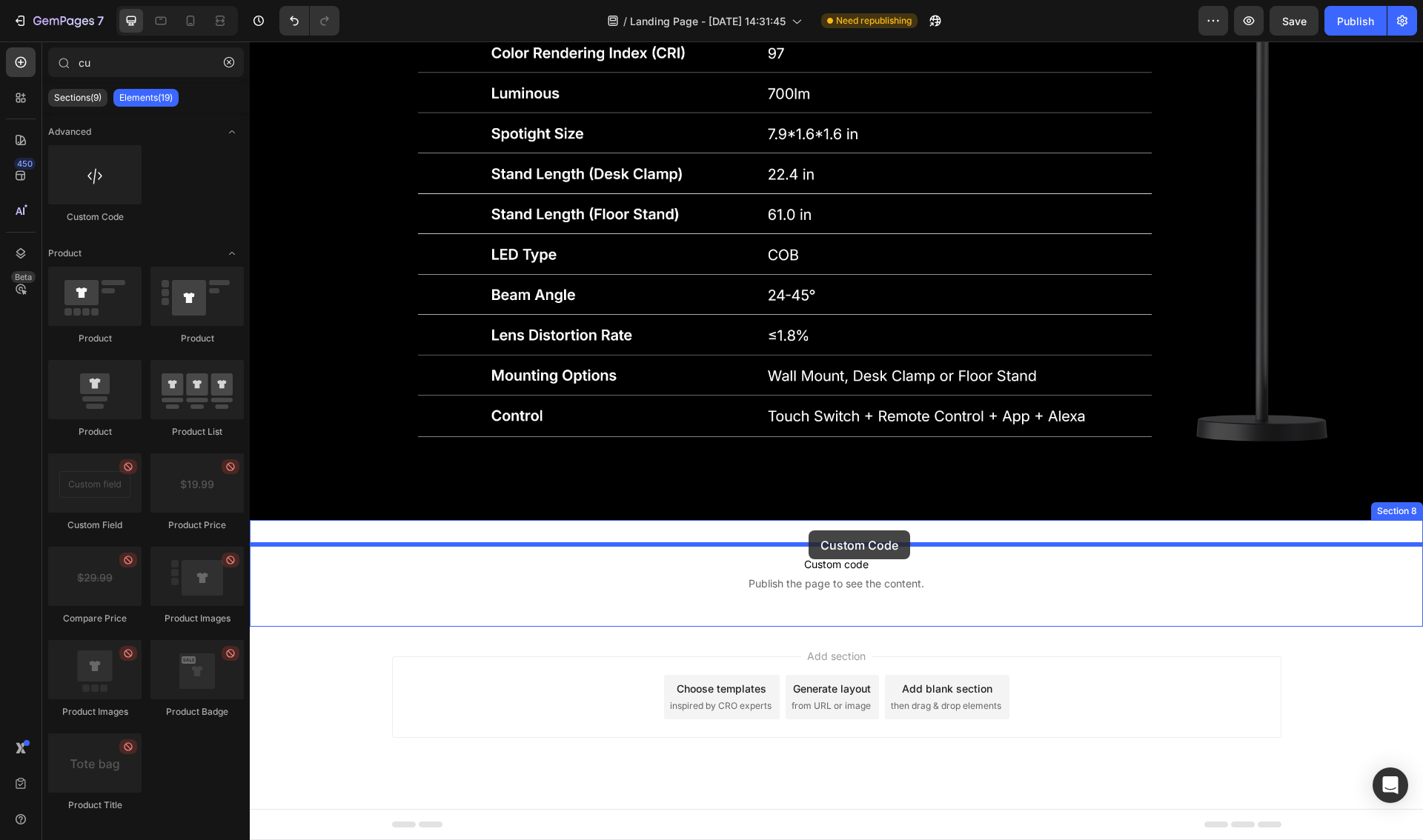
drag, startPoint x: 317, startPoint y: 195, endPoint x: 808, endPoint y: 530, distance: 594.4
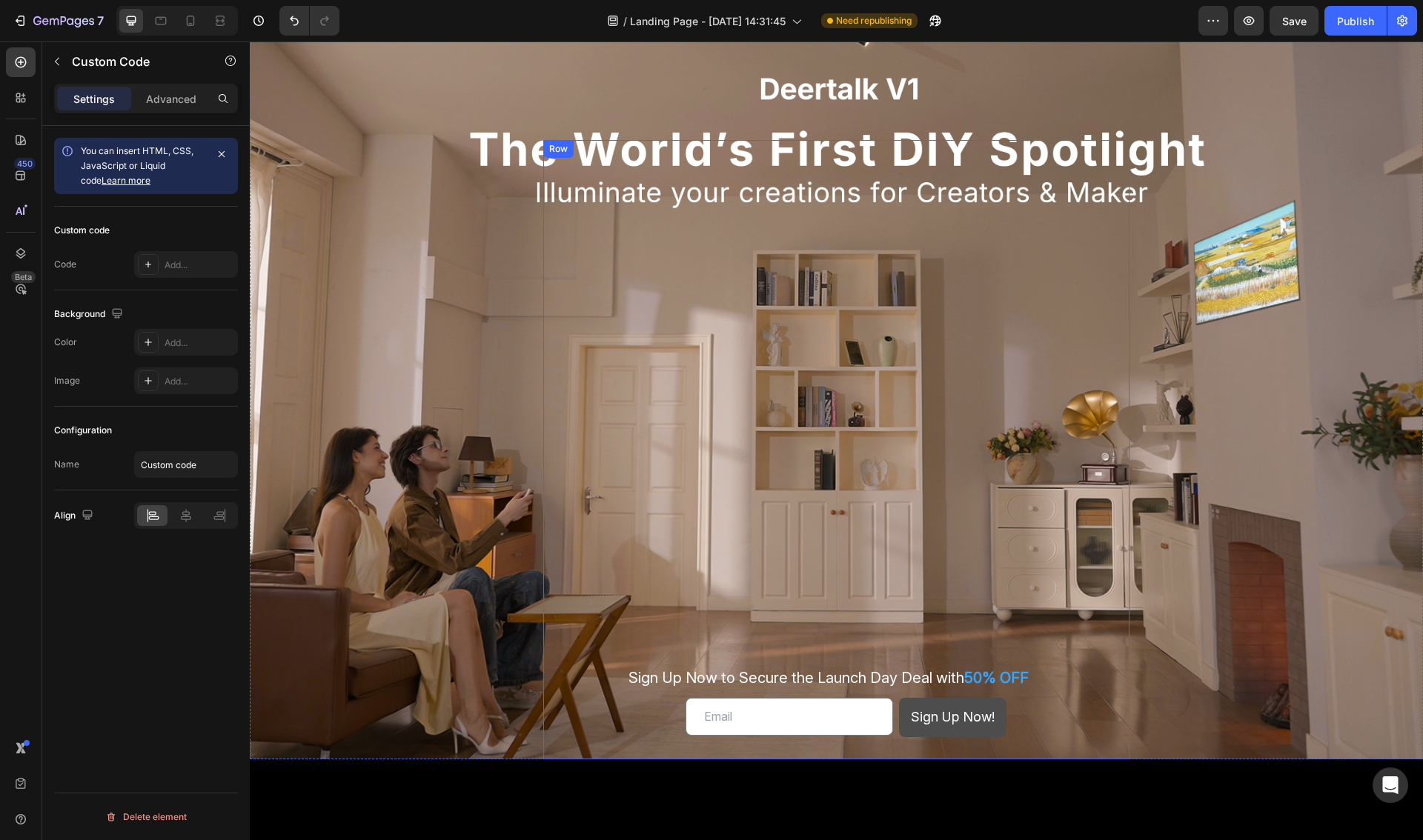
scroll to position [280, 0]
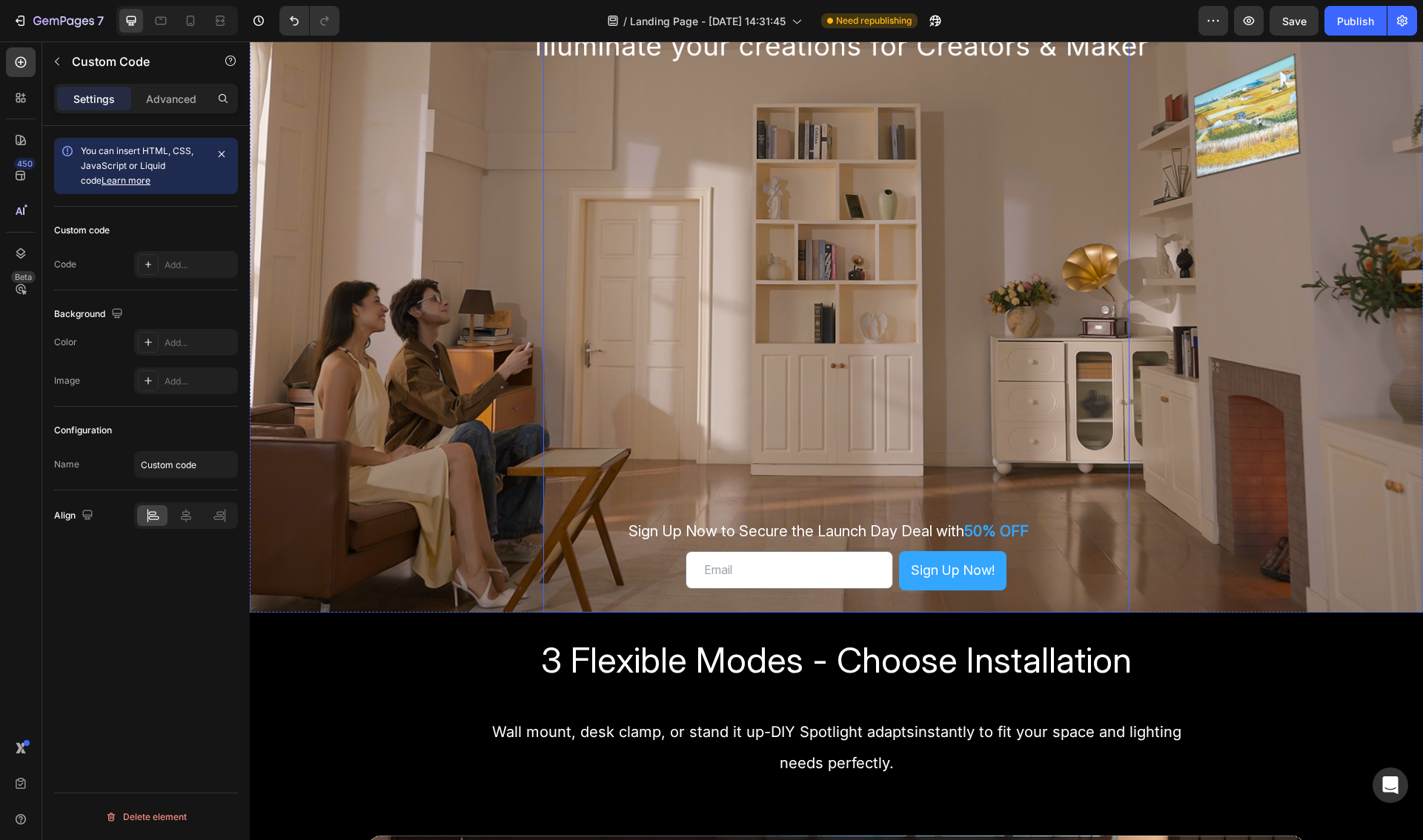
click at [910, 469] on div "Sign Up Now to Secure the Launch Day Deal with 50% OFF Text Block Email Field S…" at bounding box center [836, 303] width 587 height 619
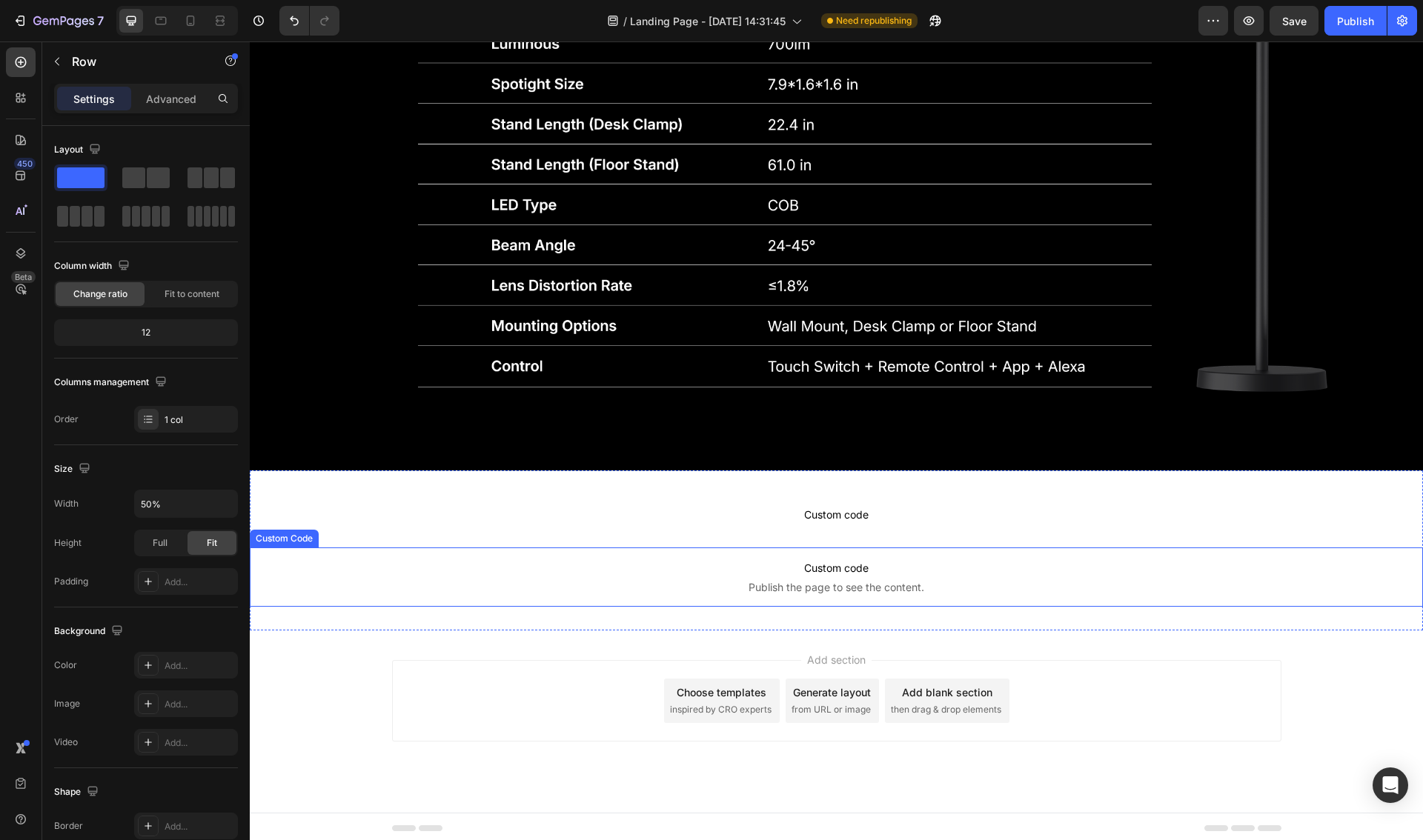
scroll to position [4426, 0]
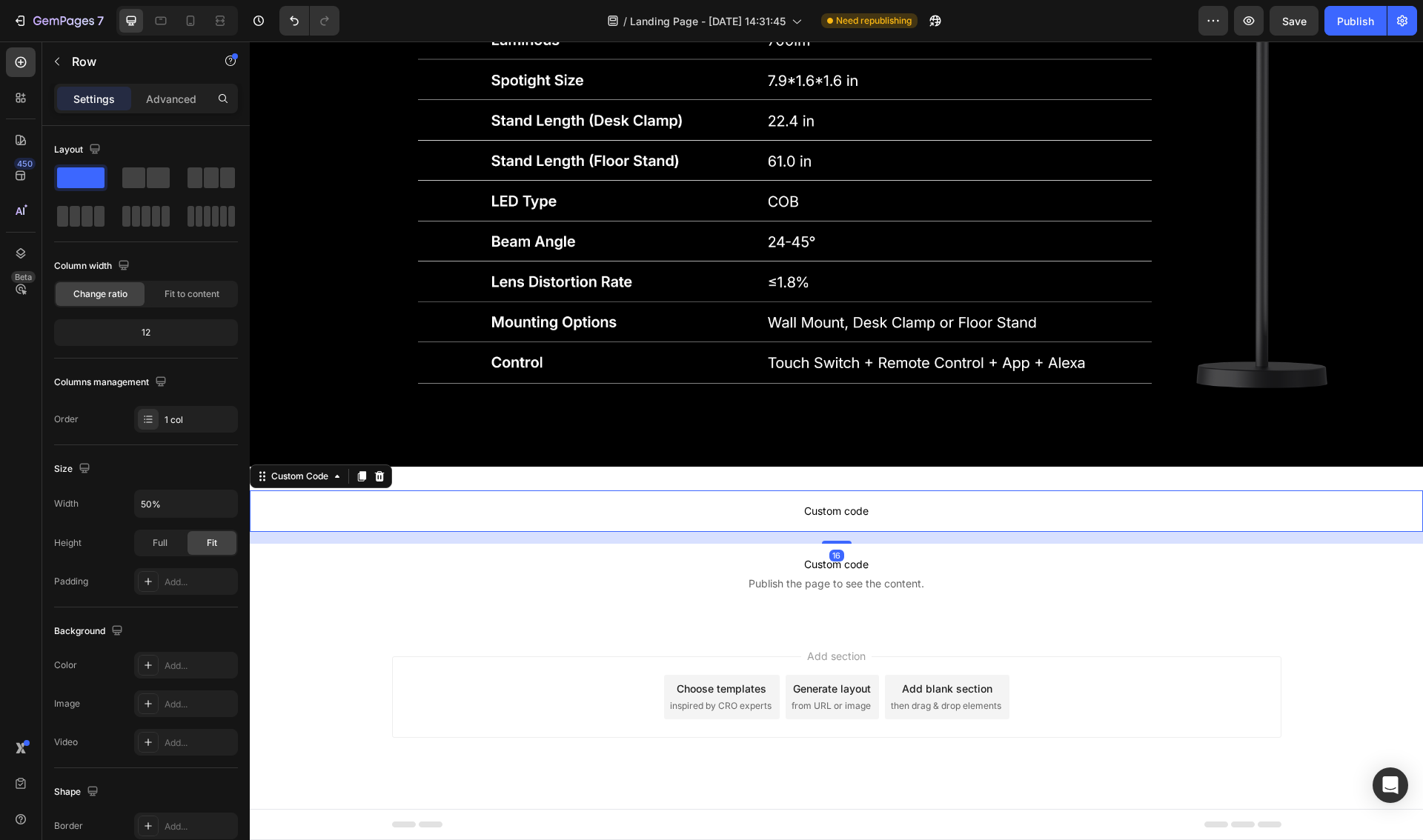
click at [890, 509] on span "Custom code" at bounding box center [835, 511] width 1173 height 18
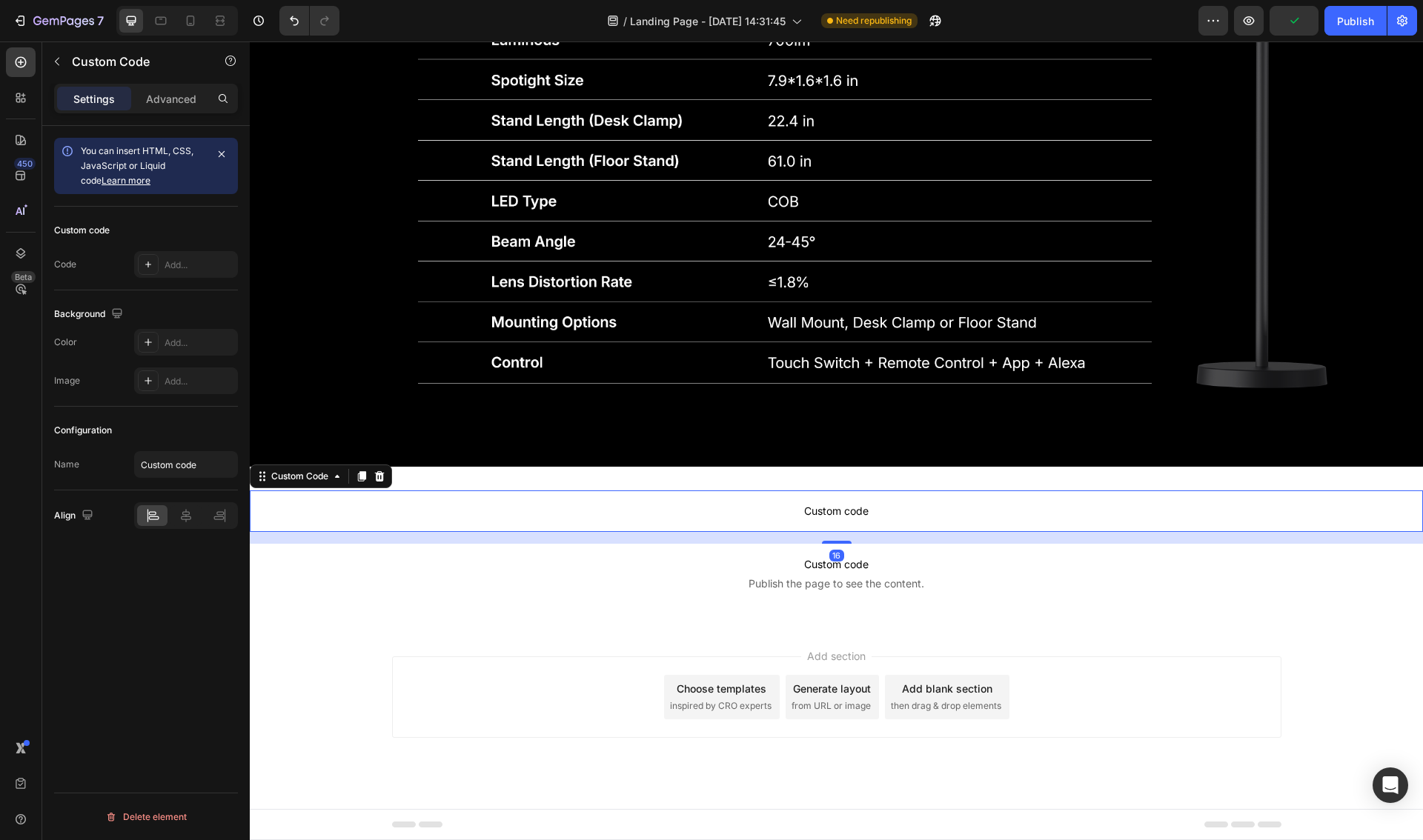
click at [883, 509] on span "Custom code" at bounding box center [835, 511] width 1173 height 18
click at [183, 265] on div "Add..." at bounding box center [199, 265] width 69 height 13
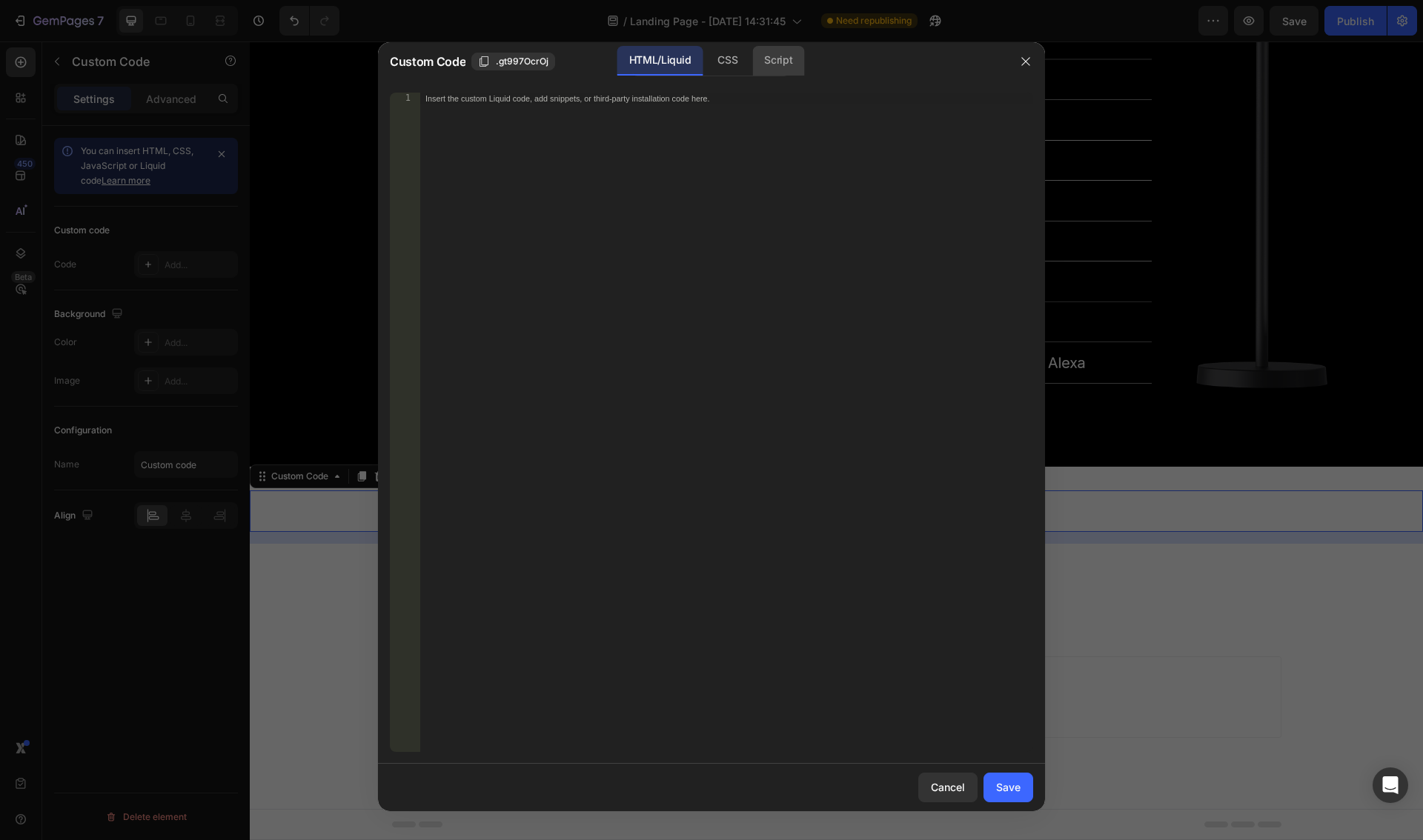
click at [777, 64] on div "Script" at bounding box center [778, 60] width 52 height 29
click at [712, 155] on div "Insert the Javascript code to add interaction and animation to your content her…" at bounding box center [726, 434] width 614 height 683
paste textarea
drag, startPoint x: 706, startPoint y: 152, endPoint x: 645, endPoint y: 132, distance: 64.2
click at [706, 152] on div at bounding box center [726, 434] width 614 height 683
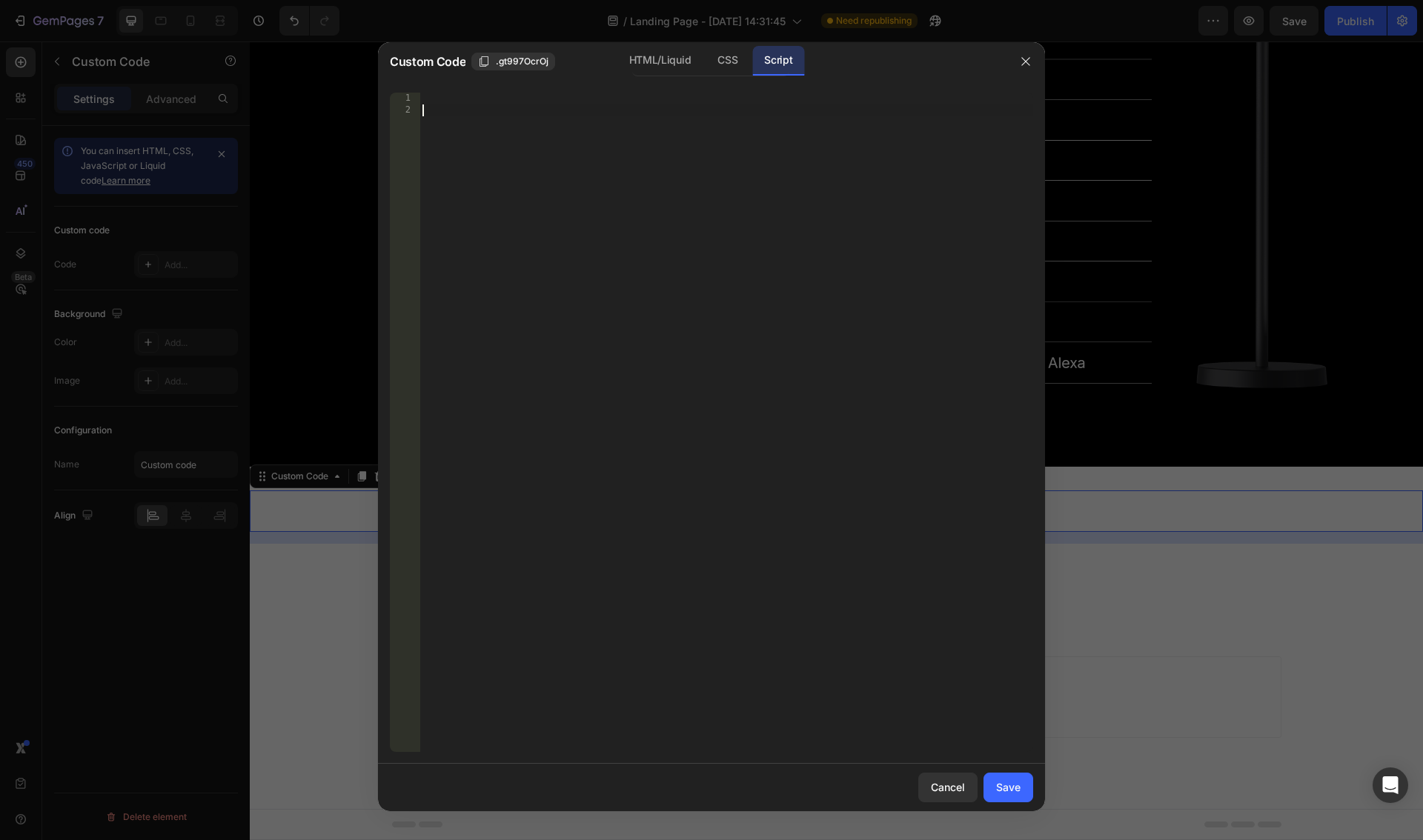
click at [602, 115] on div at bounding box center [726, 434] width 614 height 683
click at [585, 165] on div "Insert the Javascript code to add interaction and animation to your content her…" at bounding box center [726, 434] width 614 height 683
click at [780, 59] on div "Script" at bounding box center [778, 60] width 52 height 29
drag, startPoint x: 674, startPoint y: 137, endPoint x: 720, endPoint y: 159, distance: 51.0
click at [675, 136] on div "Insert the Javascript code to add interaction and animation to your content her…" at bounding box center [726, 434] width 614 height 683
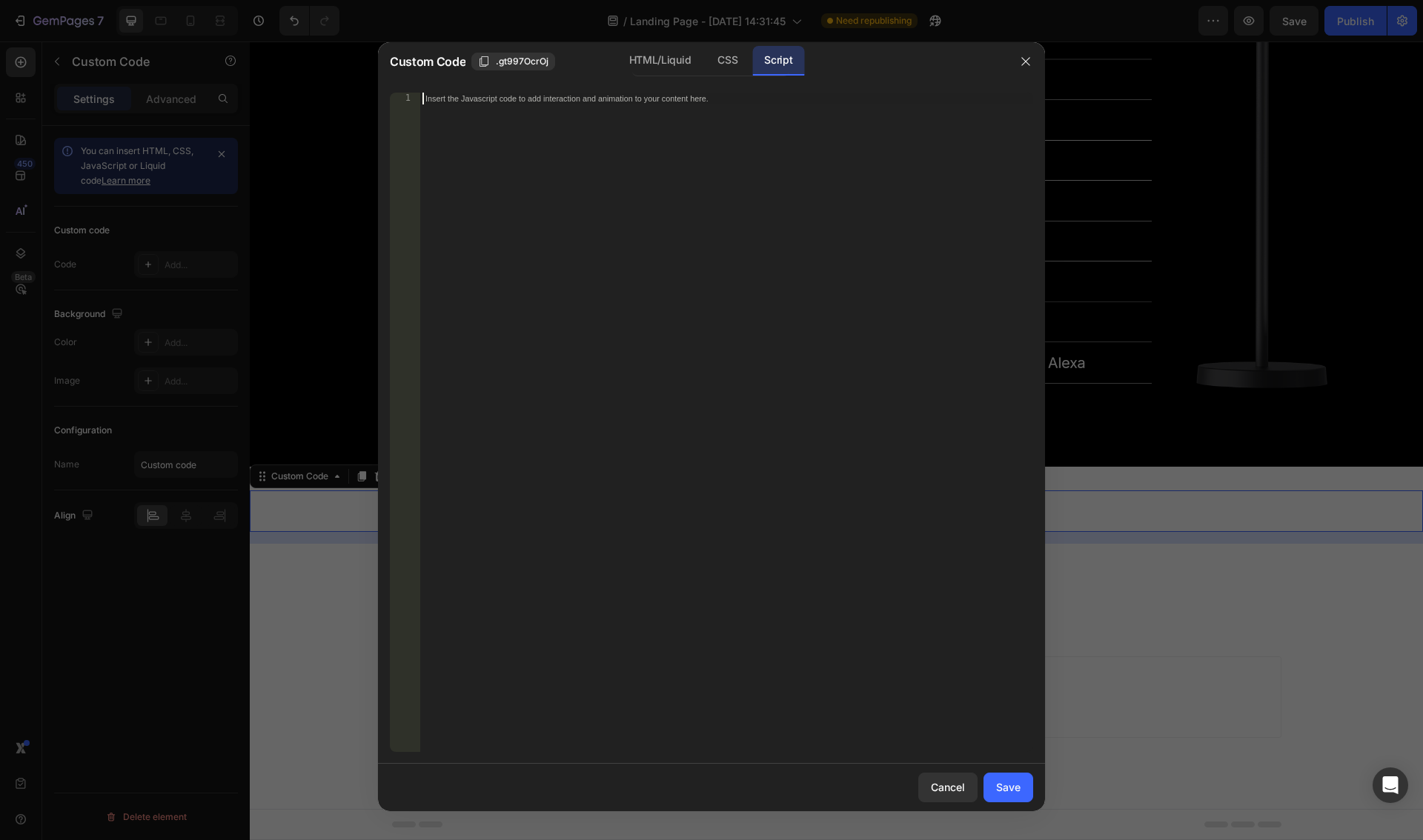
paste textarea "<div class="klaviyo-form-STeA5a"></div>"
type textarea "<div class="klaviyo-form-STeA5a"></div>"
click at [1015, 785] on div "Save" at bounding box center [1008, 786] width 24 height 15
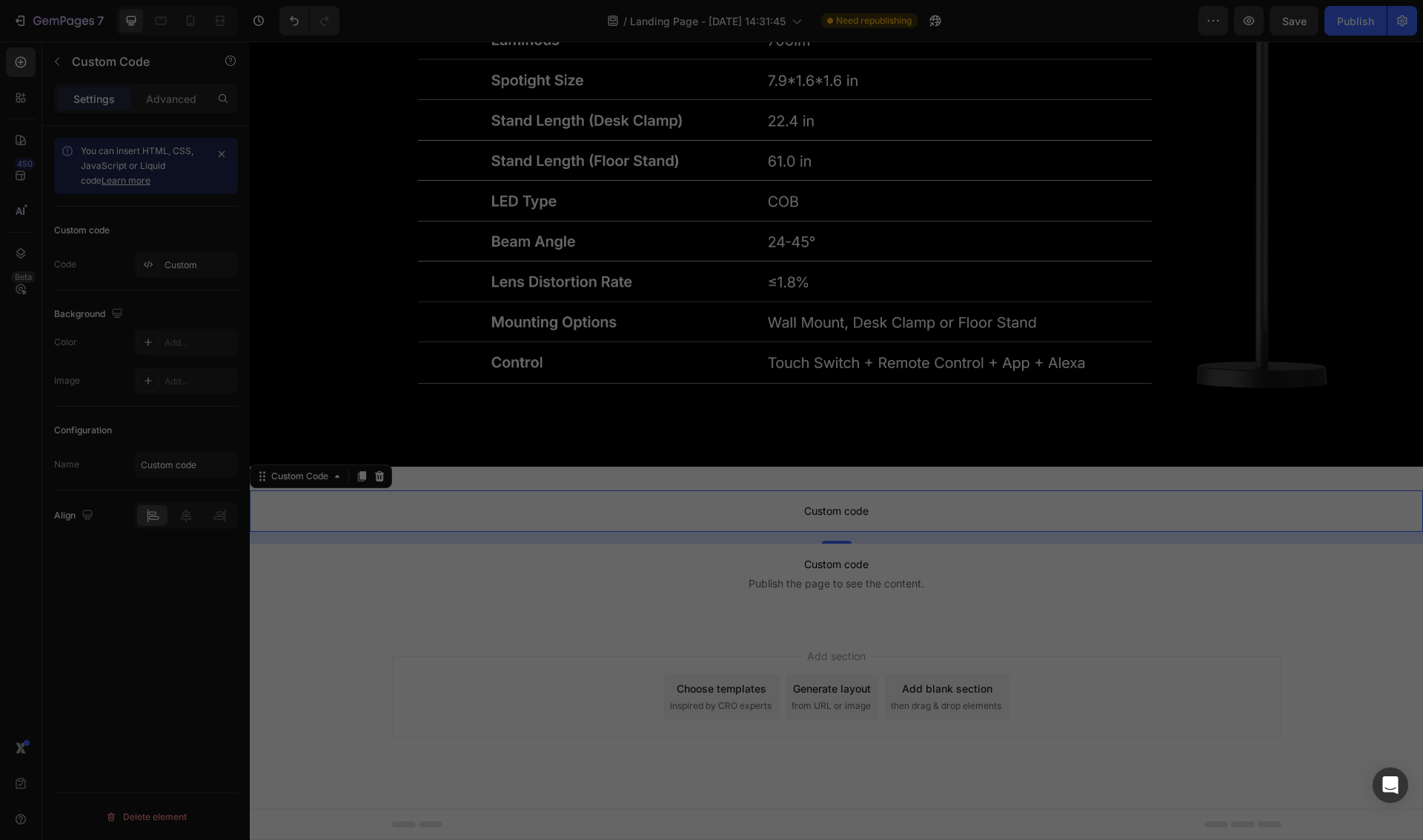
scroll to position [4424, 0]
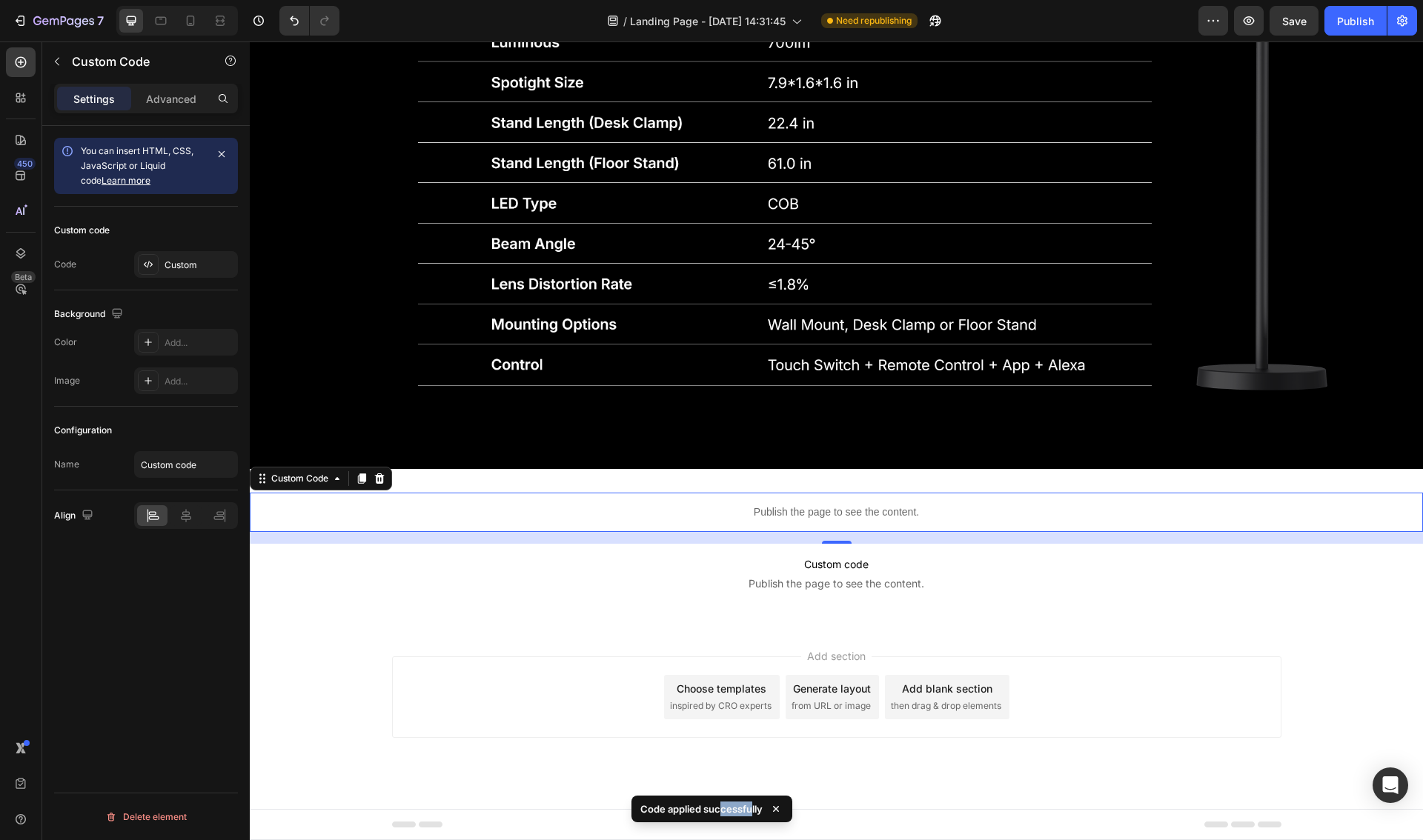
drag, startPoint x: 733, startPoint y: 812, endPoint x: 751, endPoint y: 811, distance: 18.0
click at [751, 811] on p "Code applied successfully" at bounding box center [702, 809] width 122 height 15
click at [1298, 20] on span "Save" at bounding box center [1294, 20] width 24 height 12
click at [1359, 19] on div "Publish" at bounding box center [1355, 20] width 37 height 15
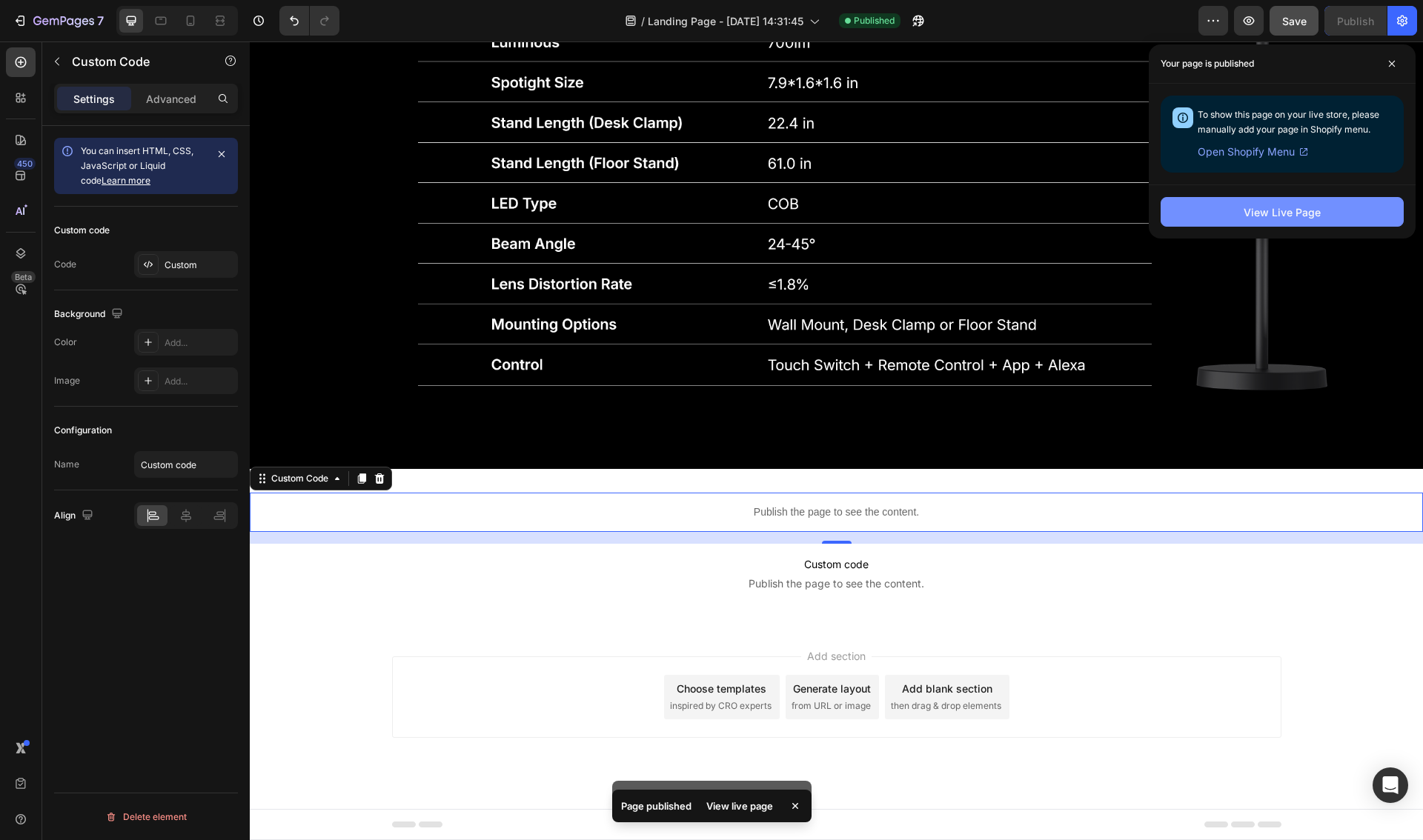
click at [1268, 221] on button "View Live Page" at bounding box center [1282, 212] width 243 height 29
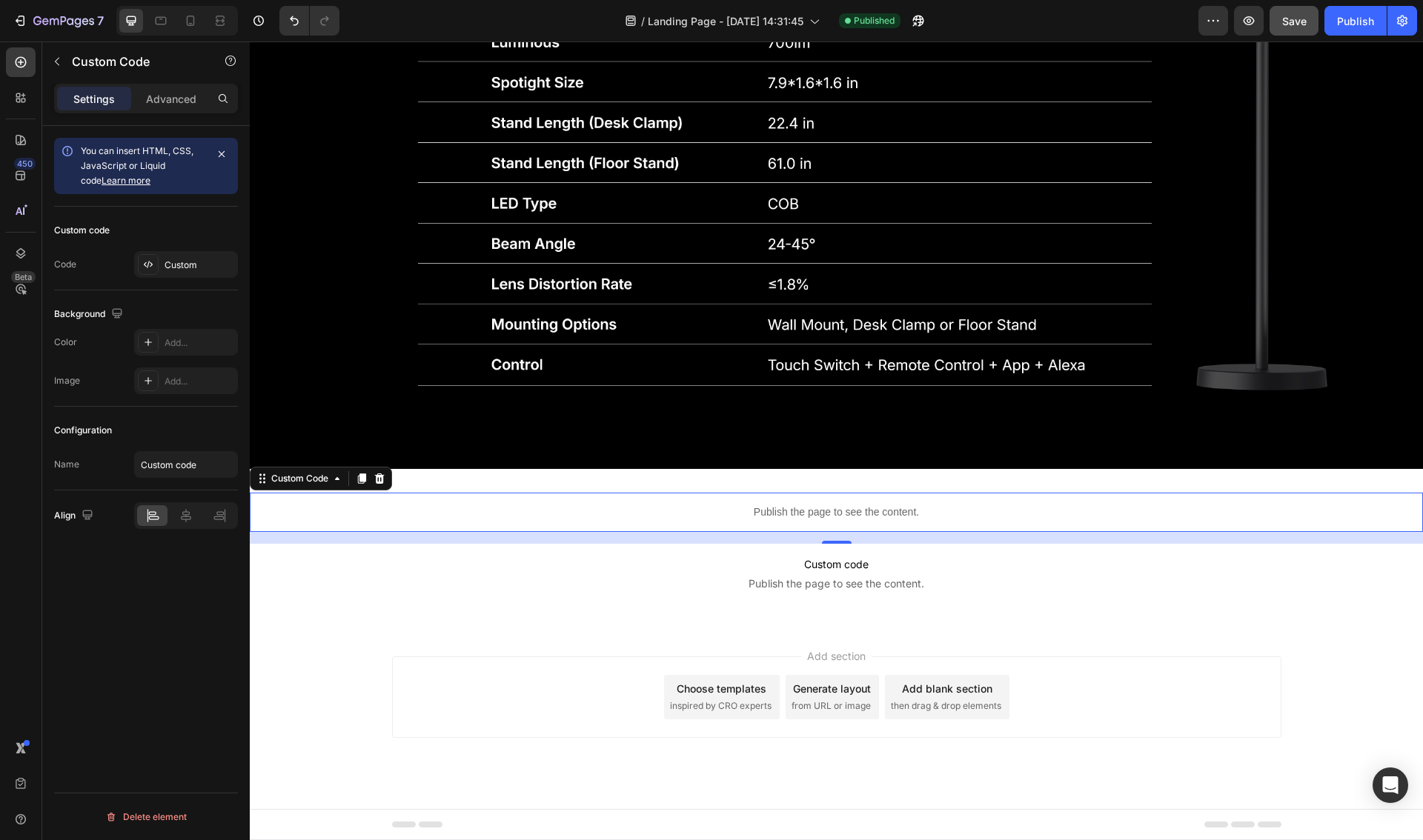
click at [827, 518] on p "Publish the page to see the content." at bounding box center [835, 512] width 1173 height 15
click at [168, 265] on div "Custom" at bounding box center [199, 265] width 69 height 13
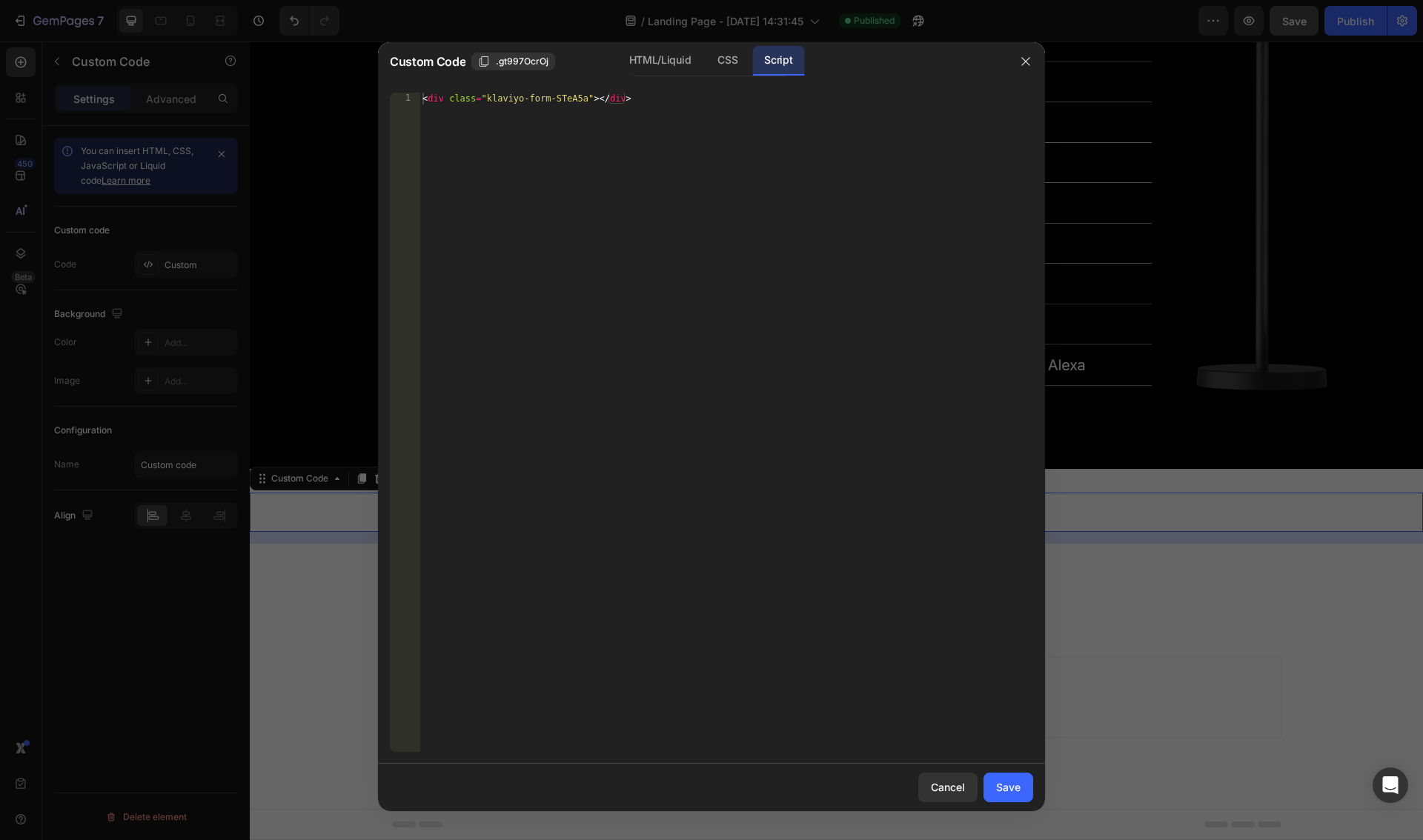
type textarea "<div class="klaviyo-form-STeA5a"></div>"
click at [705, 111] on div "< div class = "klaviyo-form-STeA5a" > </ div >" at bounding box center [726, 434] width 614 height 683
click at [720, 67] on div "CSS" at bounding box center [728, 60] width 44 height 29
click at [698, 93] on div "Insert the CSS code to style your content here." at bounding box center [695, 98] width 540 height 11
paste textarea "<div class="klaviyo-form-STeA5a"></div>"
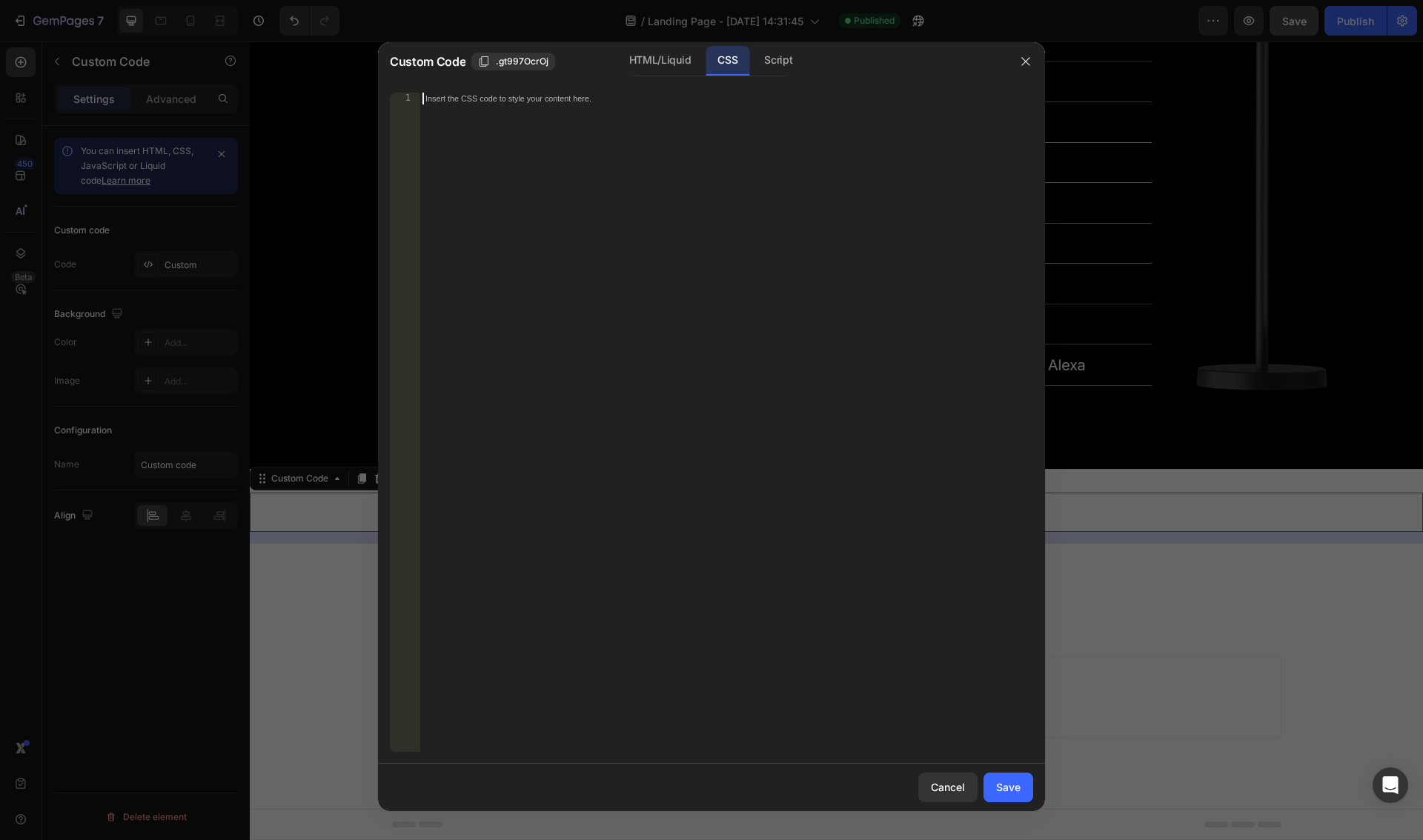
type textarea "<div class="klaviyo-form-STeA5a"></div>"
click at [995, 782] on button "Save" at bounding box center [1007, 787] width 50 height 29
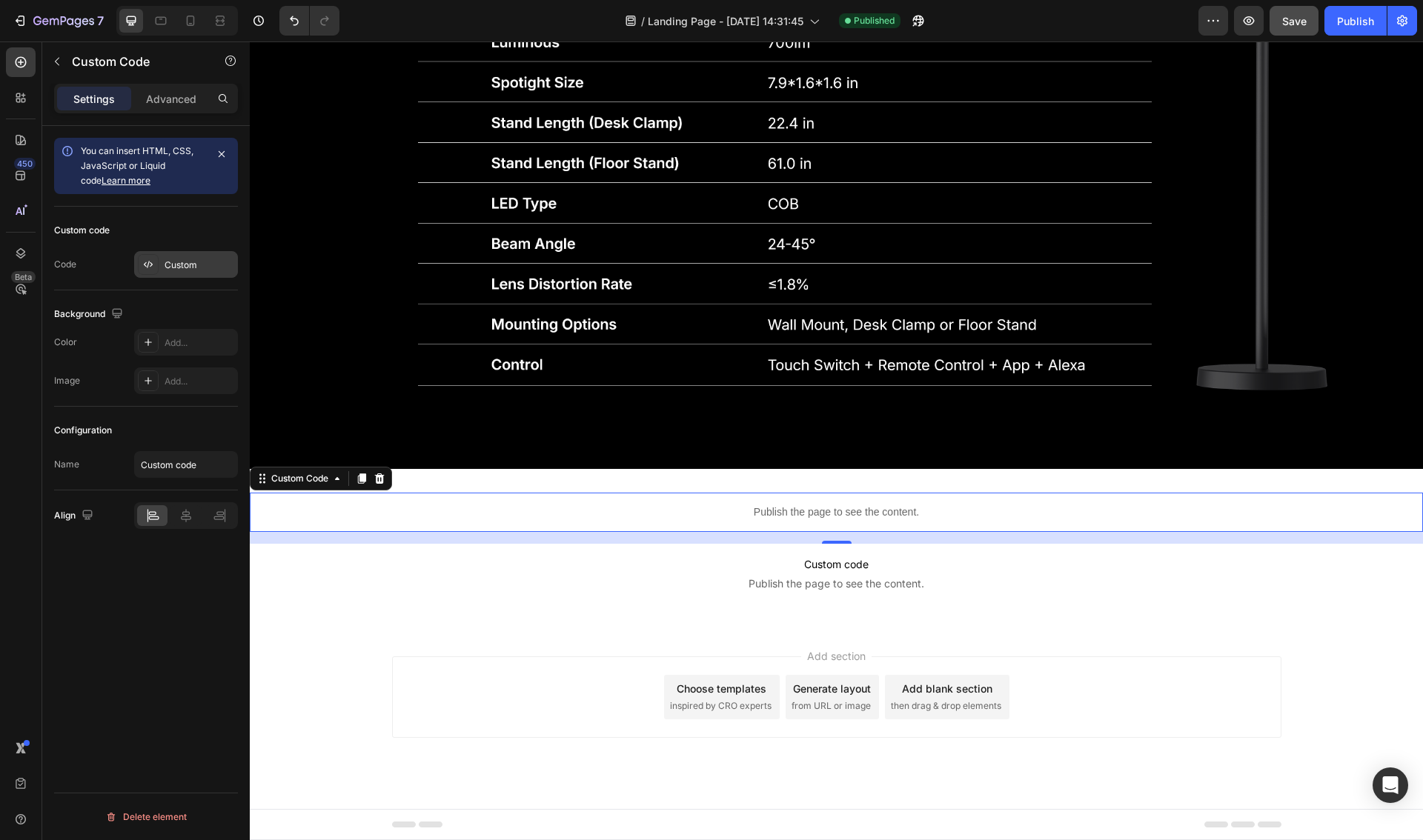
click at [161, 265] on div "Custom" at bounding box center [186, 264] width 104 height 27
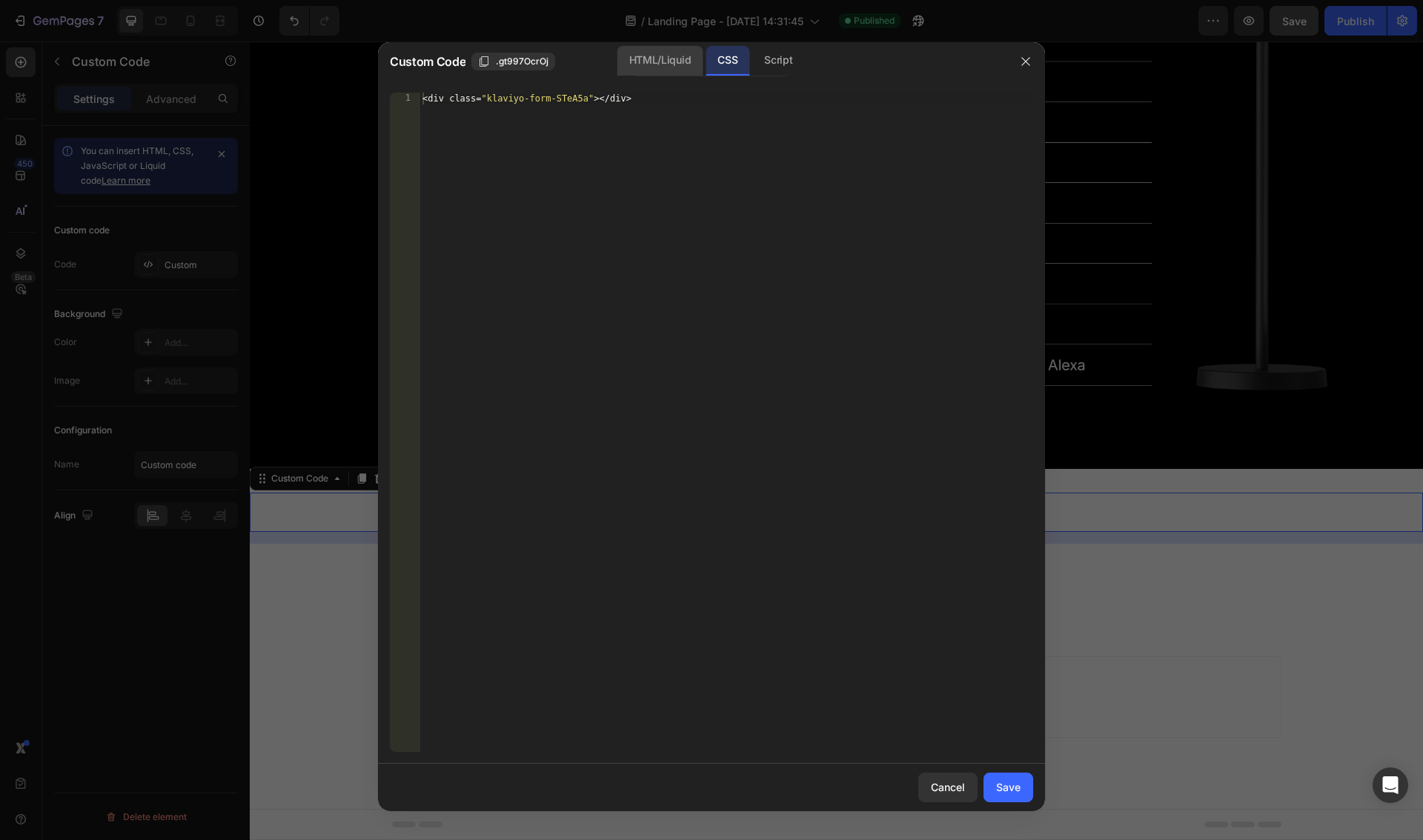
click at [700, 59] on div "HTML/Liquid" at bounding box center [659, 60] width 86 height 29
click at [644, 121] on div "Insert the custom Liquid code, add snippets, or third-party installation code h…" at bounding box center [726, 434] width 614 height 683
paste textarea "<div class="klaviyo-form-STeA5a"></div>"
type textarea "<div class="klaviyo-form-STeA5a"></div>"
click at [1015, 784] on div "Save" at bounding box center [1008, 786] width 24 height 15
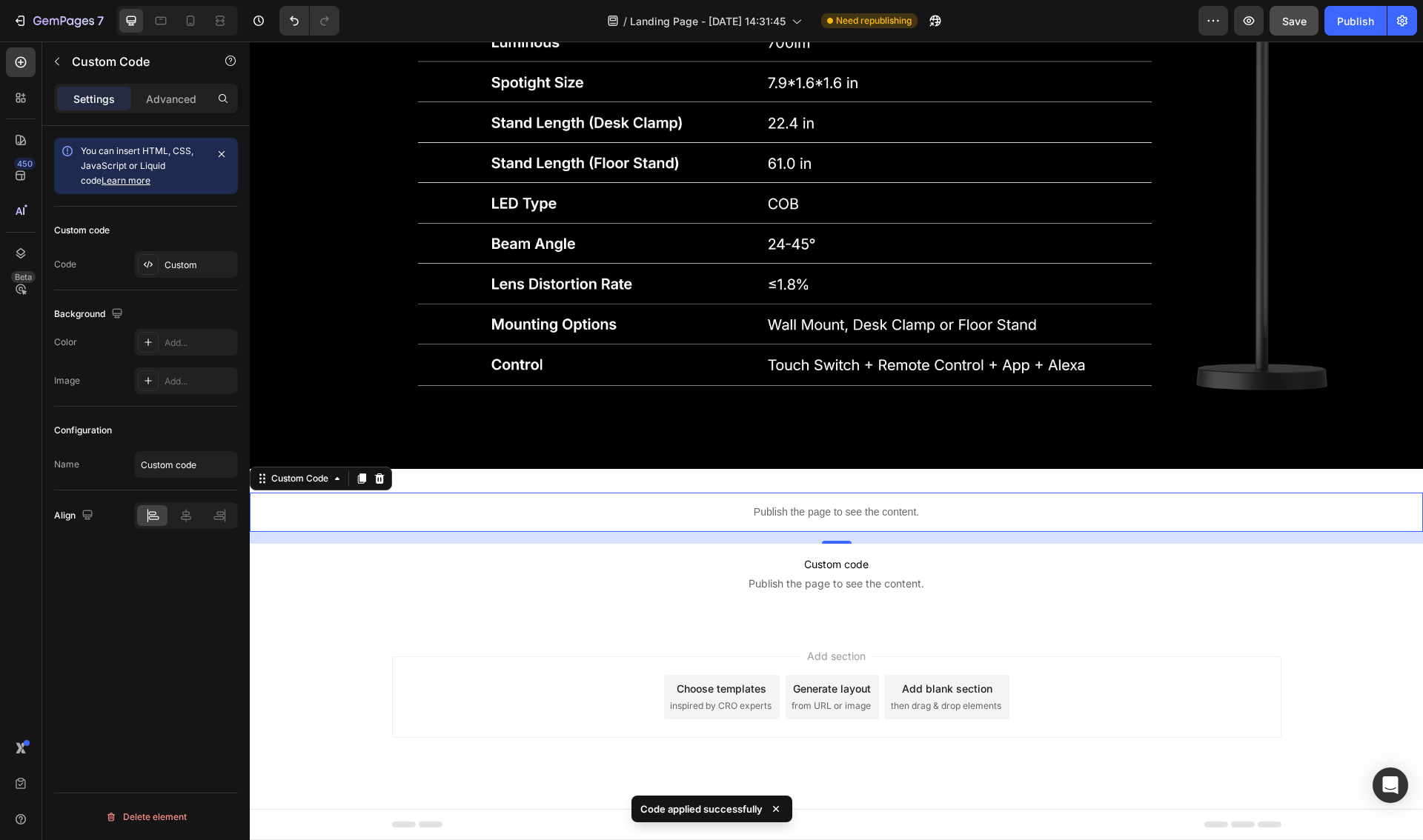
drag, startPoint x: 1305, startPoint y: 24, endPoint x: 1326, endPoint y: 25, distance: 21.0
click at [1305, 24] on span "Save" at bounding box center [1294, 20] width 24 height 12
click at [1376, 15] on button "Publish" at bounding box center [1355, 20] width 62 height 29
click at [165, 351] on div "Add..." at bounding box center [186, 342] width 104 height 27
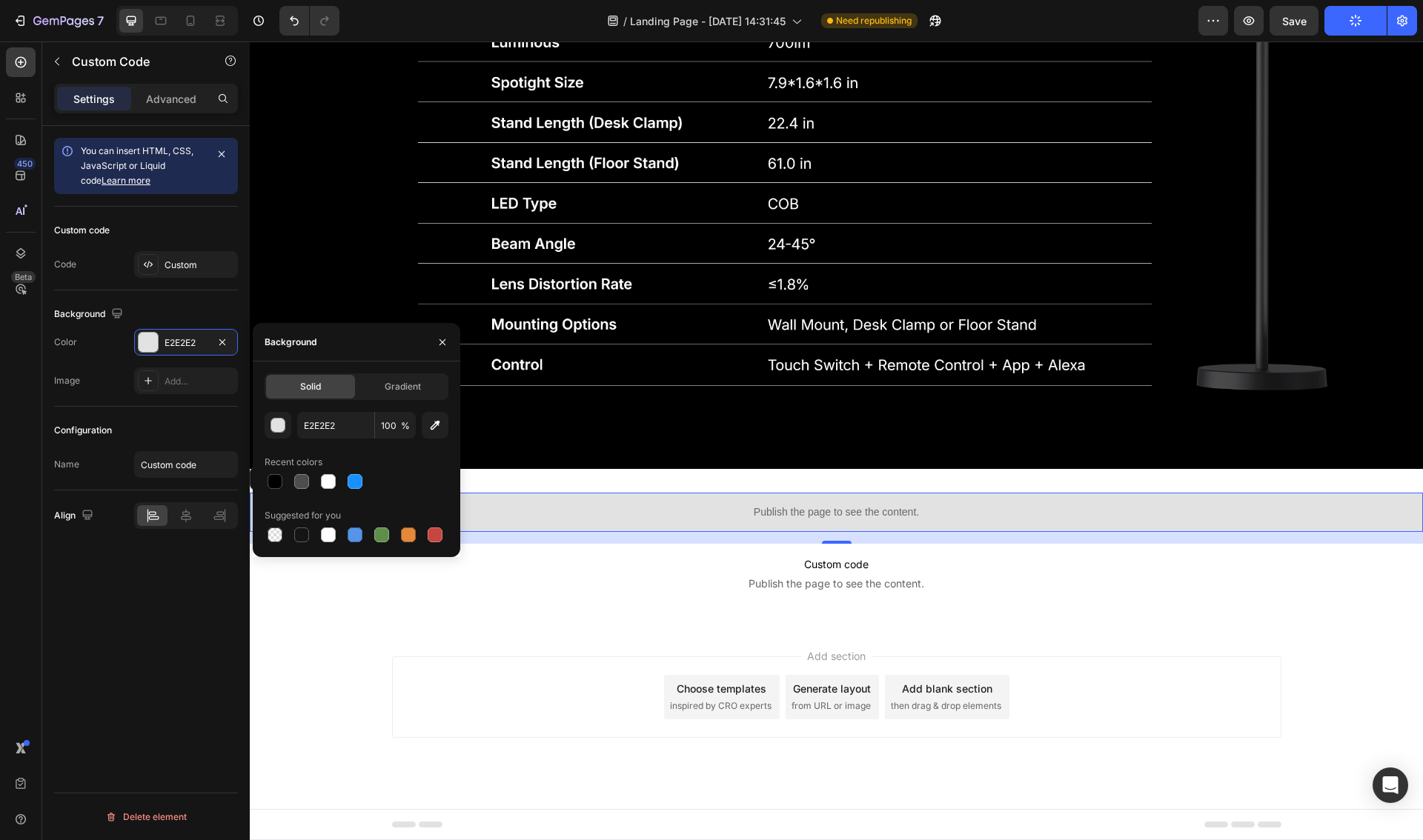
click at [113, 364] on div "The changes might be hidden by the video. Color E2E2E2 Image Add..." at bounding box center [145, 362] width 183 height 65
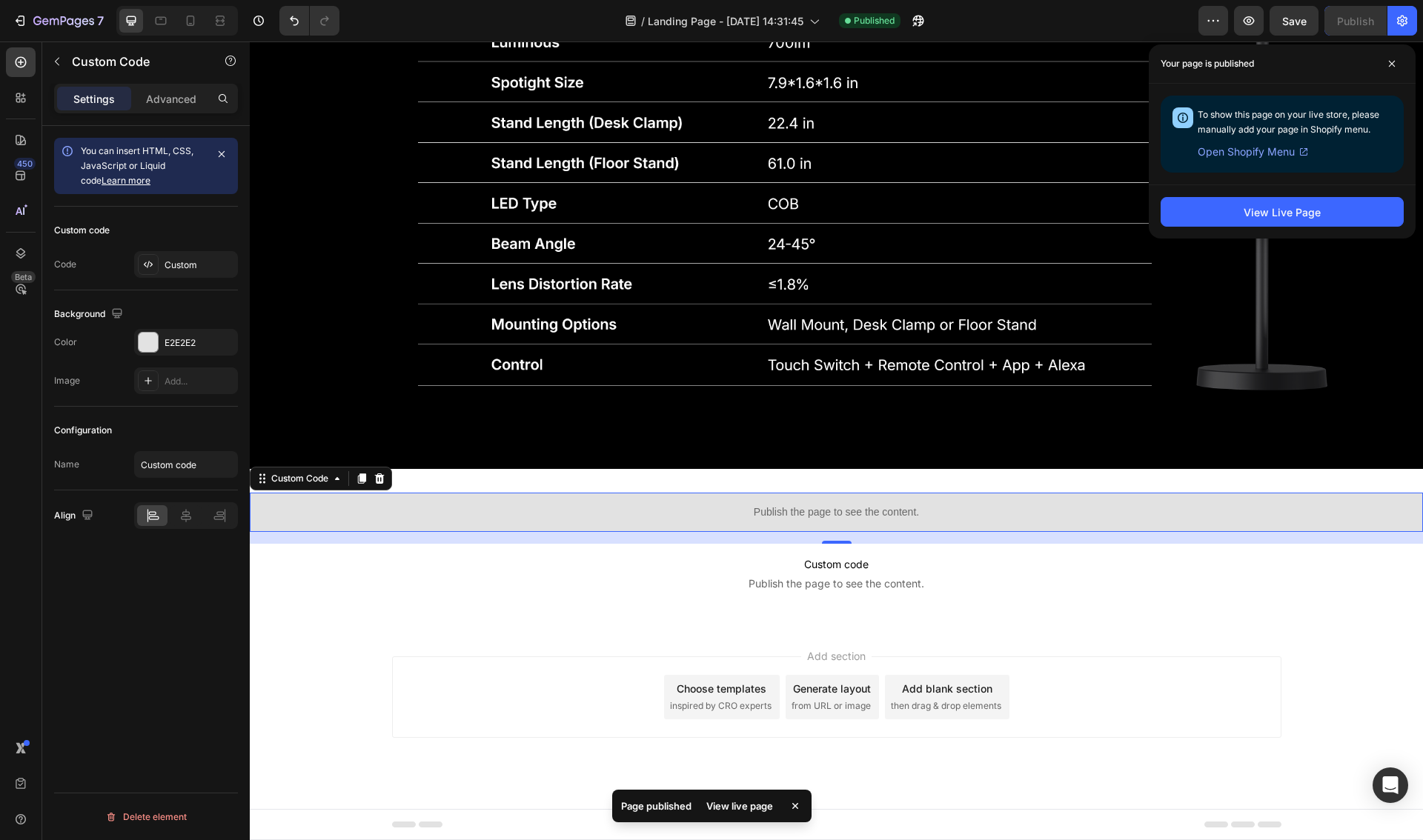
click at [1314, 228] on div "View Live Page" at bounding box center [1281, 211] width 267 height 54
click at [1311, 217] on div "View Live Page" at bounding box center [1282, 212] width 77 height 15
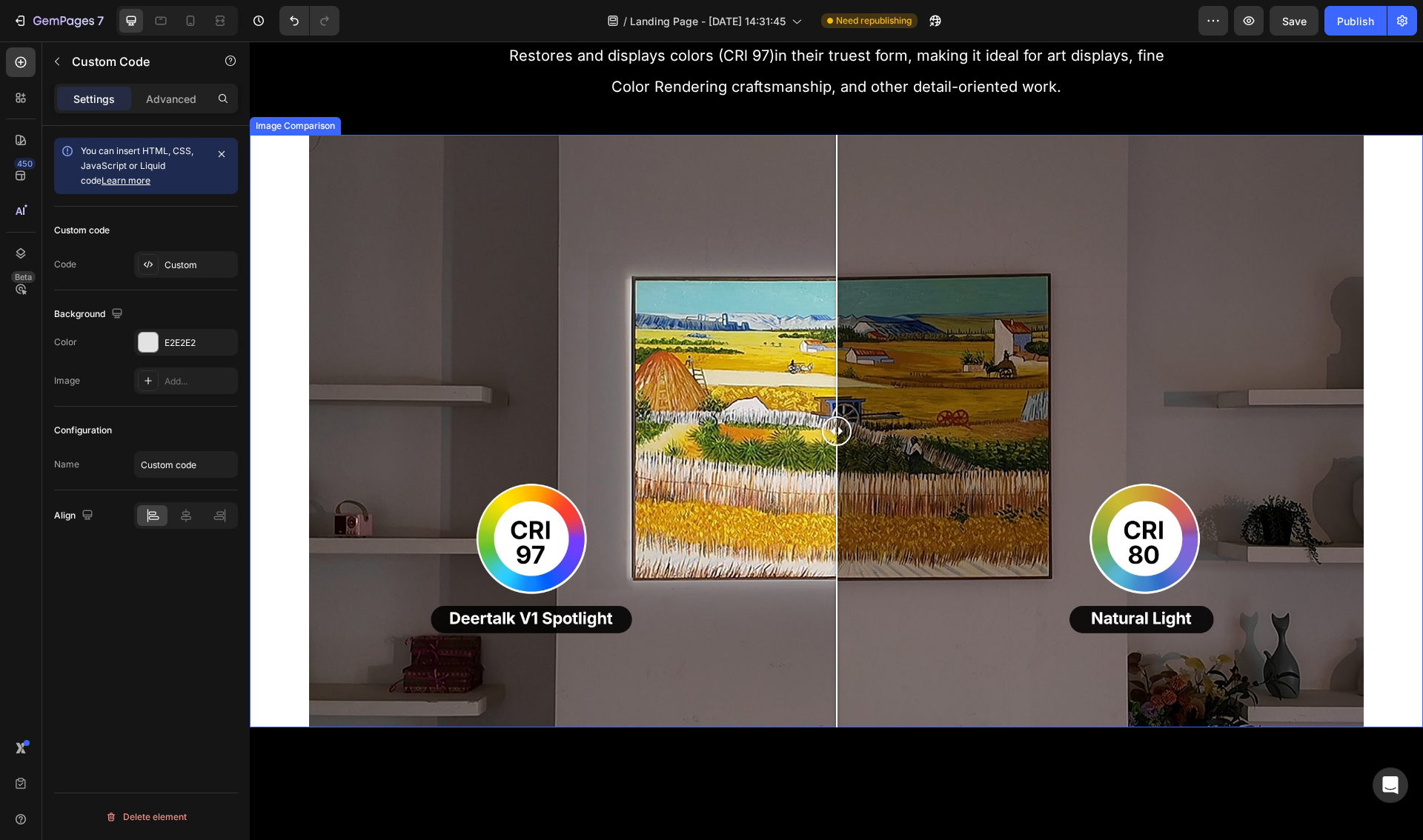
scroll to position [1599, 0]
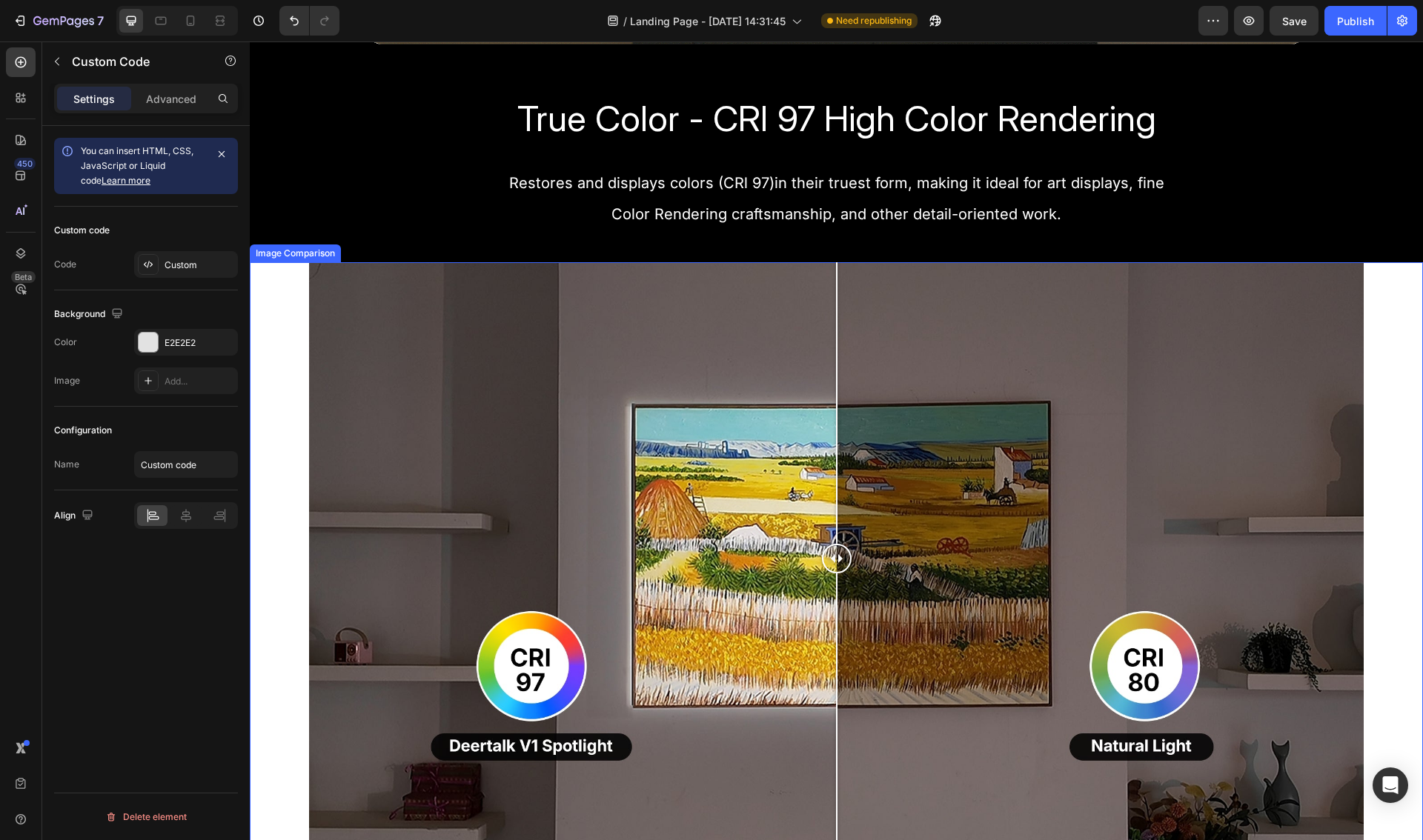
click at [314, 354] on div at bounding box center [836, 558] width 1055 height 592
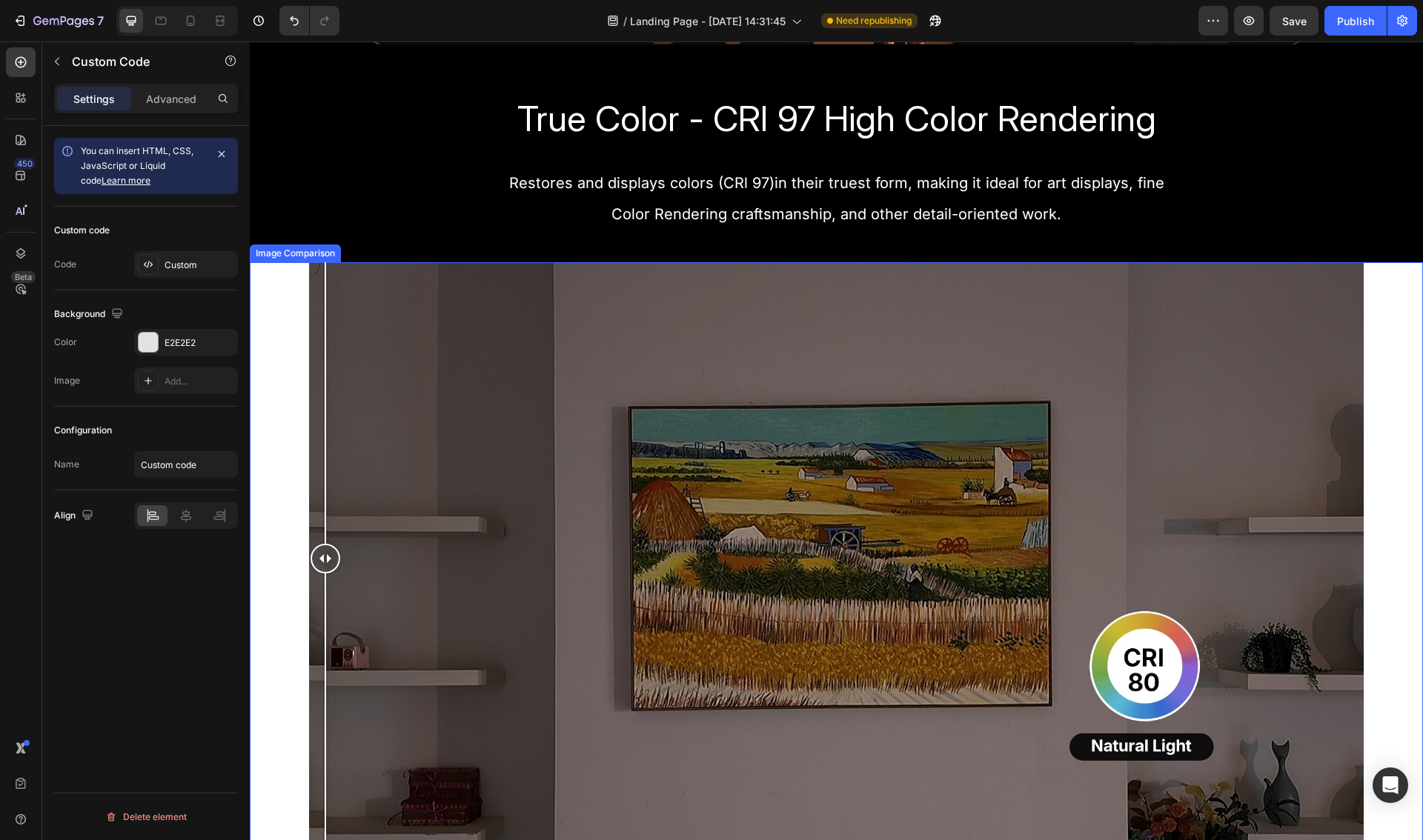
click at [281, 362] on div "Image Comparison" at bounding box center [835, 558] width 1173 height 592
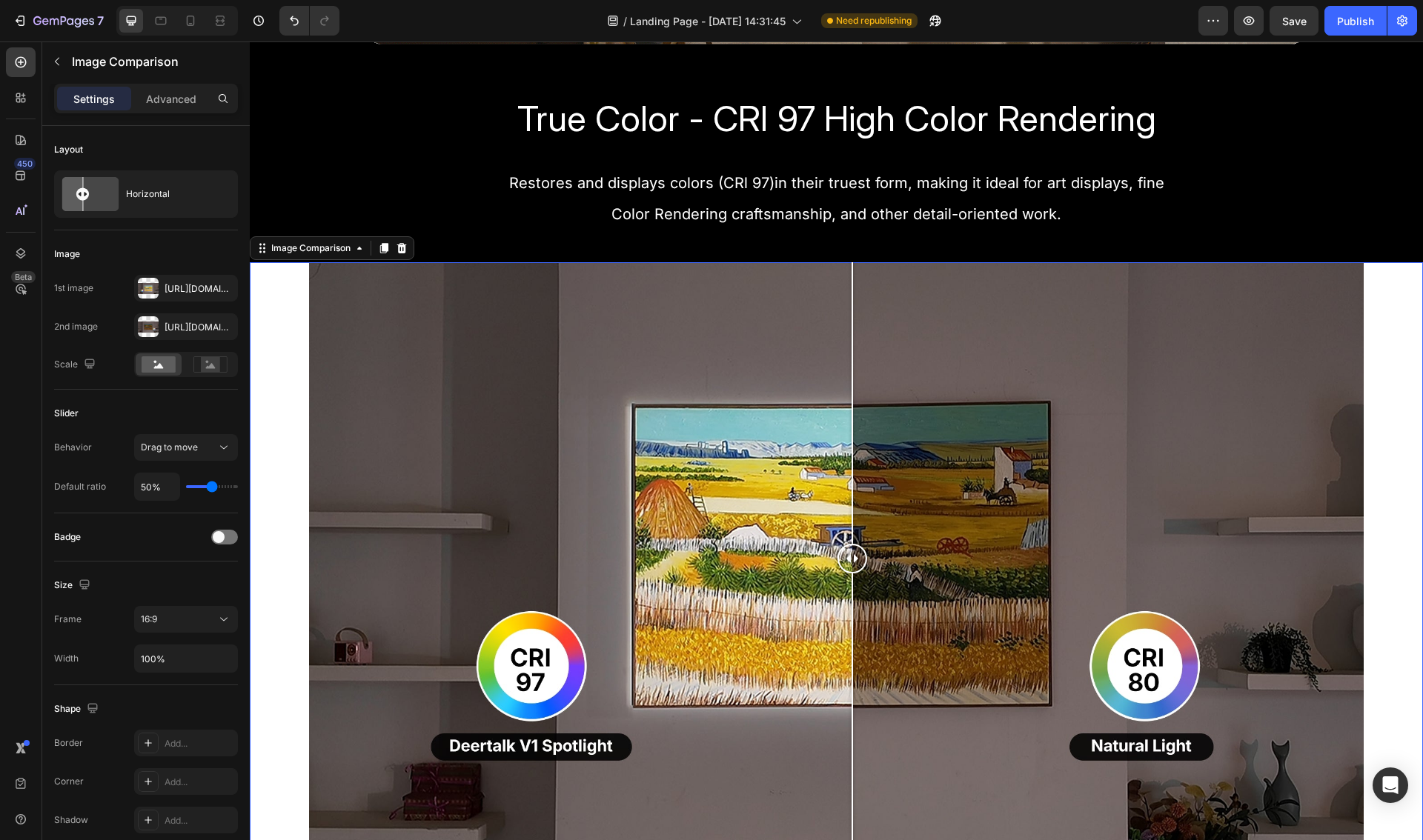
drag, startPoint x: 395, startPoint y: 548, endPoint x: 852, endPoint y: 533, distance: 457.2
click at [852, 532] on div at bounding box center [852, 558] width 29 height 592
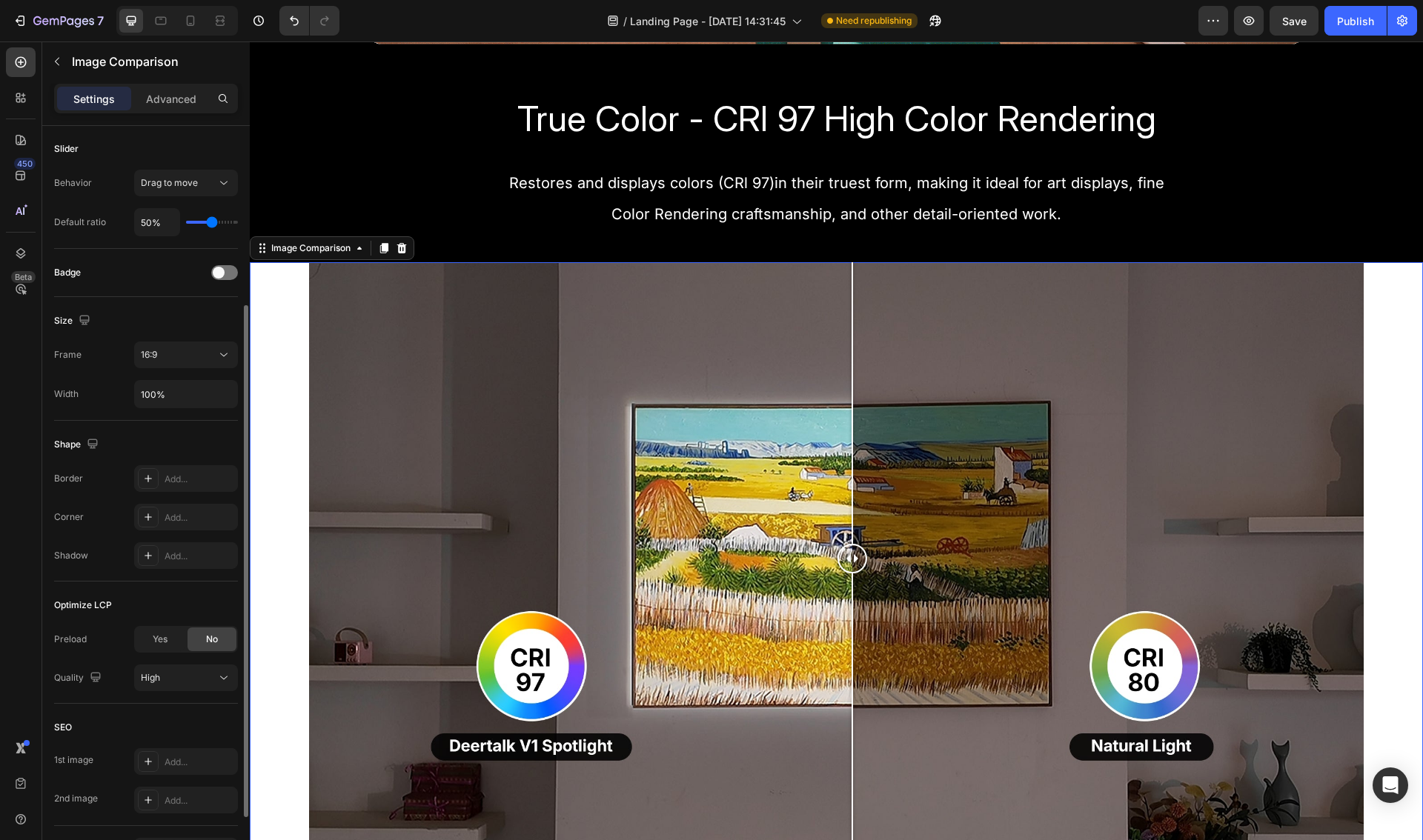
scroll to position [360, 0]
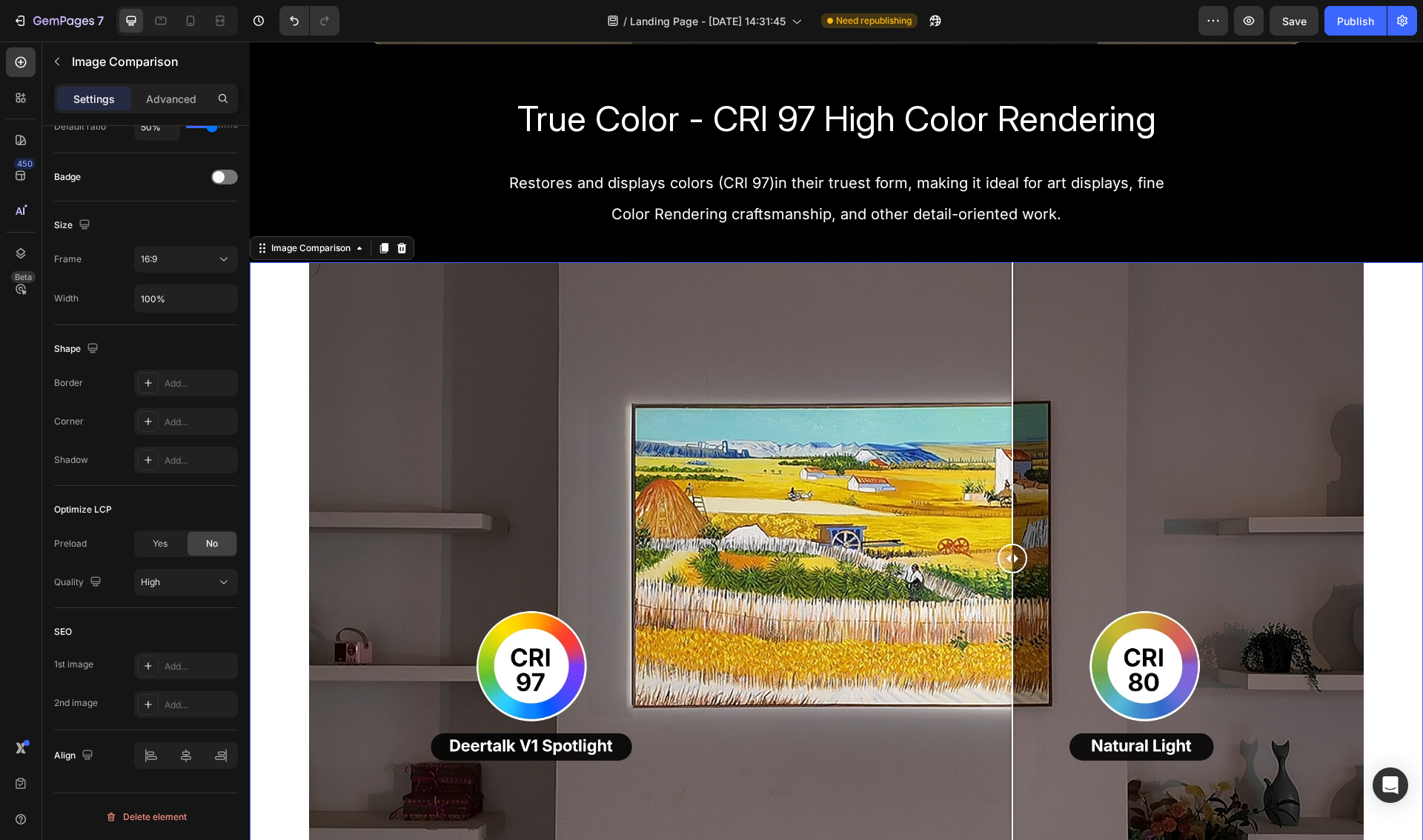
drag, startPoint x: 844, startPoint y: 560, endPoint x: 996, endPoint y: 556, distance: 152.1
click at [998, 550] on div at bounding box center [1012, 558] width 29 height 29
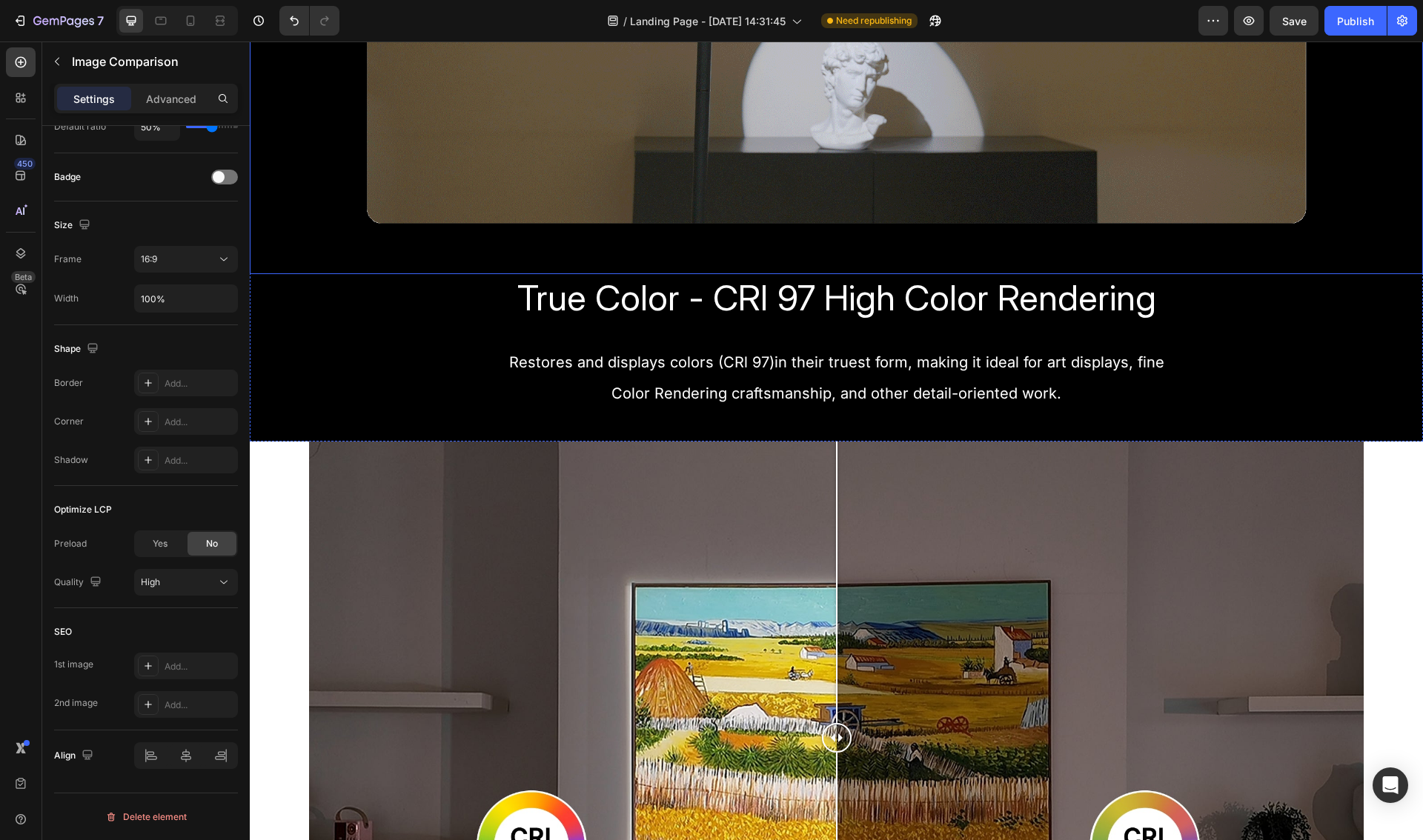
scroll to position [1470, 0]
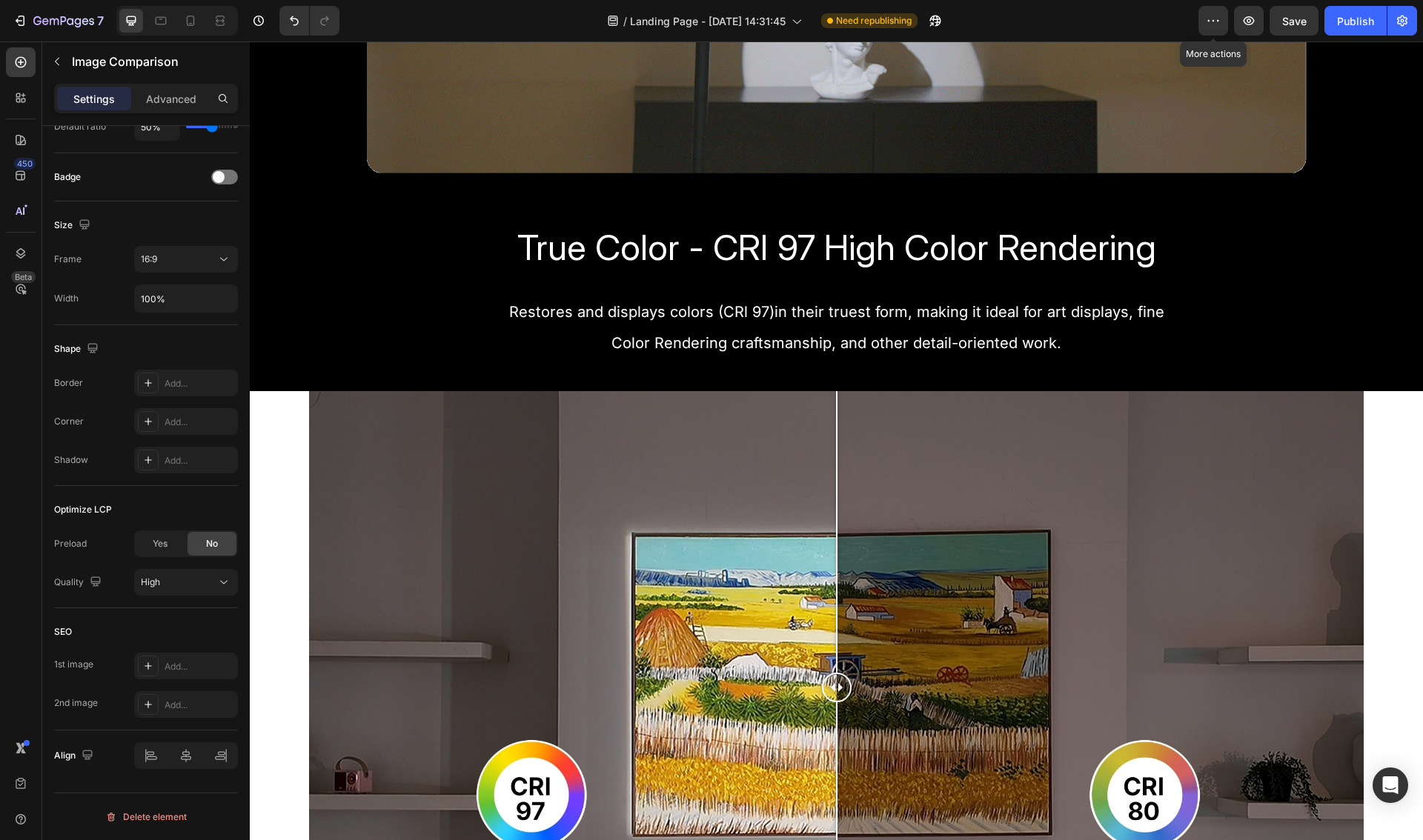
click at [1197, 16] on div "/ Landing Page - [DATE] 14:31:45 Need republishing" at bounding box center [774, 20] width 847 height 29
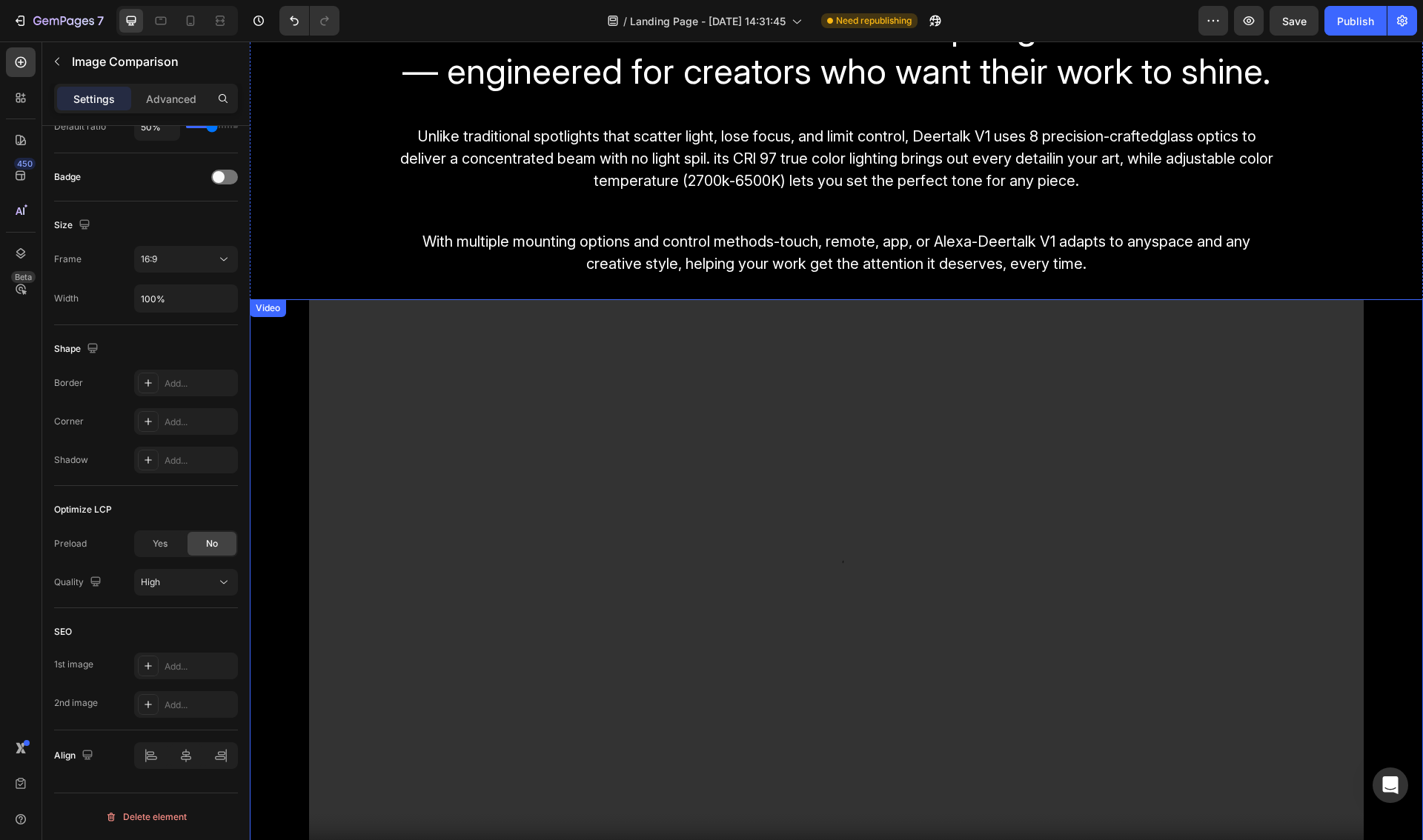
scroll to position [2723, 0]
